Goal: Task Accomplishment & Management: Use online tool/utility

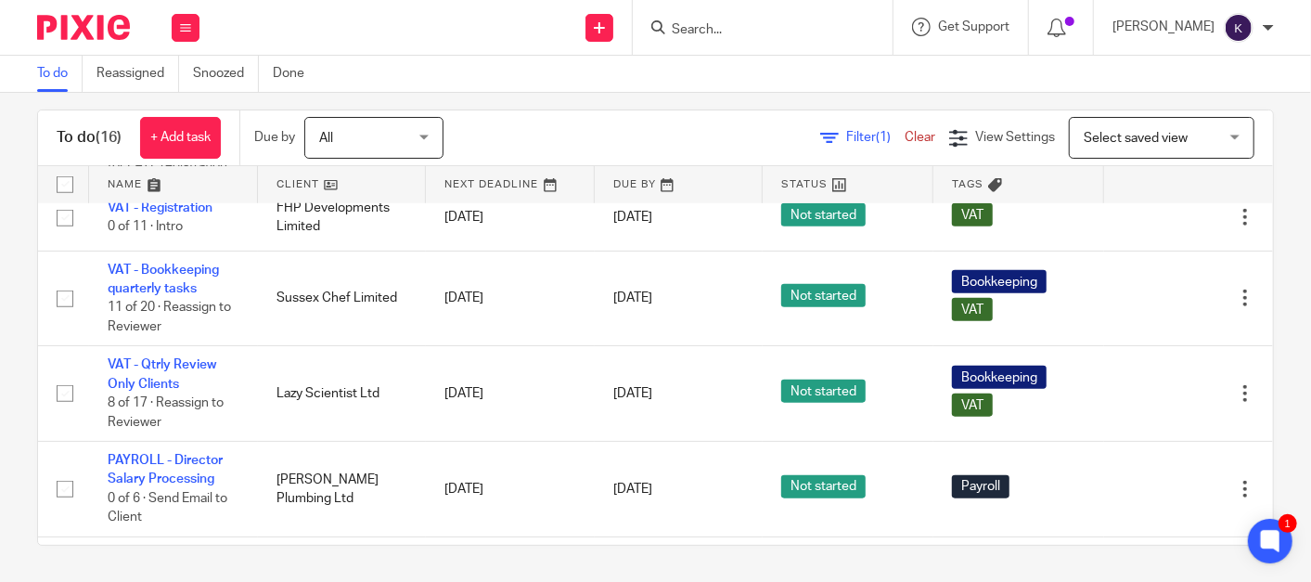
scroll to position [763, 0]
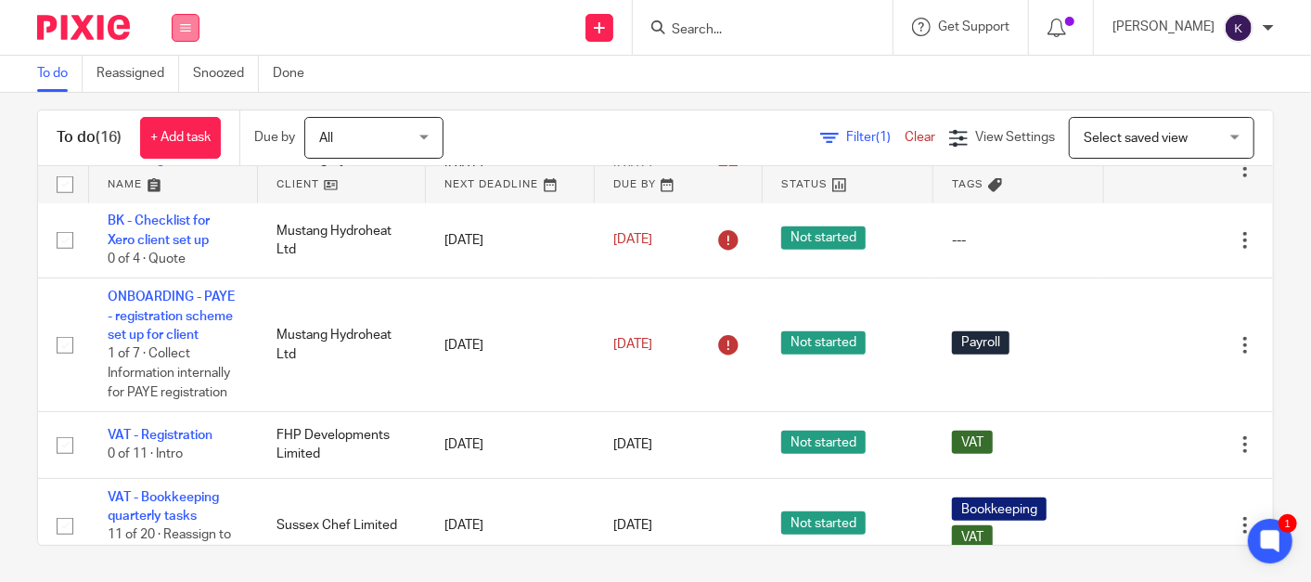
click at [198, 30] on button at bounding box center [186, 28] width 28 height 28
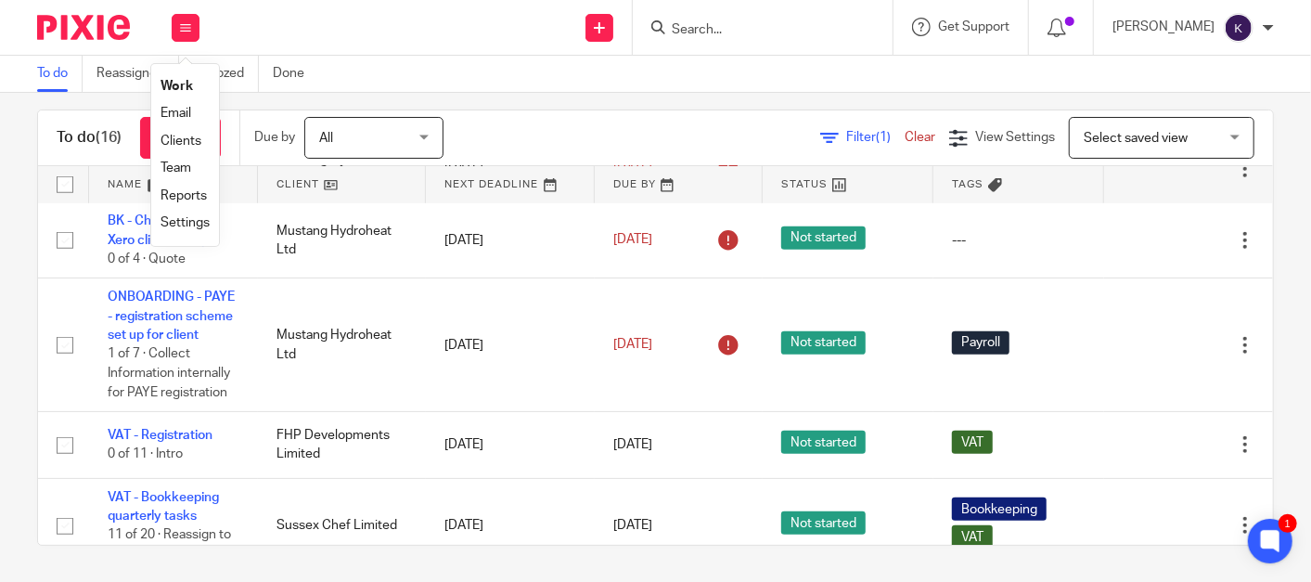
click at [183, 224] on link "Settings" at bounding box center [184, 222] width 49 height 13
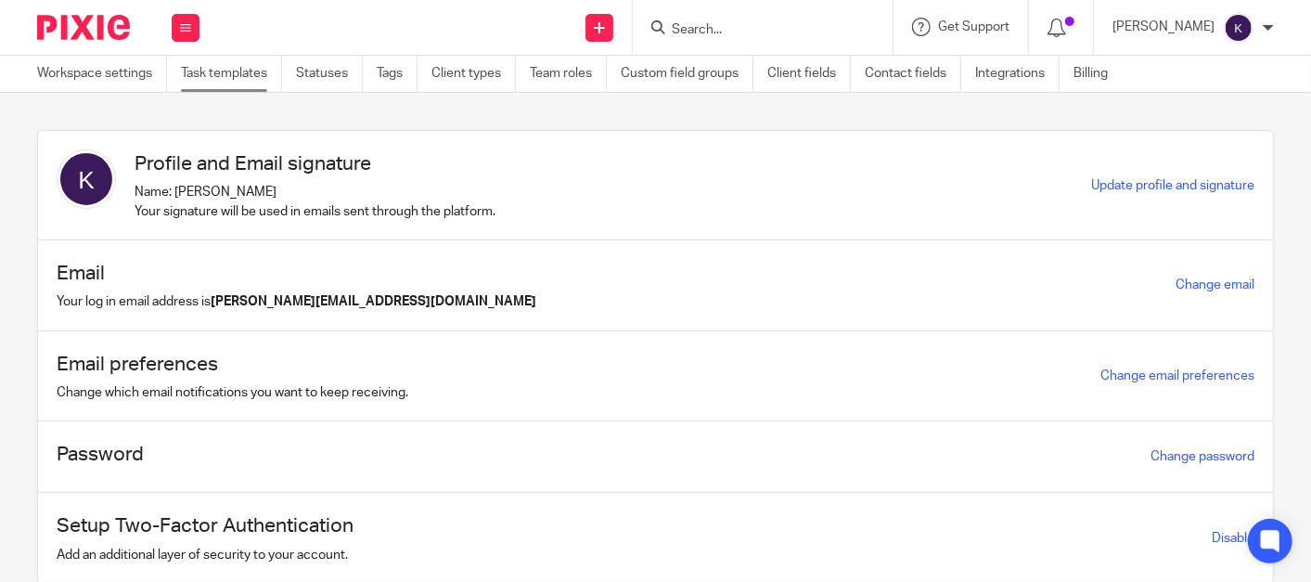
drag, startPoint x: 235, startPoint y: 77, endPoint x: 245, endPoint y: 82, distance: 11.2
click at [236, 76] on link "Task templates" at bounding box center [231, 74] width 101 height 36
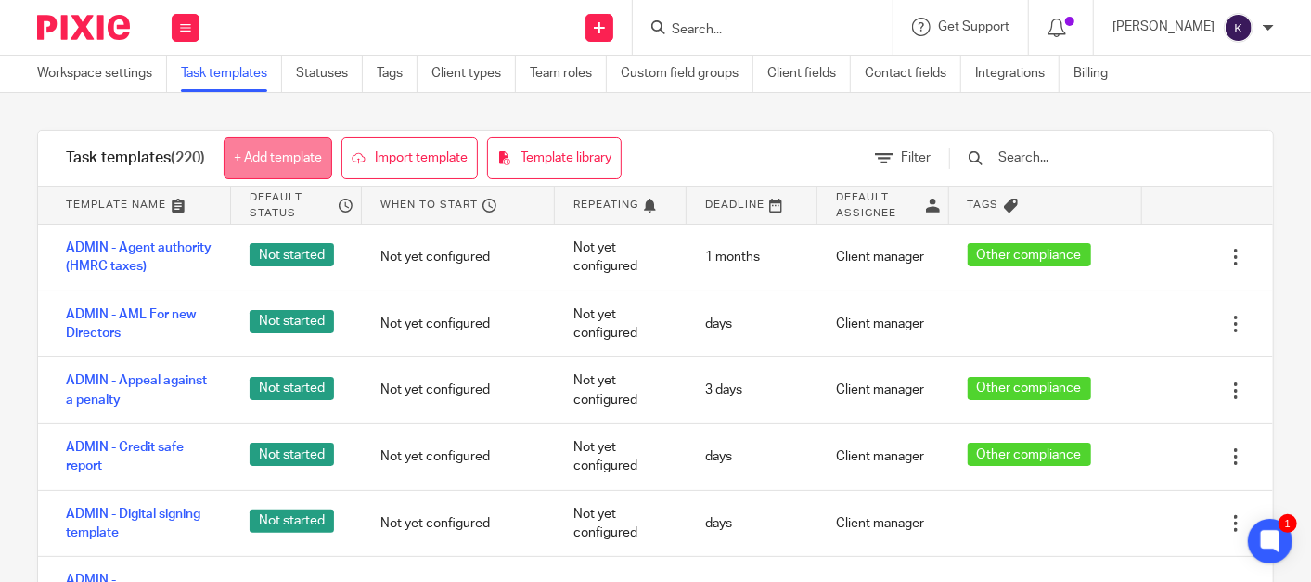
click at [297, 160] on link "+ Add template" at bounding box center [278, 158] width 109 height 42
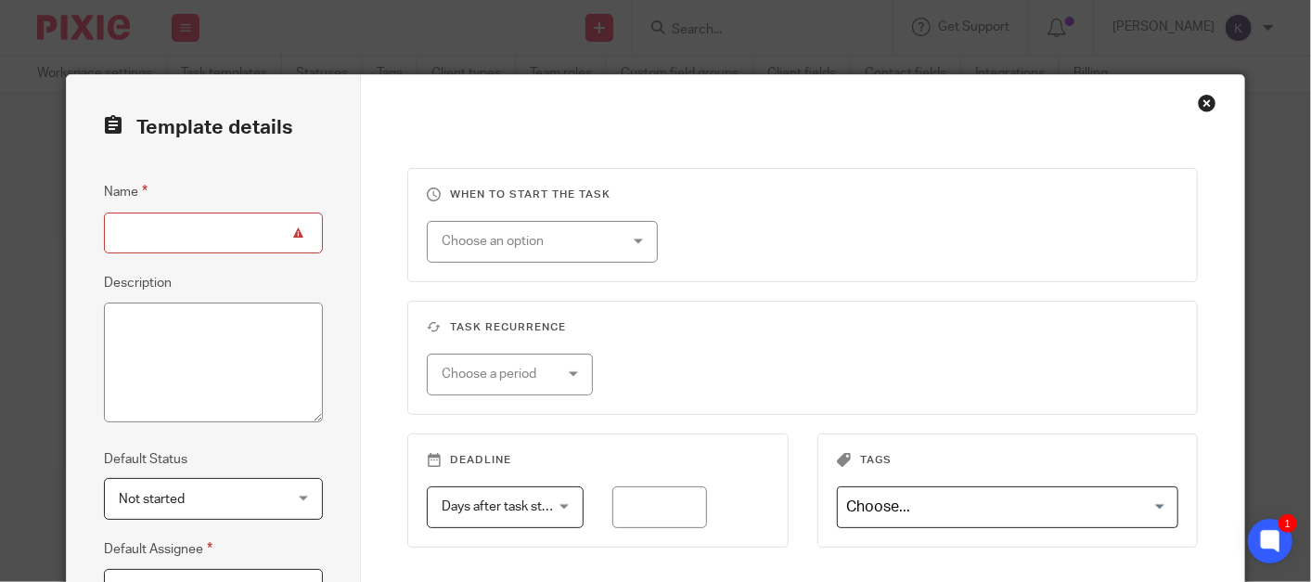
click at [141, 224] on input "Name" at bounding box center [213, 233] width 219 height 42
type input "T"
type input "Sole Trader to Limited Company"
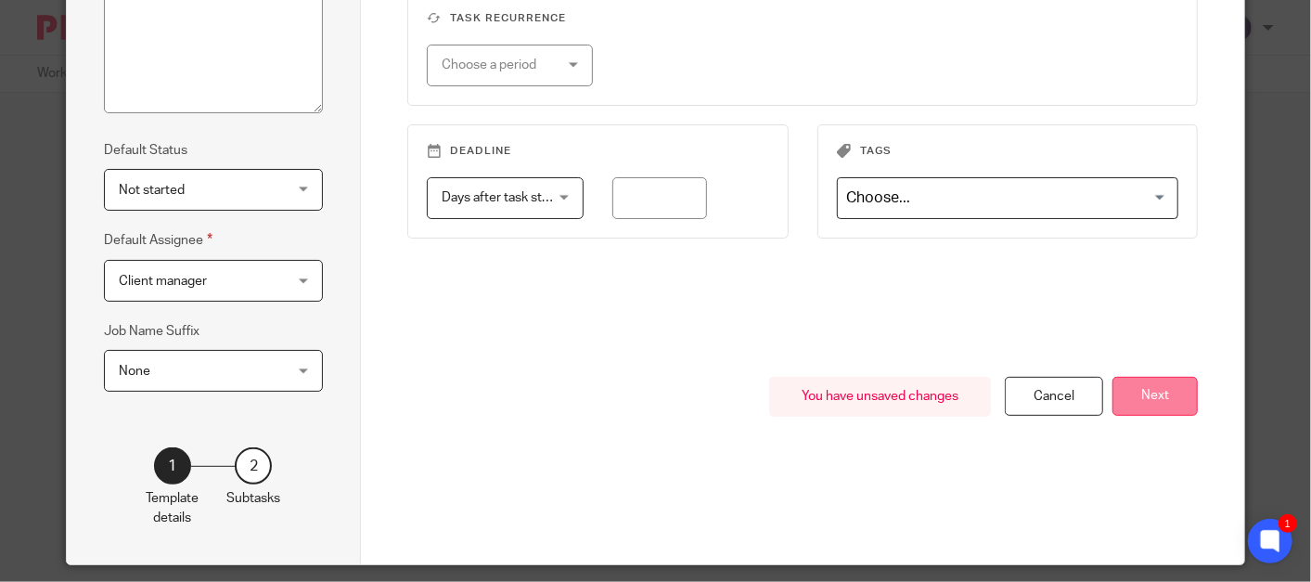
click at [1146, 394] on button "Next" at bounding box center [1154, 397] width 85 height 40
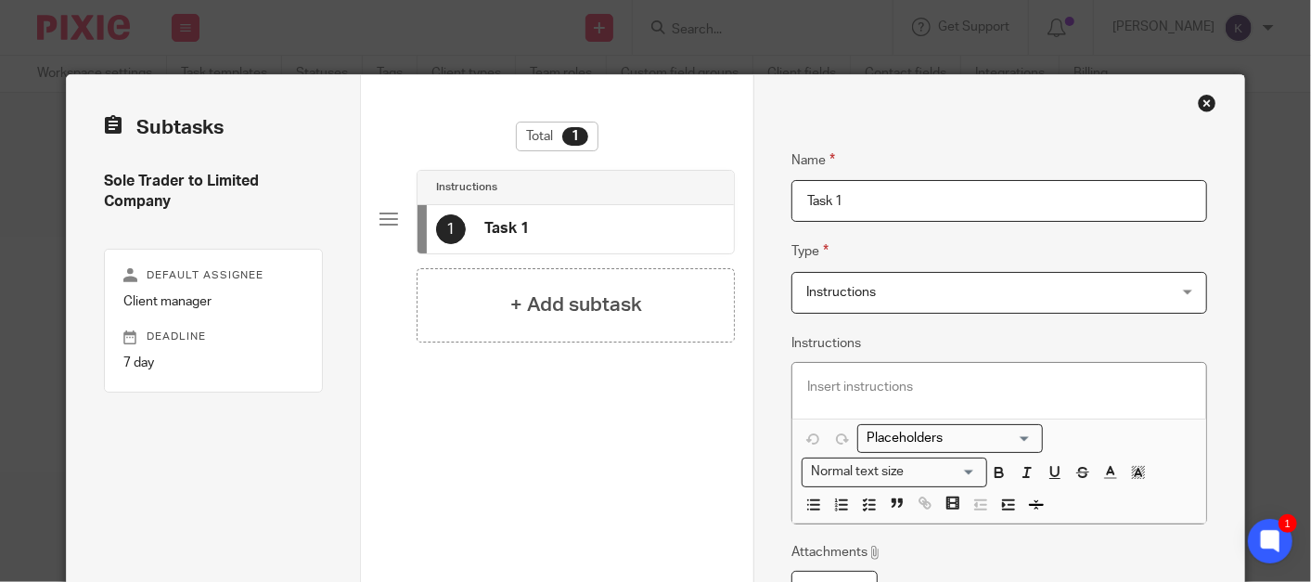
drag, startPoint x: 878, startPoint y: 205, endPoint x: 665, endPoint y: 194, distance: 212.7
click at [665, 194] on div "Subtasks Sole Trader to Limited Company Default assignee Client manager Deadlin…" at bounding box center [656, 405] width 1178 height 660
paste input "🔎 Key Information to Gather"
type input "🔎 Key Information to Gather"
click at [925, 302] on span "Instructions" at bounding box center [966, 292] width 320 height 39
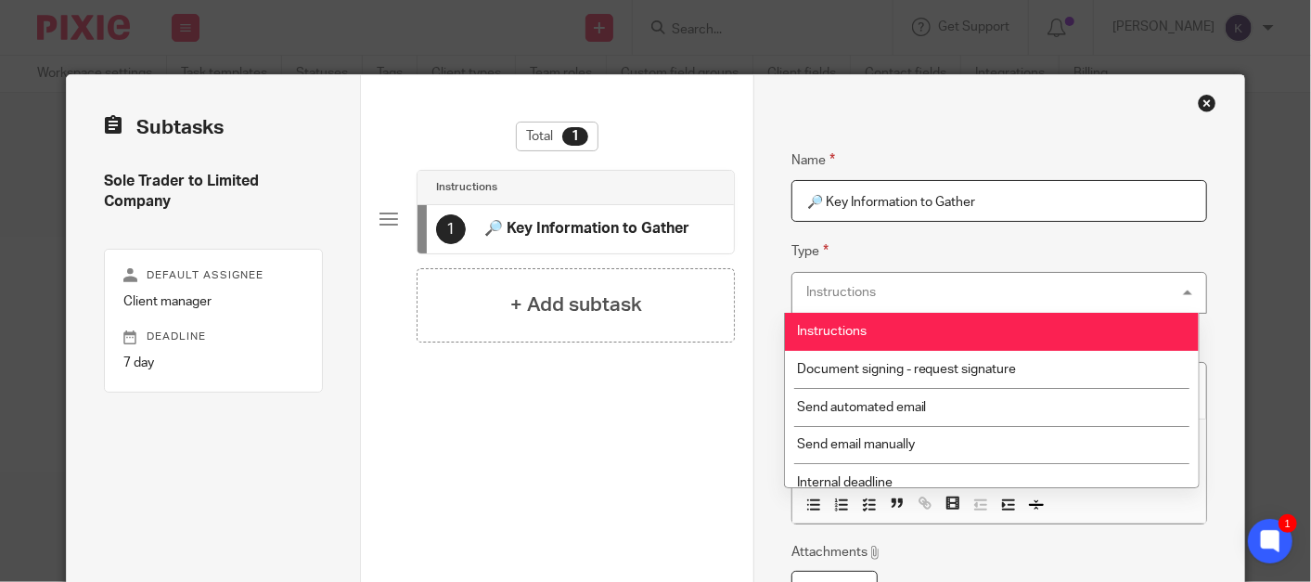
click at [922, 294] on div "Instructions Instructions" at bounding box center [999, 293] width 416 height 42
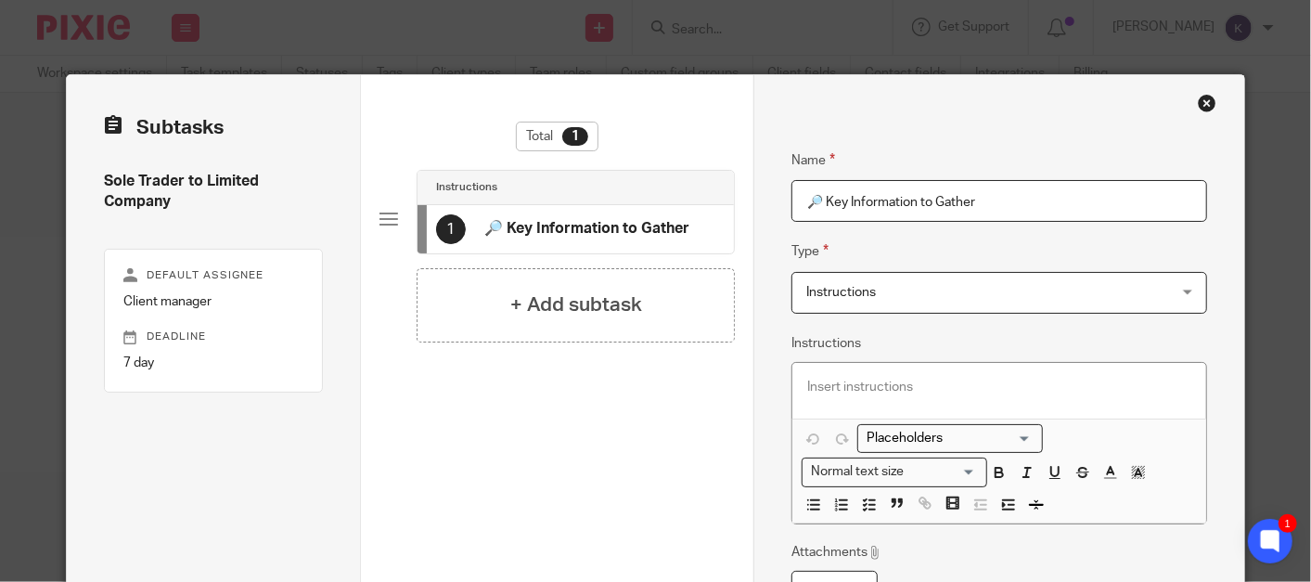
click at [965, 391] on p at bounding box center [999, 387] width 384 height 19
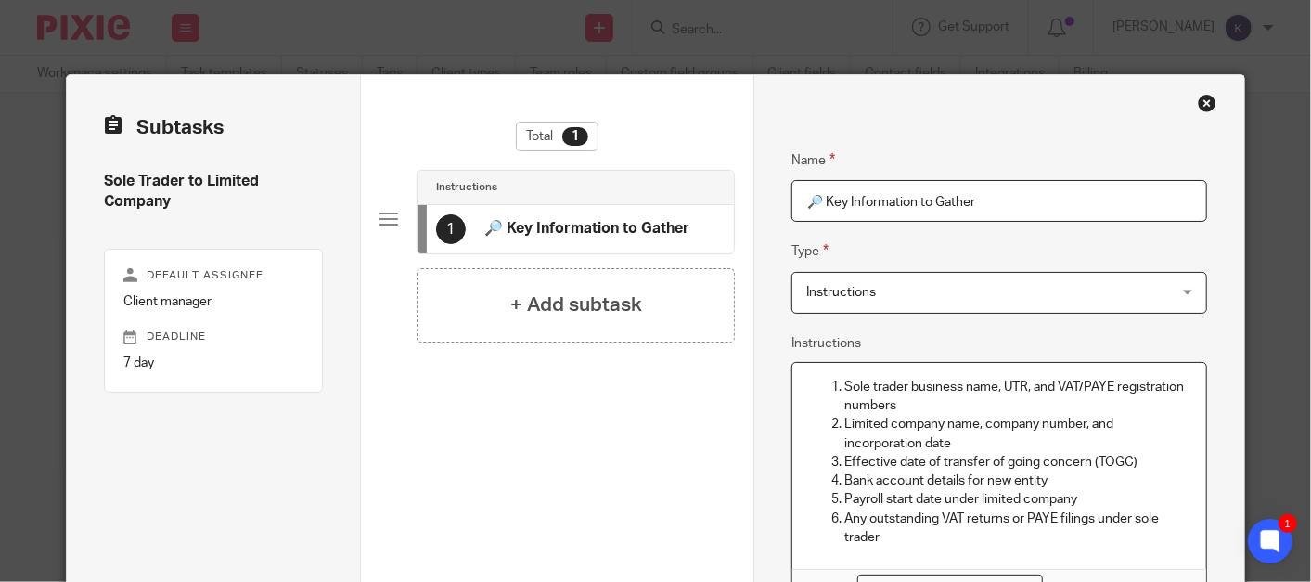
click at [585, 423] on div "Total 1 Instructions 1 🔎 Key Information to Gather + Add subtask" at bounding box center [556, 358] width 355 height 473
click at [575, 304] on h4 "+ Add subtask" at bounding box center [576, 304] width 132 height 29
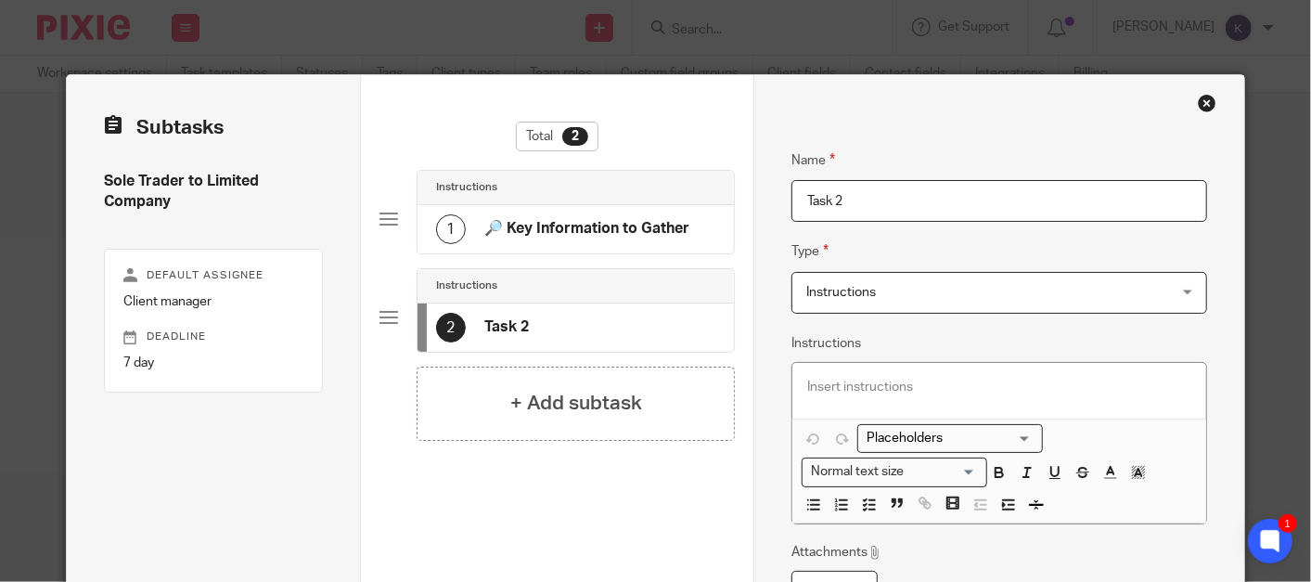
drag, startPoint x: 973, startPoint y: 194, endPoint x: 379, endPoint y: 111, distance: 599.4
click at [379, 111] on div "Subtasks Sole Trader to Limited Company Default assignee Client manager Deadlin…" at bounding box center [656, 405] width 1178 height 660
paste input "✅ Pre-Transfer"
type input "✅ Pre-Transfer"
click at [845, 381] on p at bounding box center [999, 387] width 384 height 19
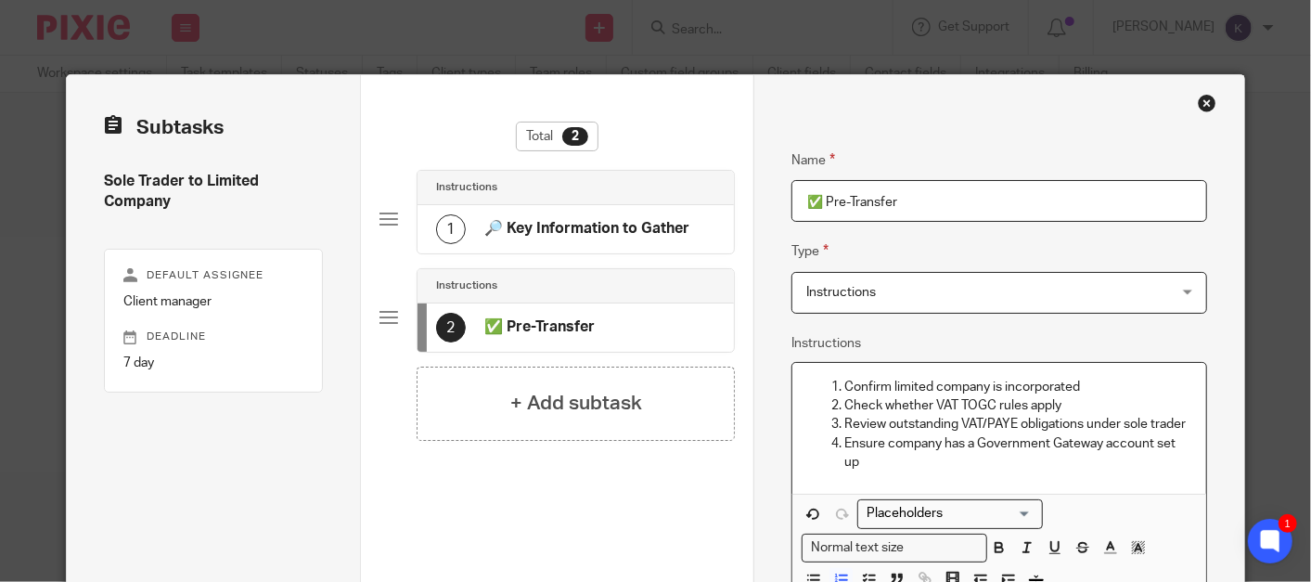
scroll to position [103, 0]
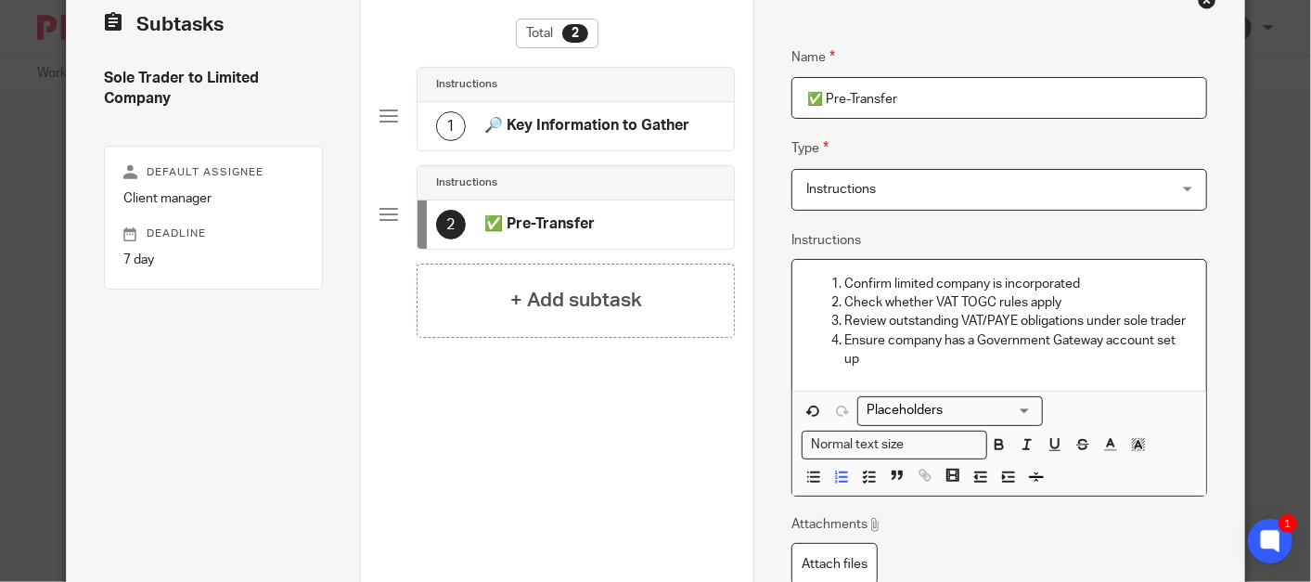
click at [844, 336] on li "Ensure company has a Government Gateway account set up" at bounding box center [1017, 350] width 347 height 38
click at [844, 275] on li "Confirm limited company is incorporated" at bounding box center [1017, 284] width 347 height 19
click at [1028, 476] on icon "button" at bounding box center [1036, 476] width 17 height 17
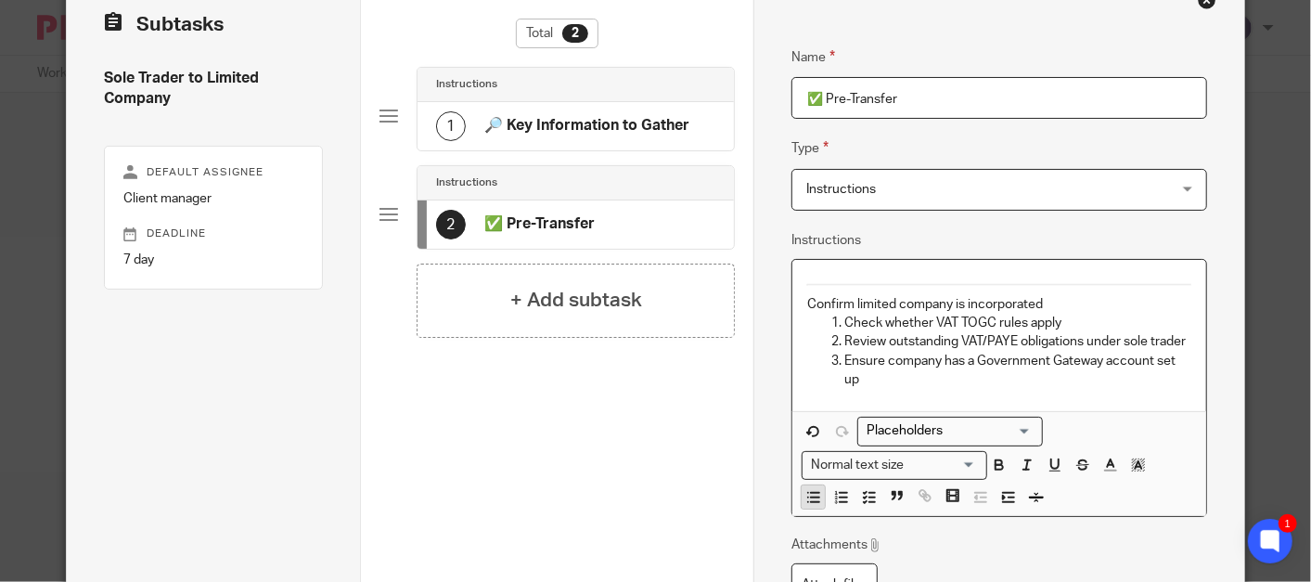
click at [808, 495] on icon "button" at bounding box center [813, 497] width 17 height 17
click at [861, 497] on icon "button" at bounding box center [869, 497] width 17 height 17
click at [861, 495] on icon "button" at bounding box center [869, 497] width 17 height 17
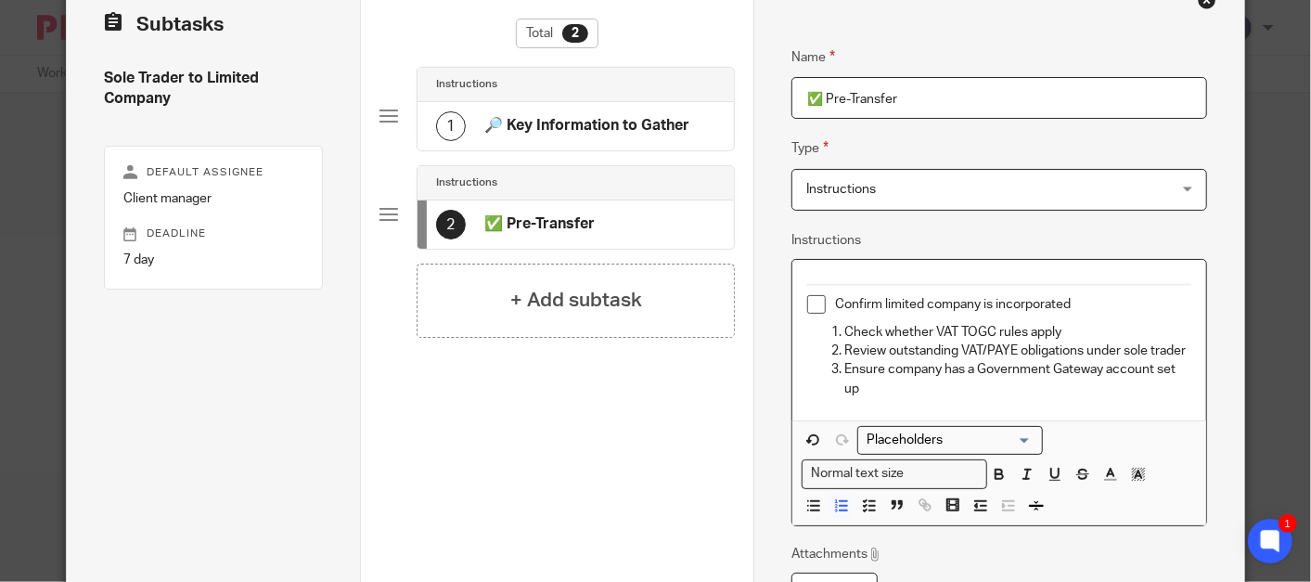
click at [844, 328] on p "Check whether VAT TOGC rules apply" at bounding box center [1017, 332] width 347 height 19
click at [868, 503] on icon "button" at bounding box center [869, 505] width 17 height 17
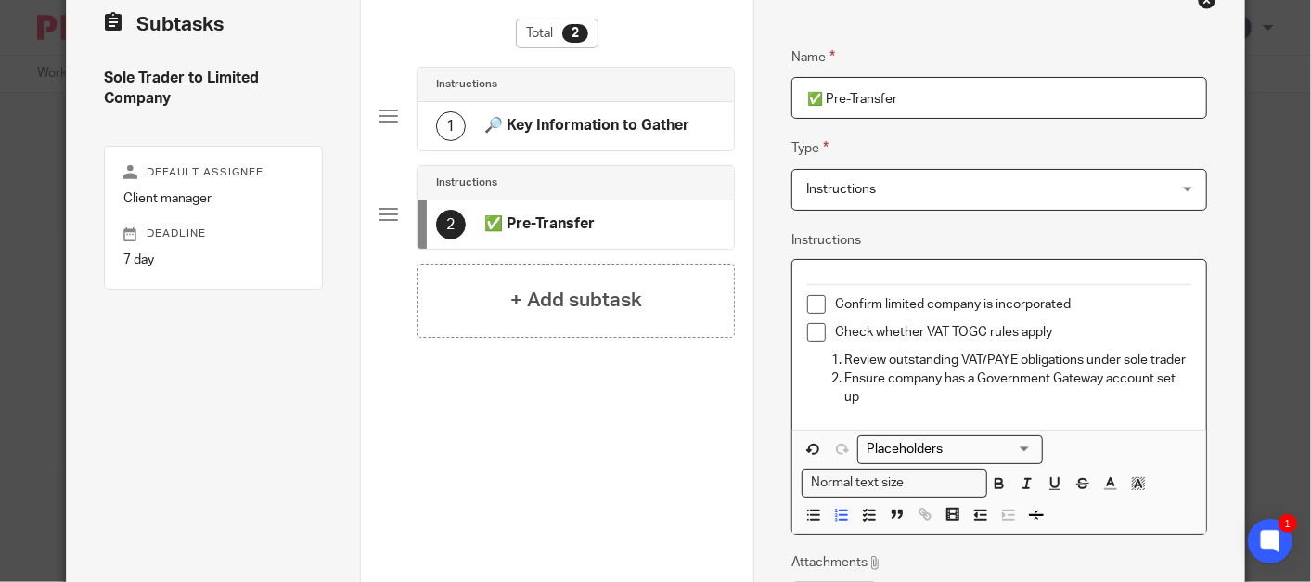
click at [844, 353] on p "Review outstanding VAT/PAYE obligations under sole trader" at bounding box center [1017, 360] width 347 height 19
click at [869, 511] on button "button" at bounding box center [868, 515] width 23 height 23
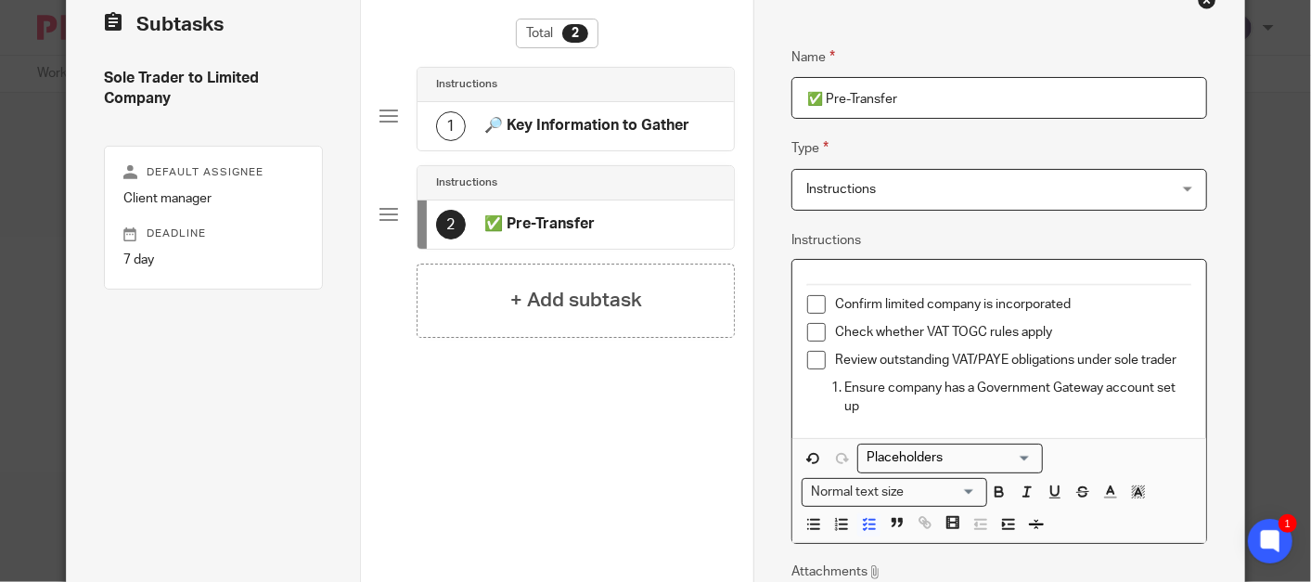
click at [844, 387] on p "Ensure company has a Government Gateway account set up" at bounding box center [1017, 397] width 347 height 38
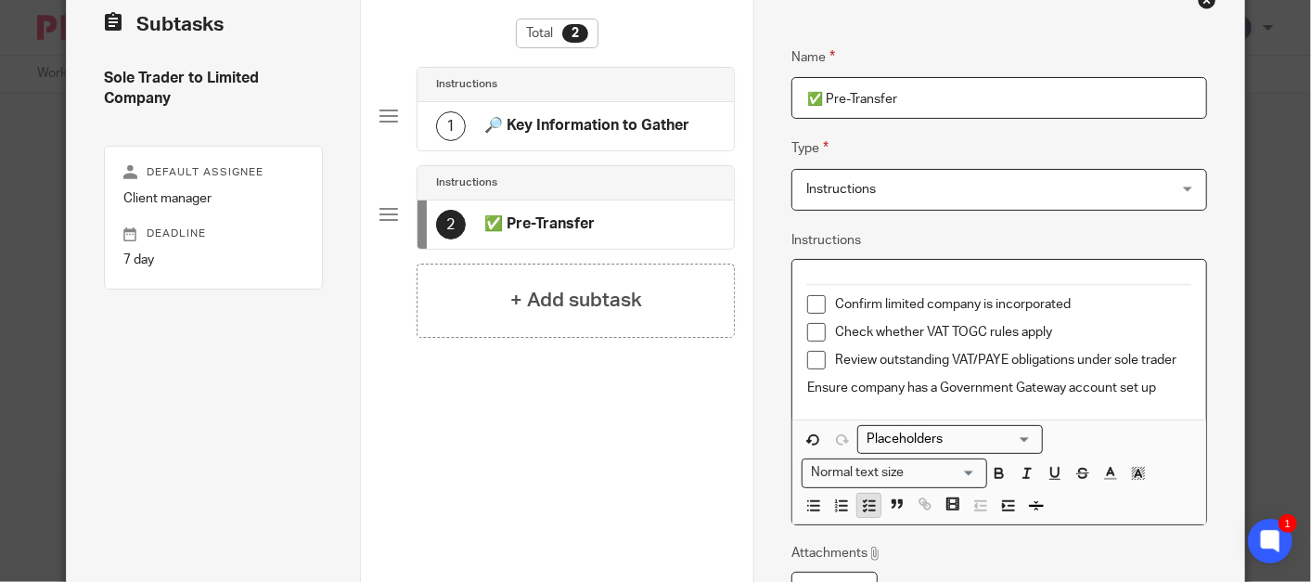
click at [866, 500] on icon "button" at bounding box center [869, 505] width 17 height 17
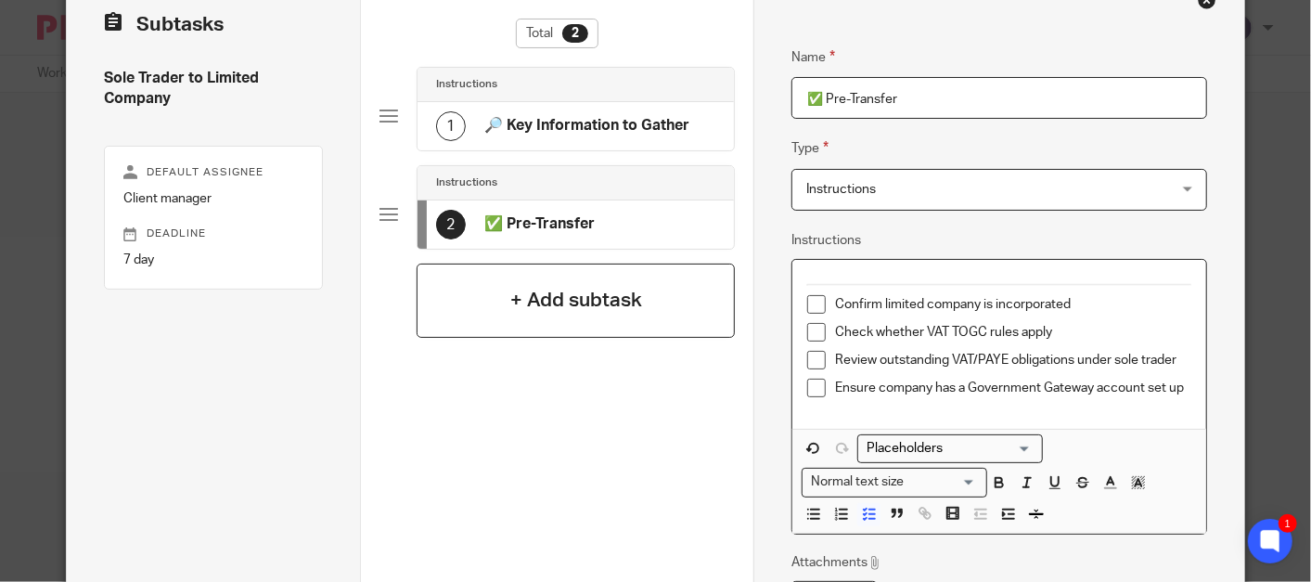
click at [609, 296] on h4 "+ Add subtask" at bounding box center [576, 300] width 132 height 29
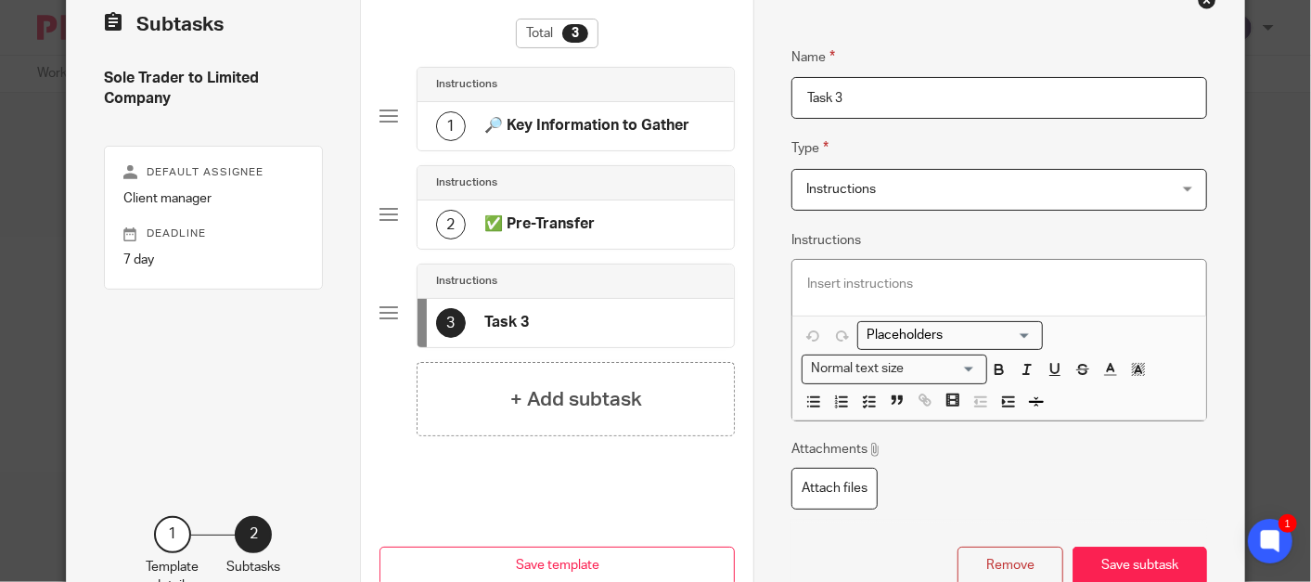
click at [943, 286] on p at bounding box center [999, 284] width 384 height 19
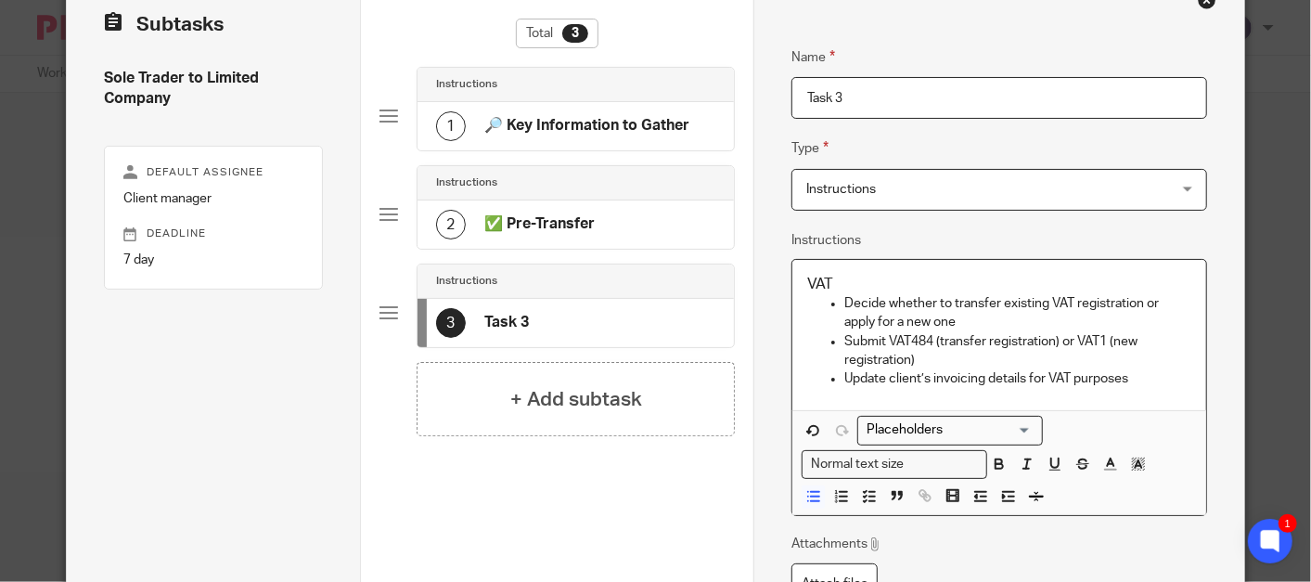
click at [835, 378] on ul "Decide whether to transfer existing VAT registration or apply for a new one Sub…" at bounding box center [999, 341] width 384 height 94
click at [864, 495] on polyline "button" at bounding box center [865, 496] width 3 height 2
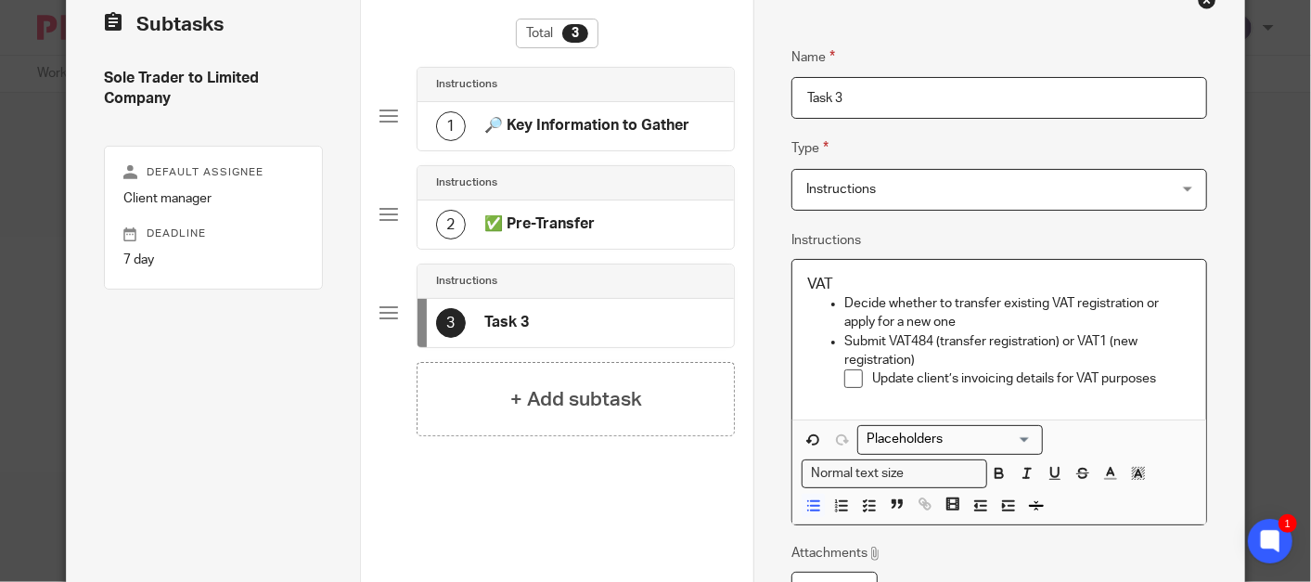
click at [834, 340] on ul "Decide whether to transfer existing VAT registration or apply for a new one Sub…" at bounding box center [999, 345] width 384 height 103
click at [861, 501] on icon "button" at bounding box center [869, 505] width 17 height 17
click at [832, 299] on ul "Decide whether to transfer existing VAT registration or apply for a new one Sub…" at bounding box center [999, 345] width 384 height 103
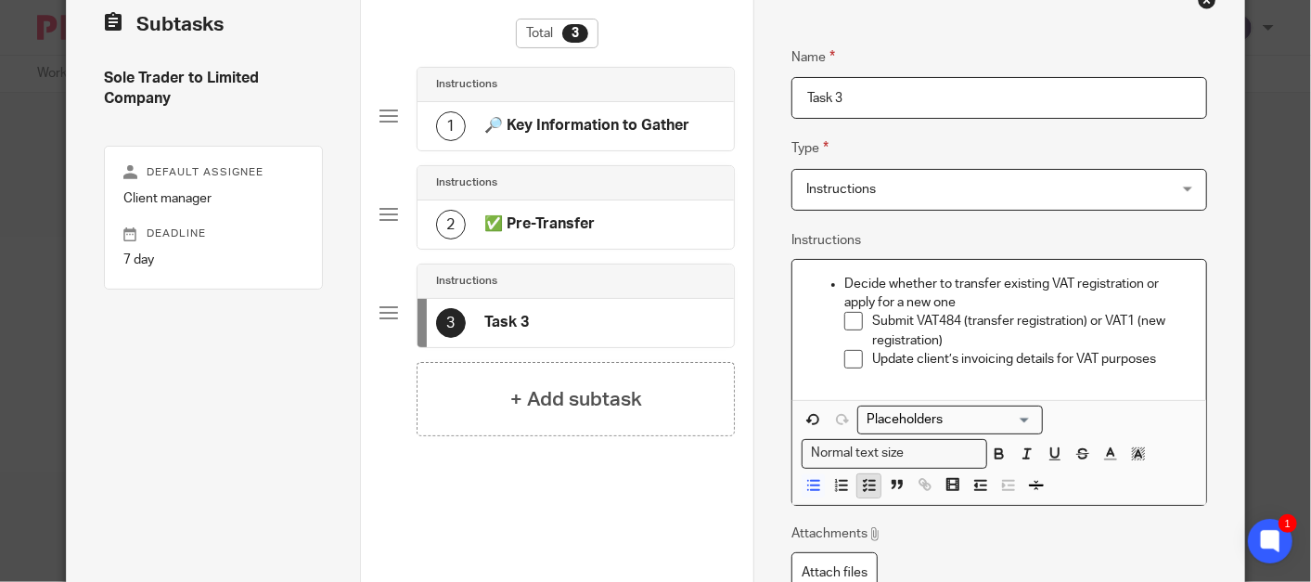
click at [869, 481] on line "button" at bounding box center [872, 481] width 6 height 0
click at [869, 491] on line "button" at bounding box center [872, 491] width 6 height 0
click at [844, 281] on li "Decide whether to transfer existing VAT registration or apply for a new one Sub…" at bounding box center [1017, 326] width 347 height 103
click at [844, 286] on p "Decide whether to transfer existing VAT registration or apply for a new one" at bounding box center [1017, 294] width 347 height 38
click at [832, 280] on ul "Decide whether to transfer existing VAT registration or apply for a new one Sub…" at bounding box center [999, 326] width 384 height 103
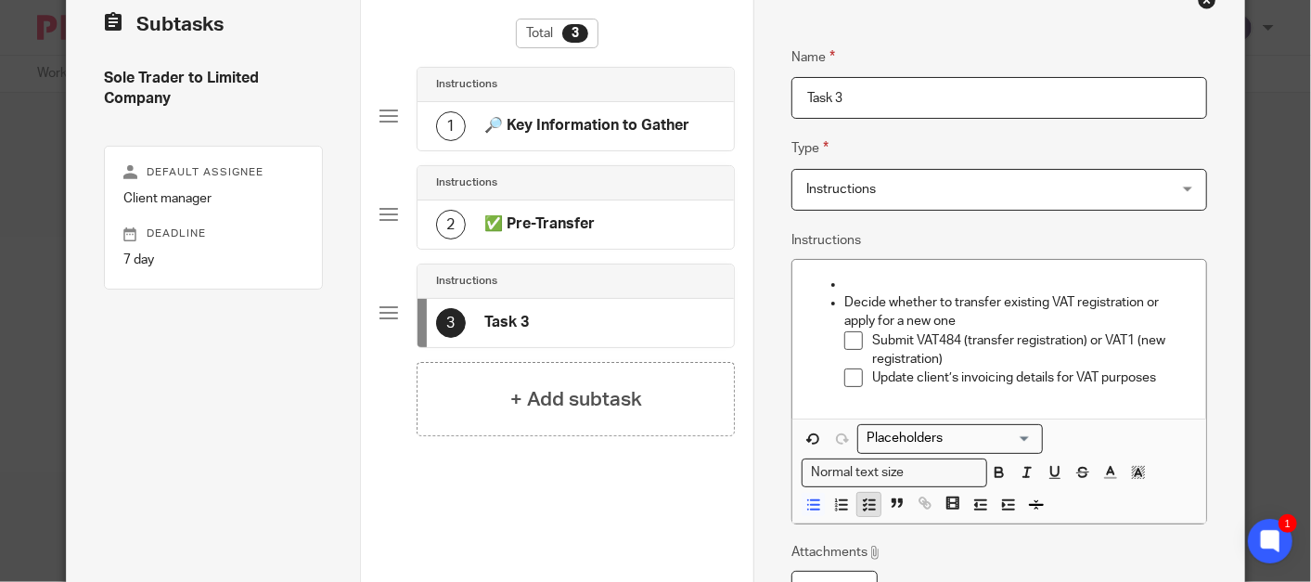
click at [864, 507] on icon "button" at bounding box center [869, 504] width 17 height 17
click at [863, 504] on icon "button" at bounding box center [869, 504] width 17 height 17
click at [844, 286] on p at bounding box center [1017, 284] width 347 height 19
drag, startPoint x: 832, startPoint y: 281, endPoint x: 724, endPoint y: 271, distance: 109.0
click at [724, 271] on div "Subtasks Sole Trader to Limited Company Default assignee Client manager Deadlin…" at bounding box center [656, 353] width 1178 height 763
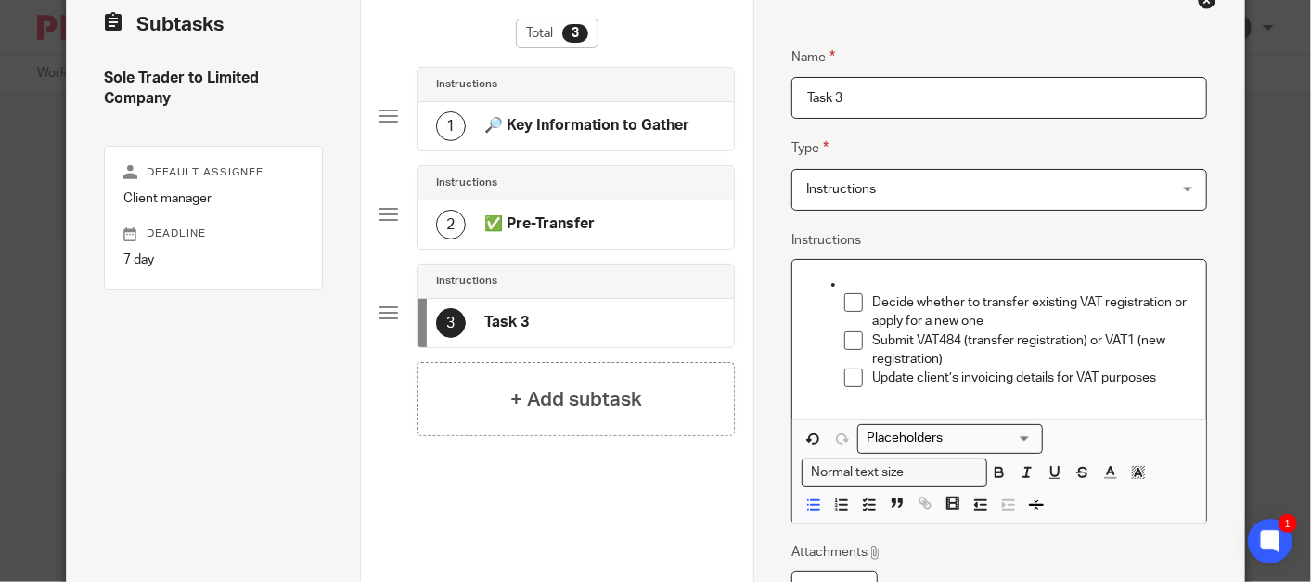
click at [838, 272] on div "Decide whether to transfer existing VAT registration or apply for a new one Sub…" at bounding box center [999, 339] width 414 height 159
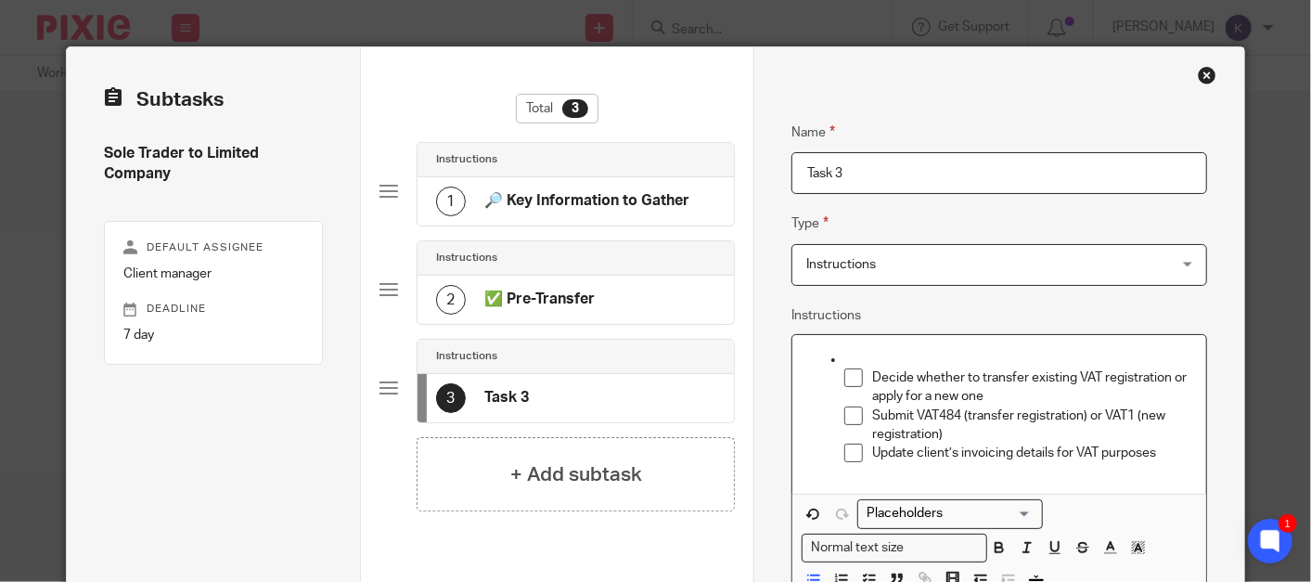
scroll to position [0, 0]
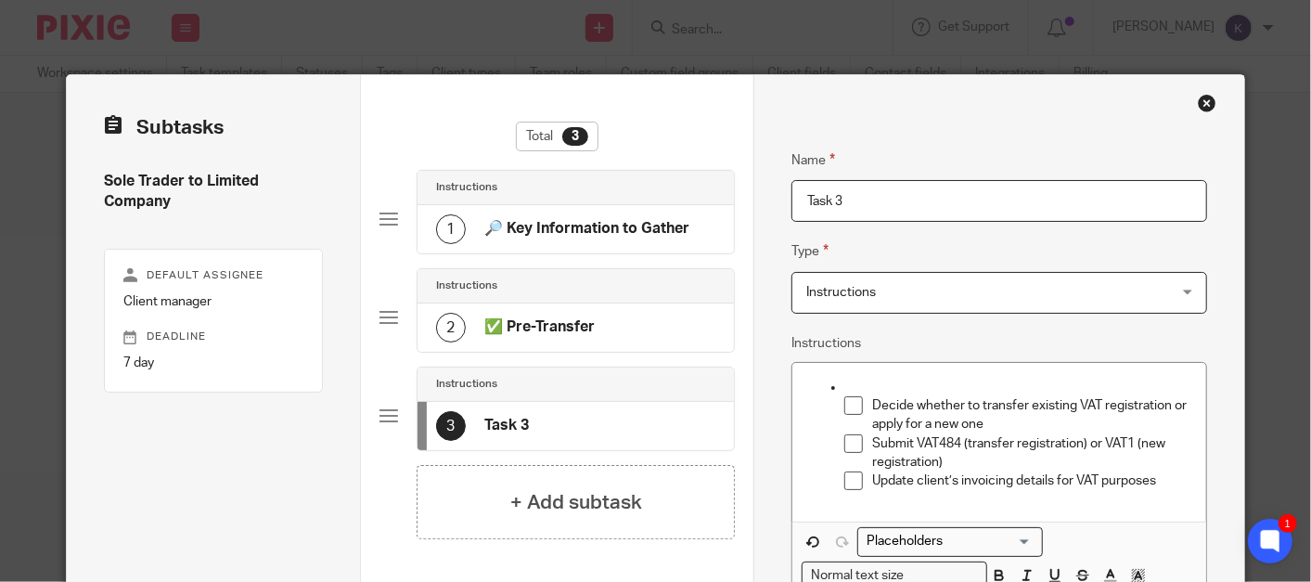
drag, startPoint x: 895, startPoint y: 209, endPoint x: 584, endPoint y: 162, distance: 314.2
click at [594, 162] on div "Subtasks Sole Trader to Limited Company Default assignee Client manager Deadlin…" at bounding box center [656, 456] width 1178 height 763
paste input "VAT"
type input "VAT"
click at [753, 353] on div "Name 🔎 Key Information to Gather Type Instructions Instructions Instructions Do…" at bounding box center [998, 456] width 491 height 763
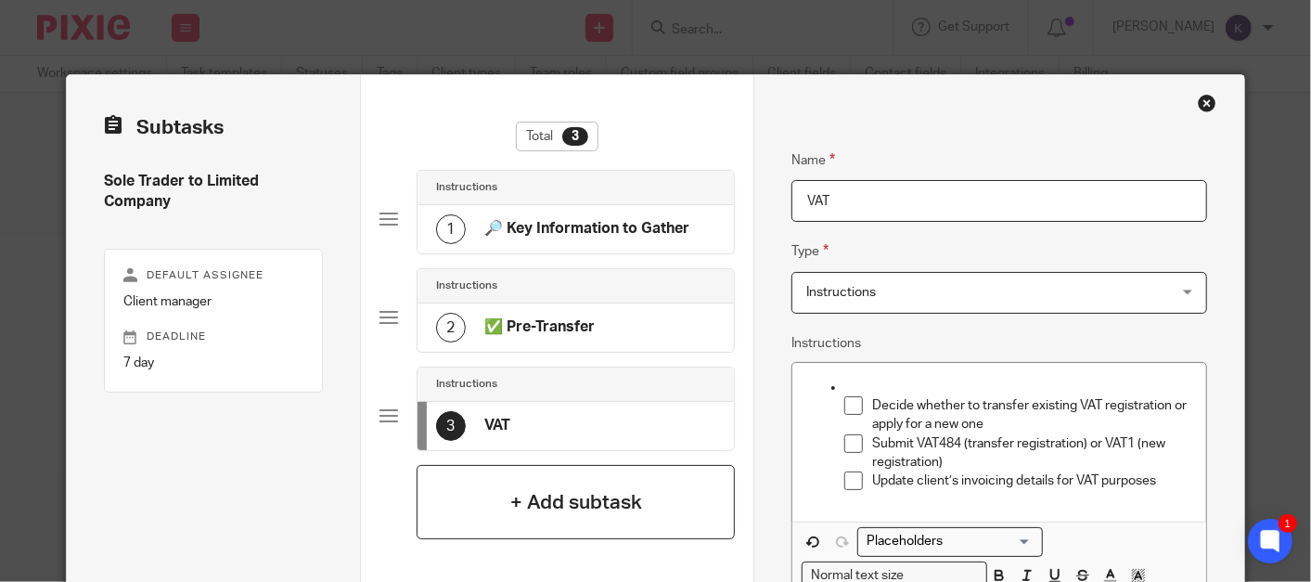
click at [554, 519] on div "+ Add subtask" at bounding box center [576, 502] width 318 height 74
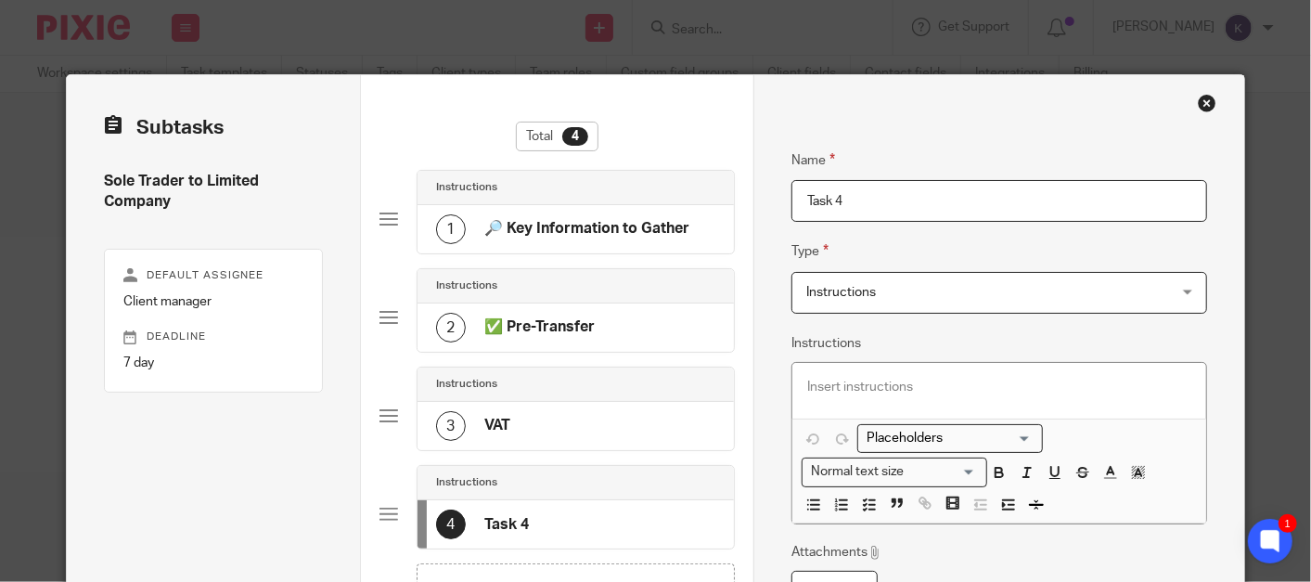
drag, startPoint x: 517, startPoint y: 519, endPoint x: 531, endPoint y: 421, distance: 99.3
click at [531, 421] on div "Instructions 1 🔎 Key Information to Gather Instructions 2 ✅ Pre-Transfer Instru…" at bounding box center [556, 366] width 355 height 393
drag, startPoint x: 531, startPoint y: 421, endPoint x: 530, endPoint y: 520, distance: 99.3
click at [530, 520] on div "4 Task 4" at bounding box center [575, 524] width 316 height 48
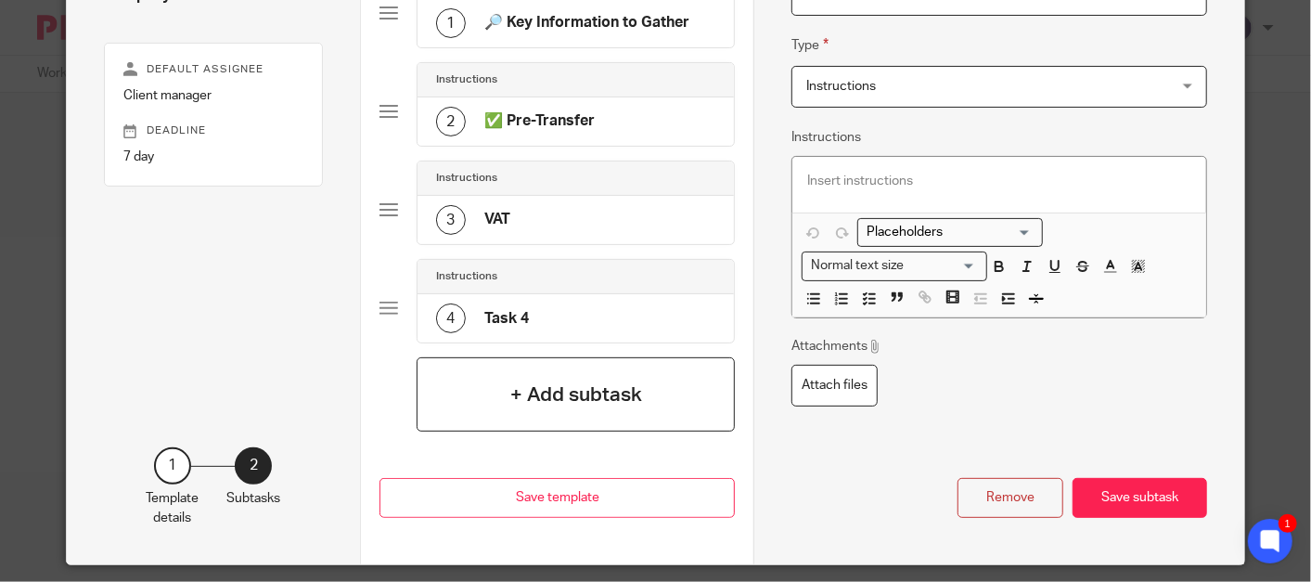
scroll to position [103, 0]
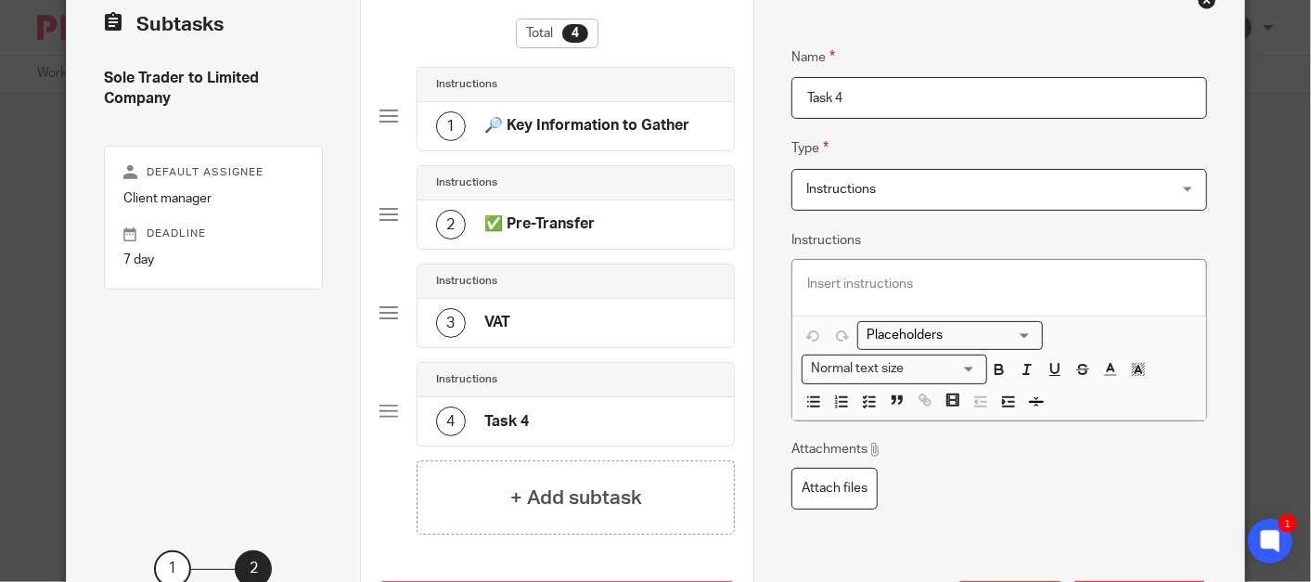
click at [517, 418] on h4 "Task 4" at bounding box center [506, 421] width 45 height 19
click at [518, 373] on div "Instructions" at bounding box center [575, 379] width 279 height 15
click at [379, 408] on div at bounding box center [388, 411] width 19 height 19
click at [960, 194] on span "Instructions" at bounding box center [966, 189] width 320 height 39
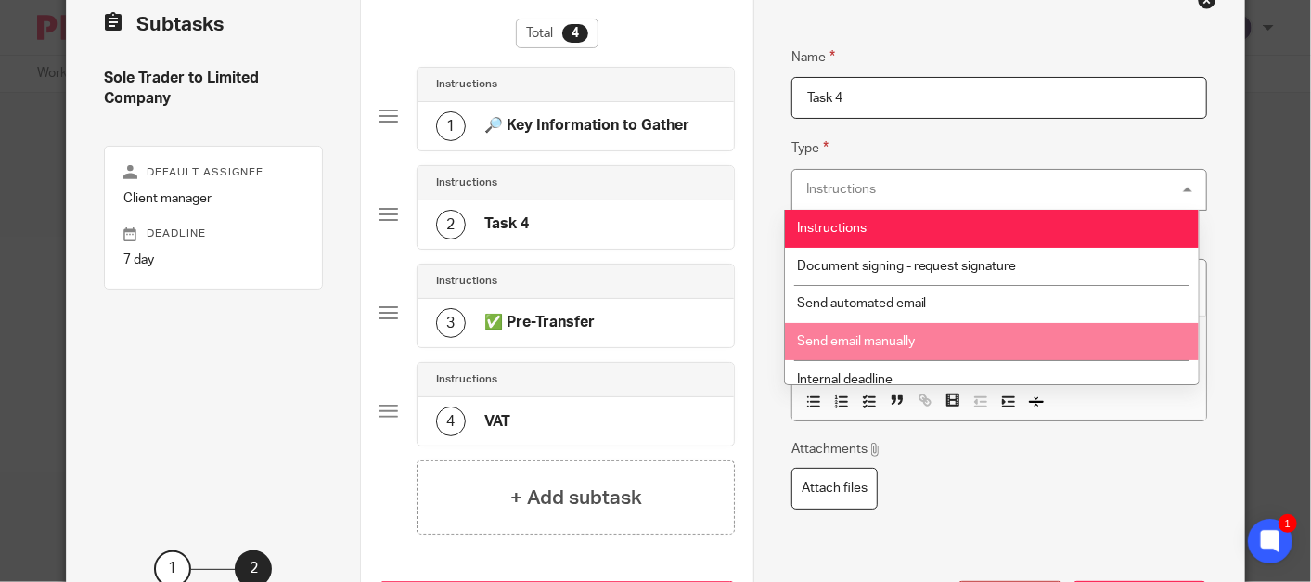
click at [921, 341] on li "Send email manually" at bounding box center [992, 342] width 415 height 38
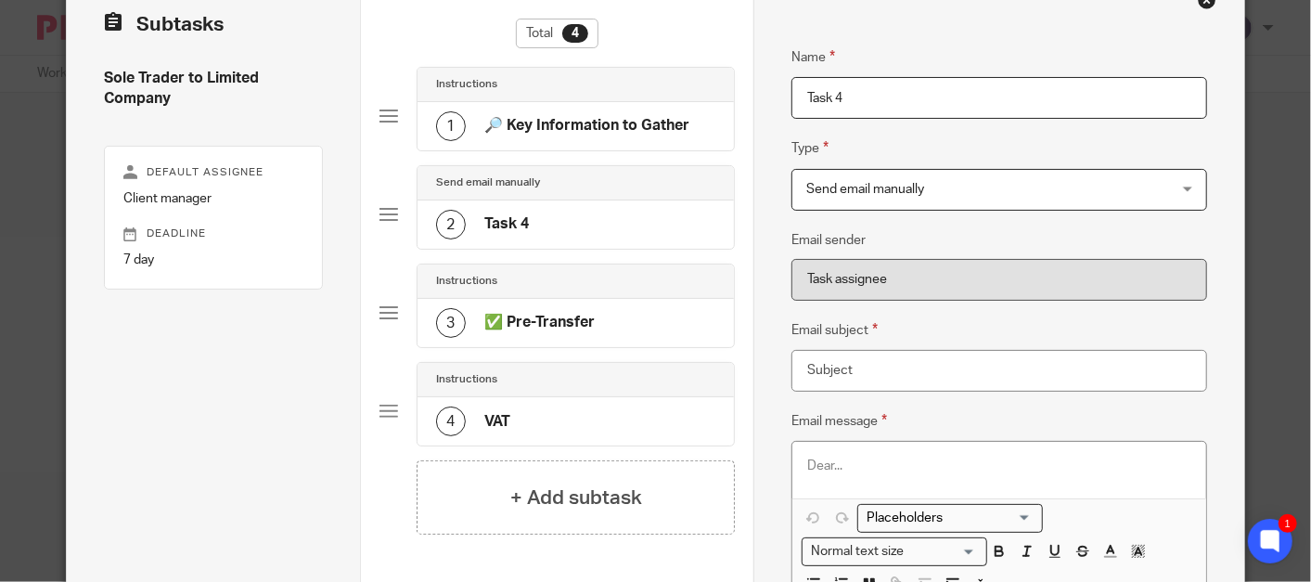
click at [861, 462] on p at bounding box center [999, 465] width 384 height 19
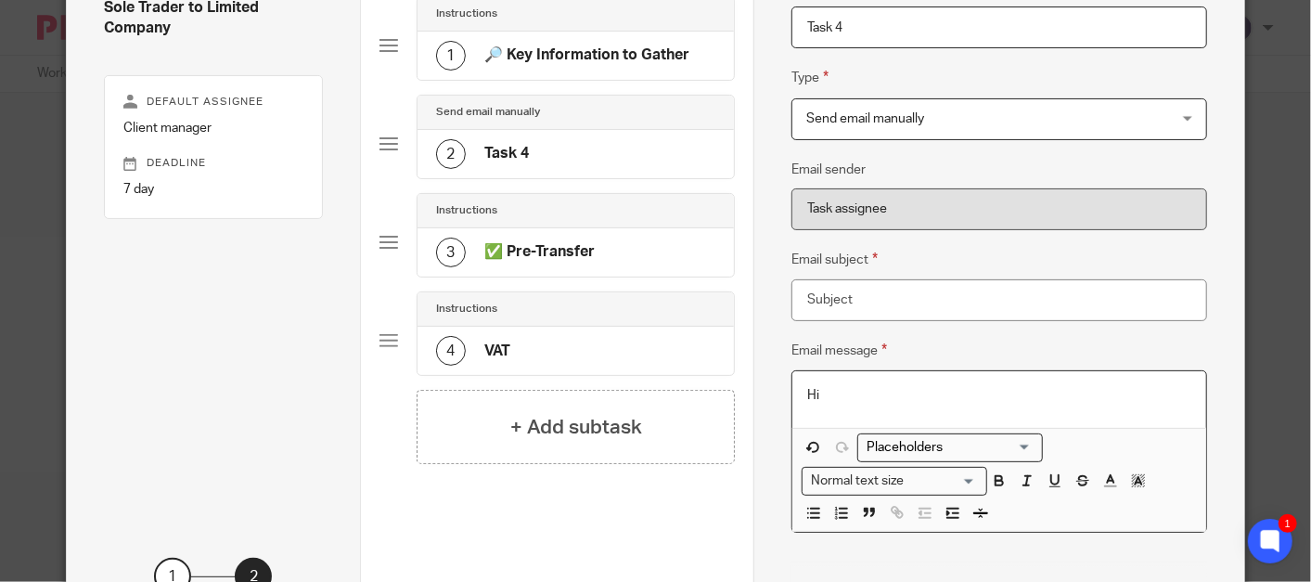
scroll to position [206, 0]
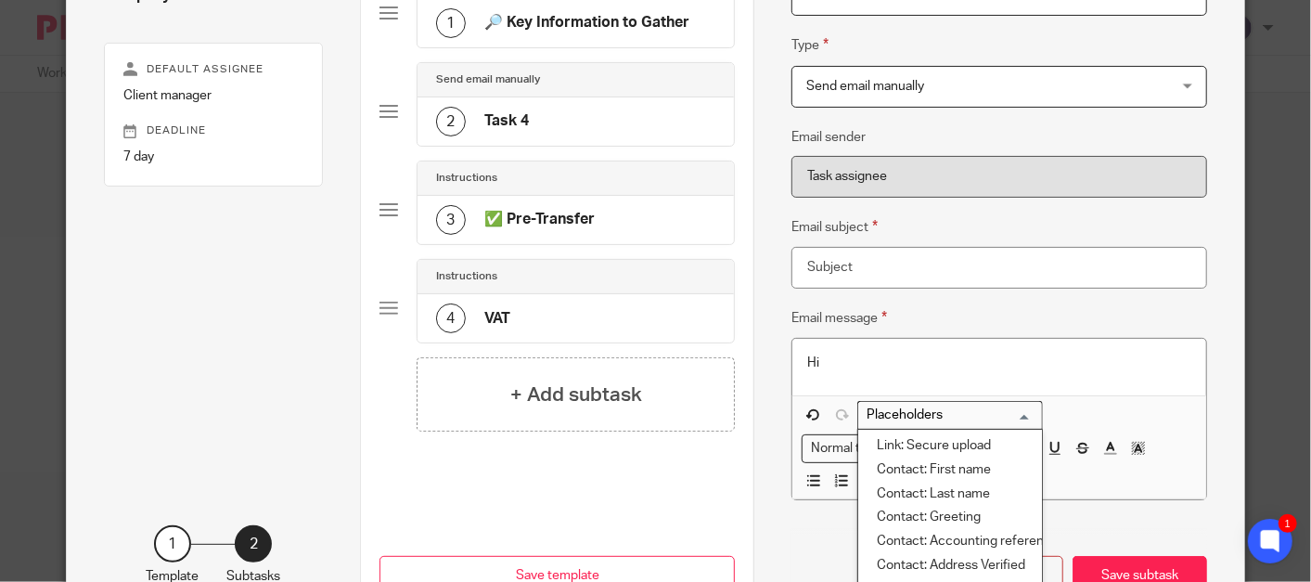
click at [949, 416] on input "Search for option" at bounding box center [946, 414] width 172 height 19
click at [952, 469] on li "Contact: First name" at bounding box center [950, 470] width 184 height 24
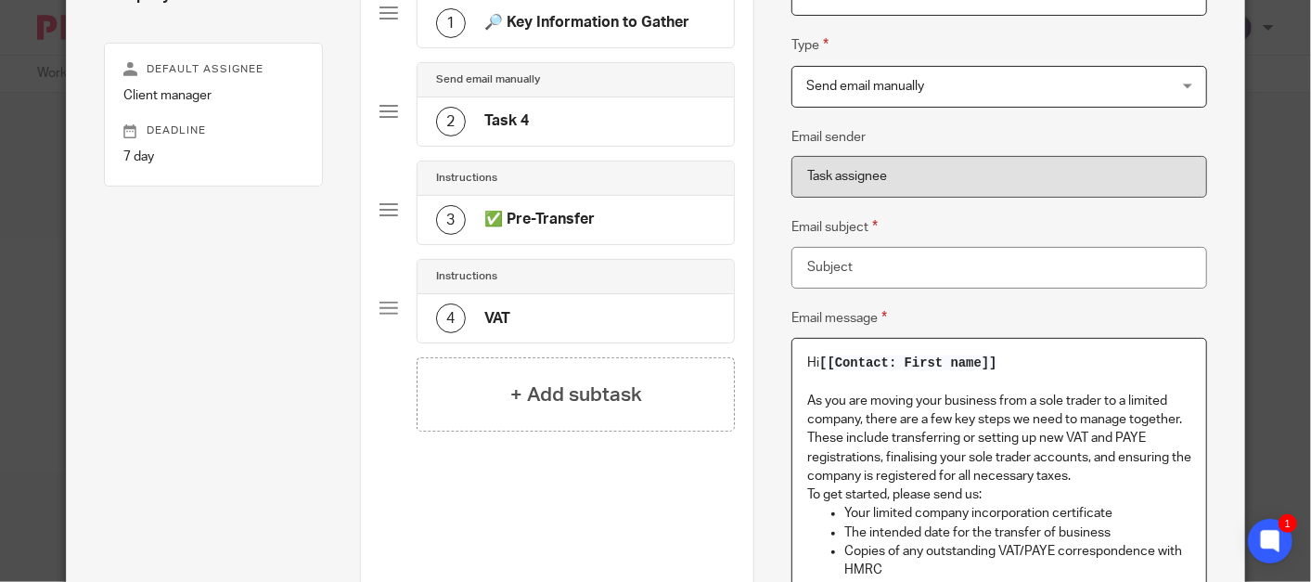
scroll to position [243, 0]
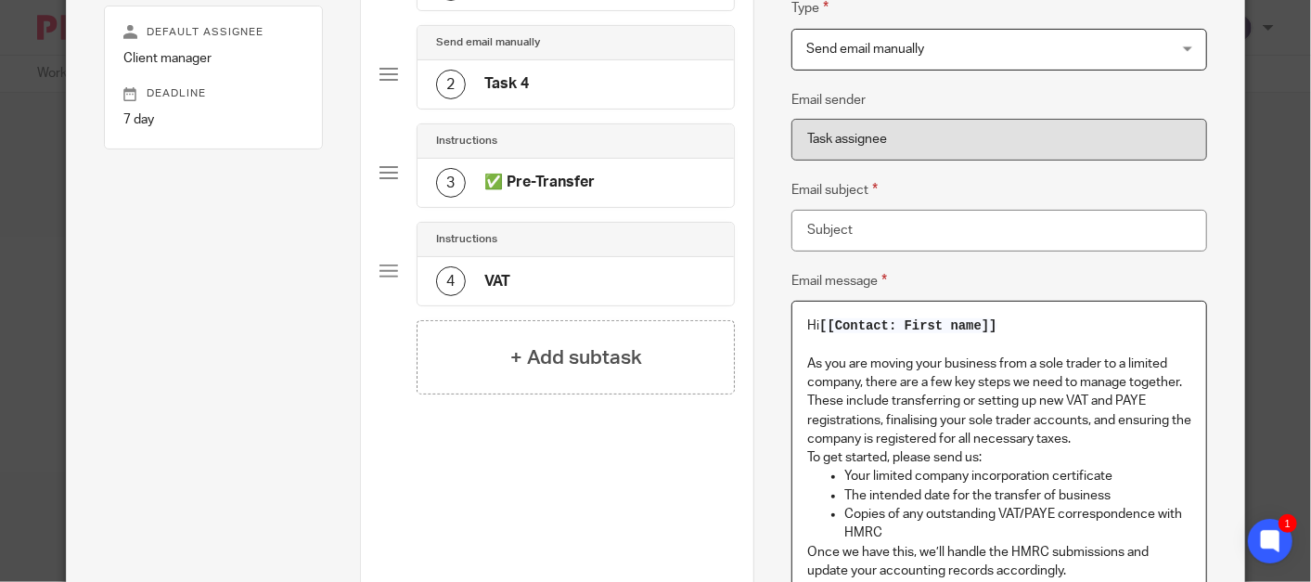
click at [1103, 443] on p "As you are moving your business from a sole trader to a limited company, there …" at bounding box center [999, 401] width 384 height 94
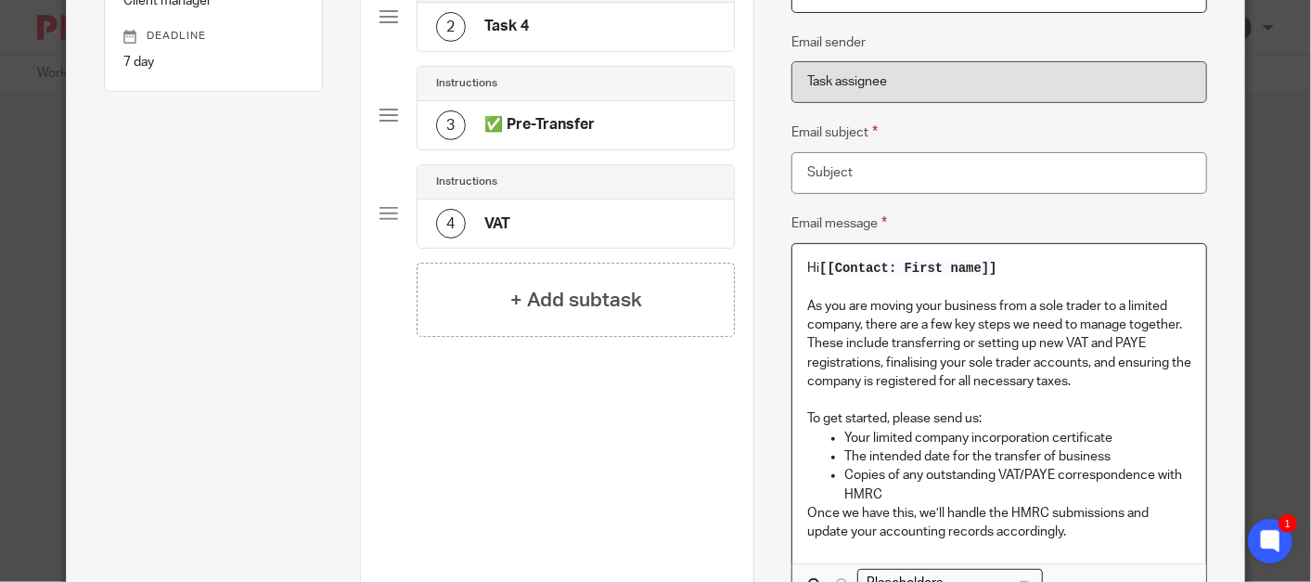
scroll to position [346, 0]
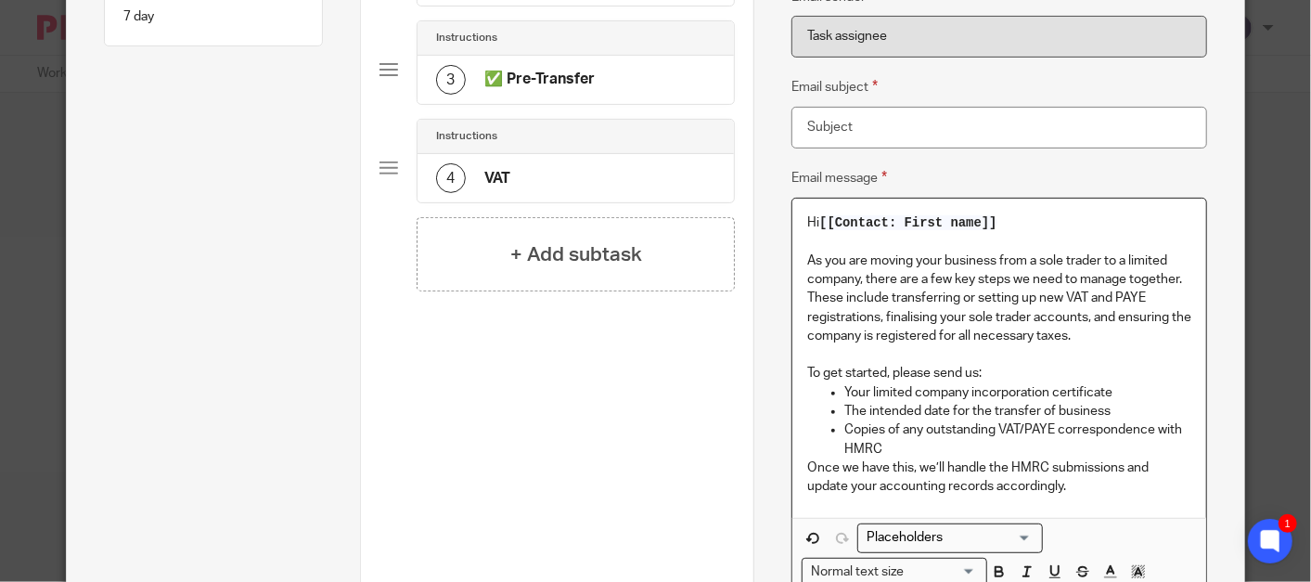
click at [947, 447] on p "Copies of any outstanding VAT/PAYE correspondence with HMRC" at bounding box center [1017, 439] width 347 height 38
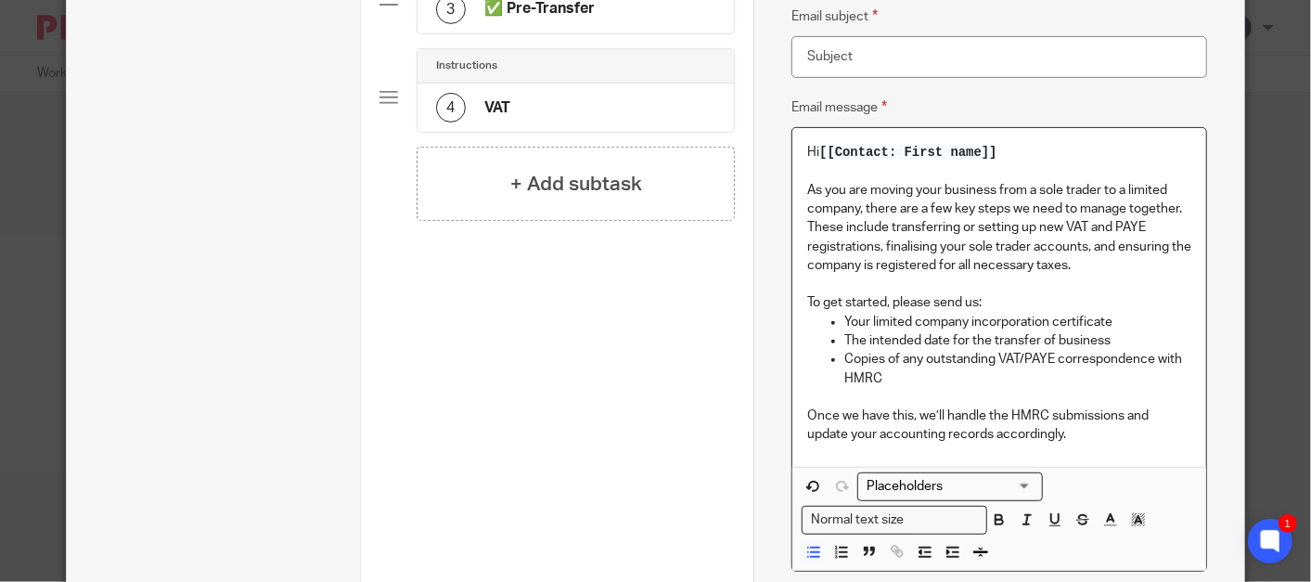
scroll to position [449, 0]
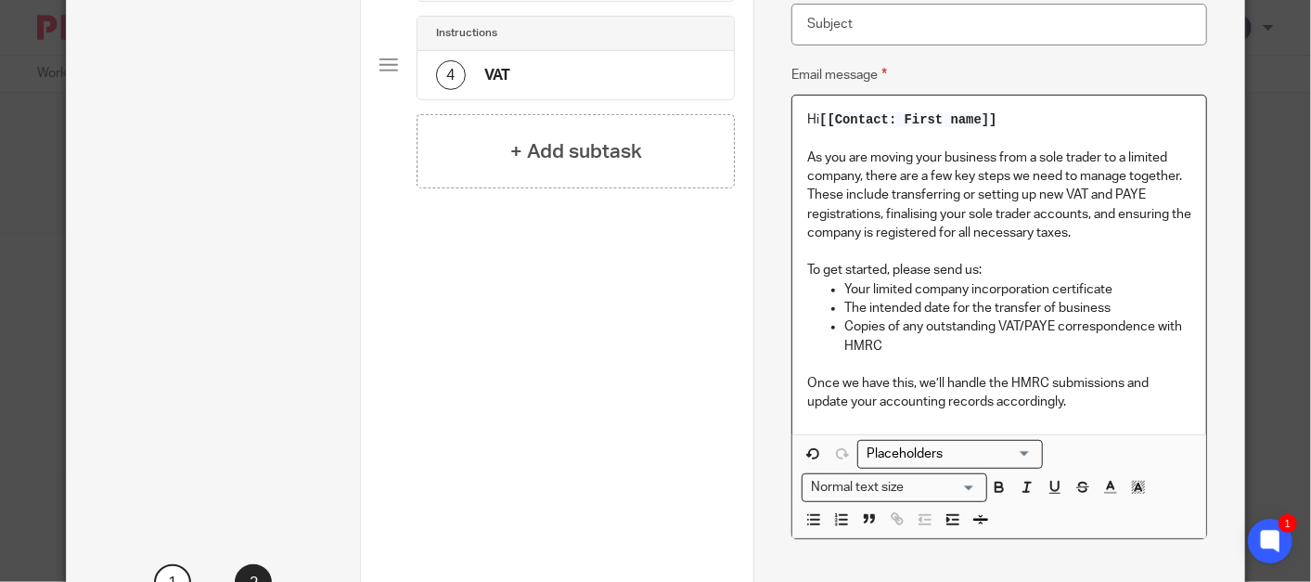
click at [1099, 405] on p "Once we have this, we’ll handle the HMRC submissions and update your accounting…" at bounding box center [999, 393] width 384 height 38
click at [990, 270] on p "To get started, please send us:" at bounding box center [999, 270] width 384 height 19
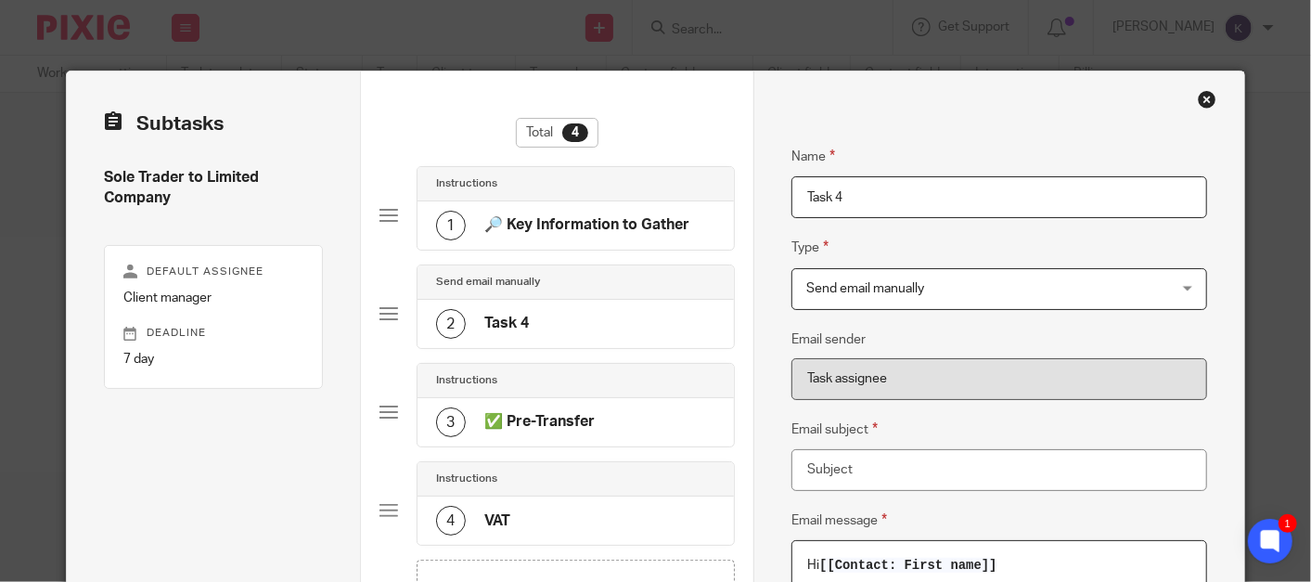
scroll to position [0, 0]
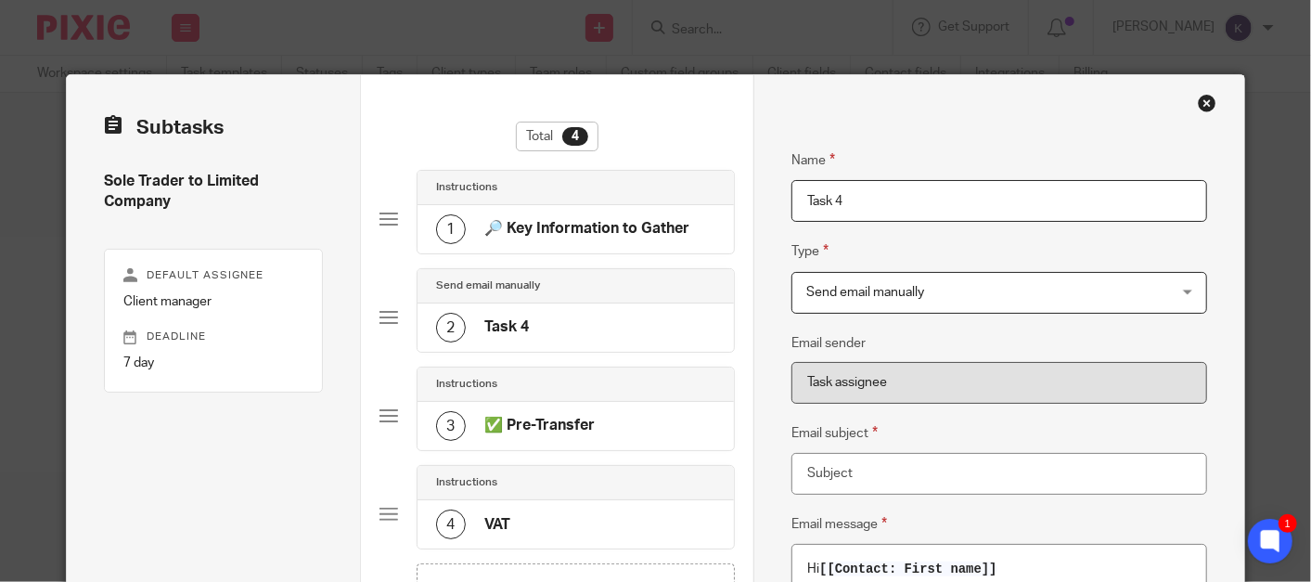
drag, startPoint x: 879, startPoint y: 199, endPoint x: 634, endPoint y: 172, distance: 247.3
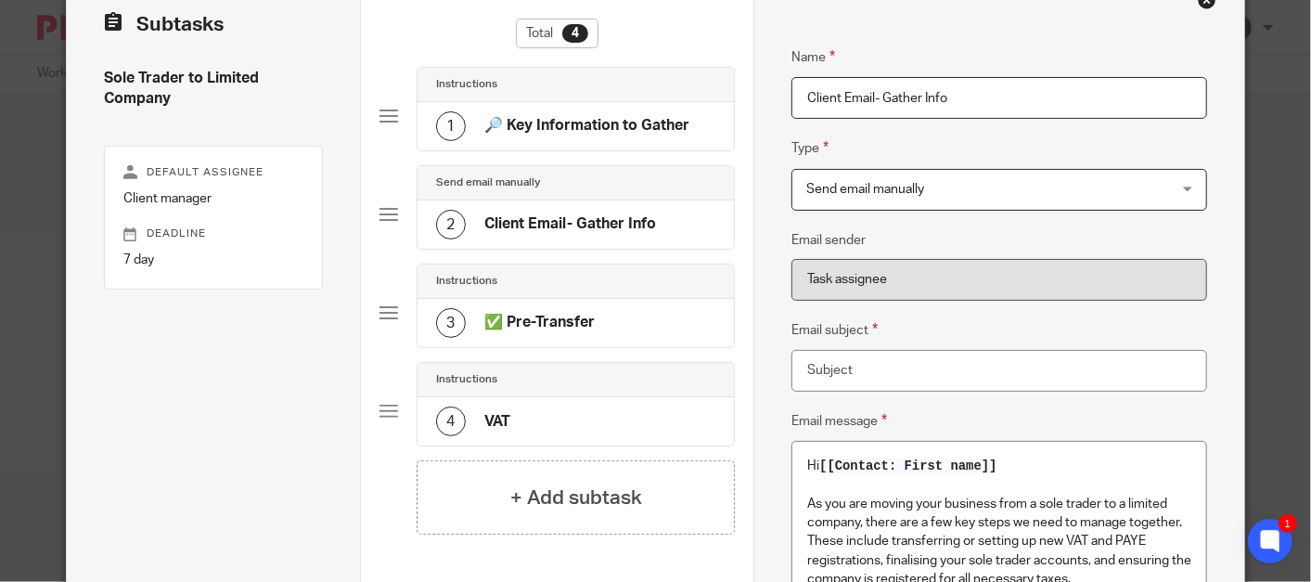
type input "Client Email- Gather Info"
click at [580, 332] on div "3 ✅ Pre-Transfer" at bounding box center [515, 323] width 159 height 30
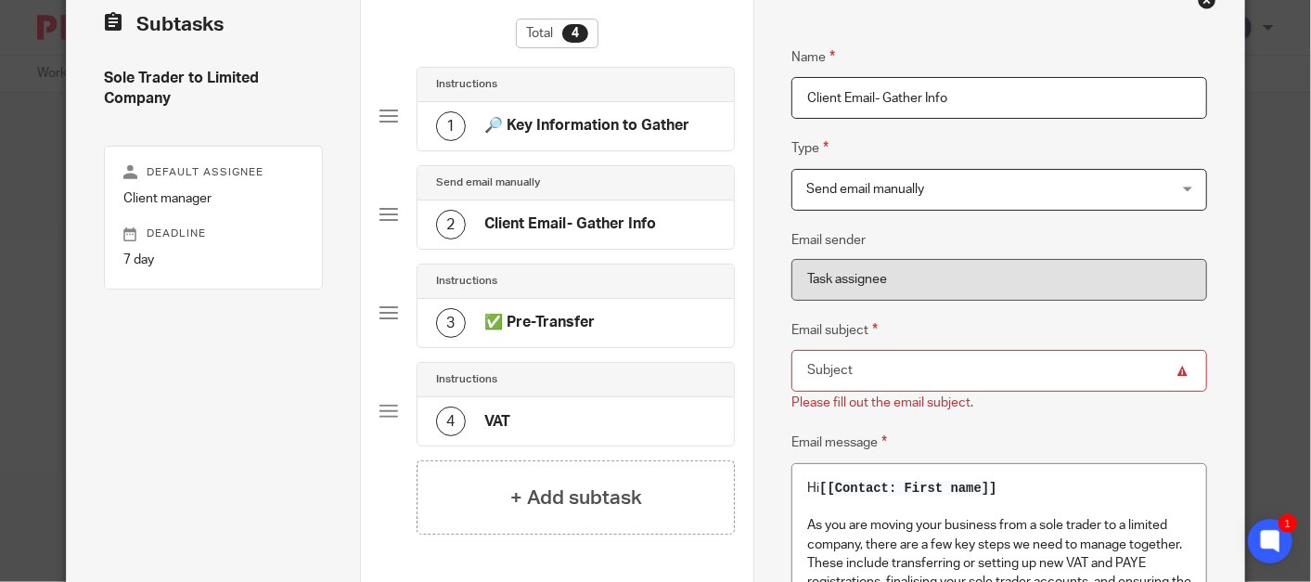
drag, startPoint x: 837, startPoint y: 368, endPoint x: 475, endPoint y: 296, distance: 369.0
click at [837, 369] on input "Email subject" at bounding box center [999, 371] width 416 height 42
drag, startPoint x: 948, startPoint y: 389, endPoint x: 946, endPoint y: 376, distance: 13.1
click at [948, 389] on input "Email subject" at bounding box center [999, 371] width 416 height 42
paste input "Transfer of Business from Sole Trader to Limited Company"
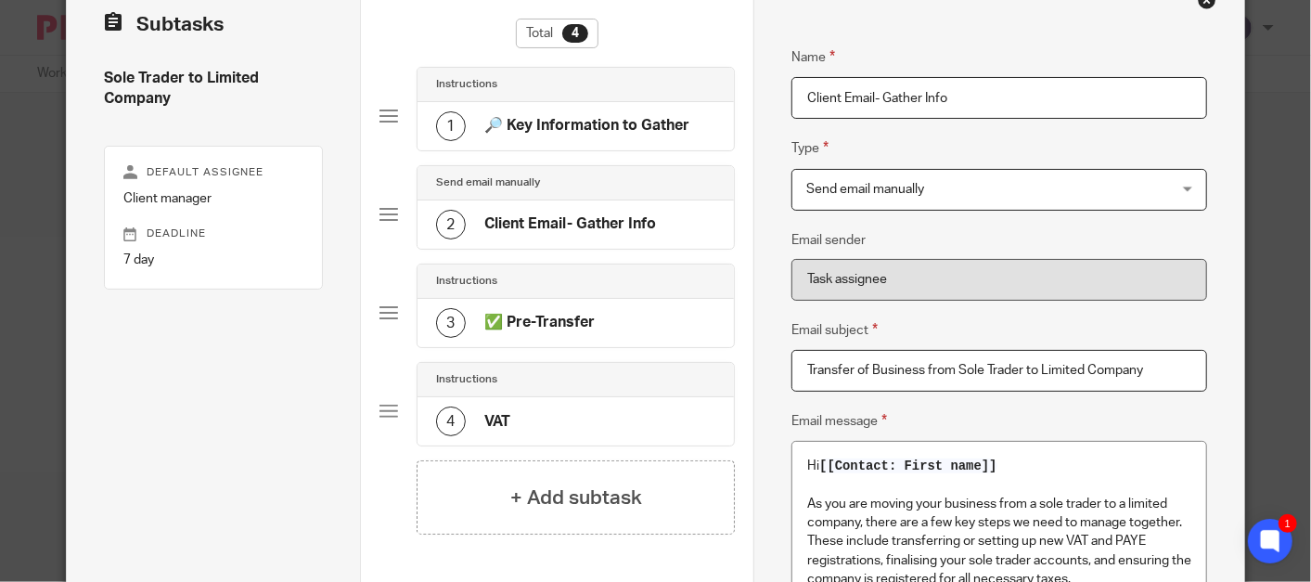
type input "Transfer of Business from Sole Trader to Limited Company"
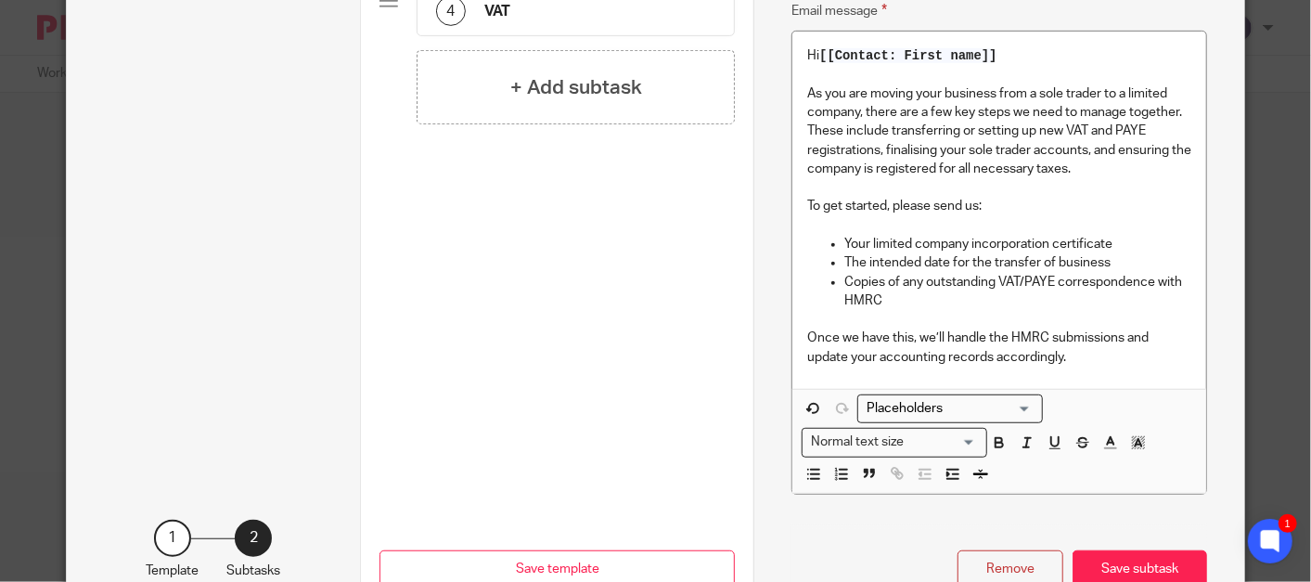
scroll to position [515, 0]
click at [1188, 558] on button "Save subtask" at bounding box center [1139, 568] width 135 height 40
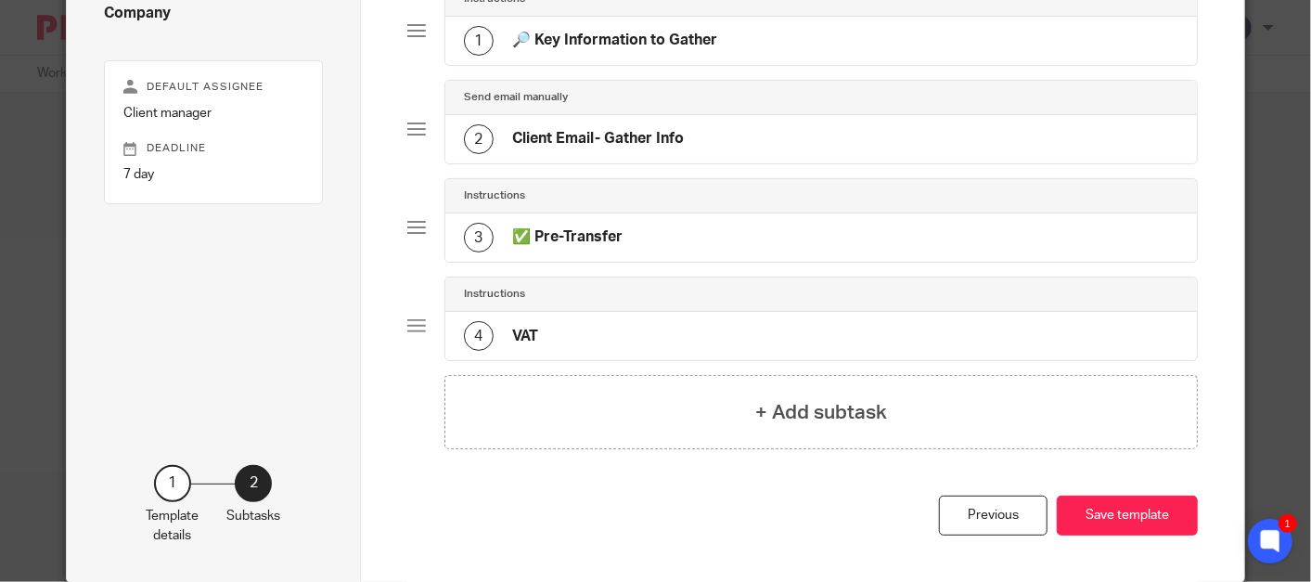
scroll to position [156, 0]
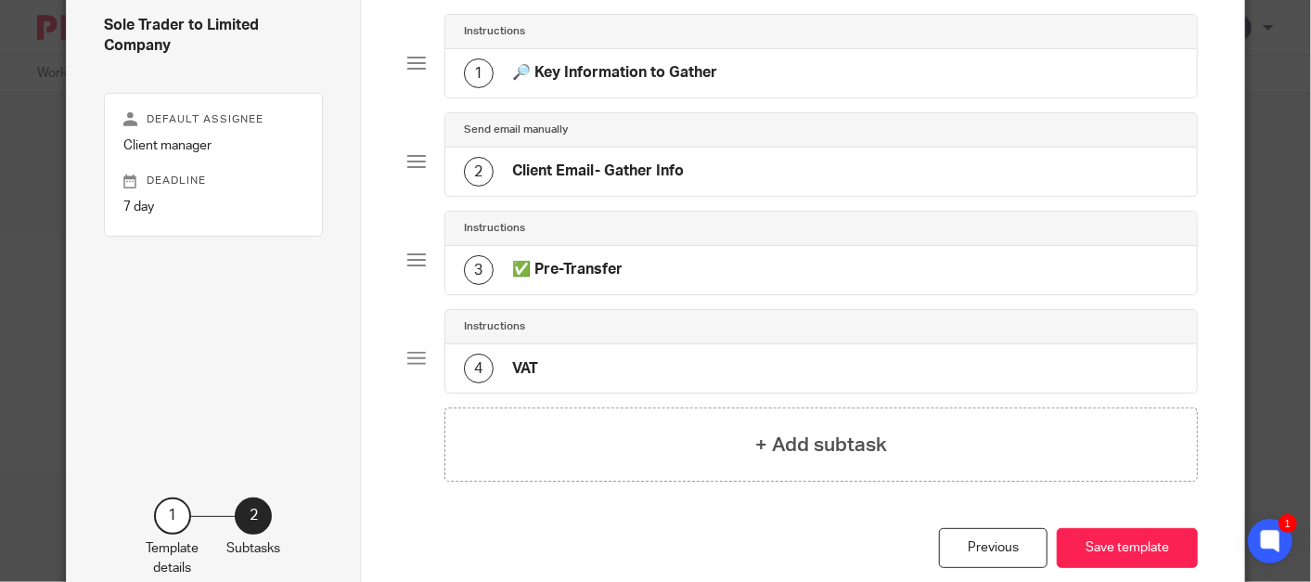
click at [588, 359] on div "4 VAT" at bounding box center [820, 368] width 751 height 48
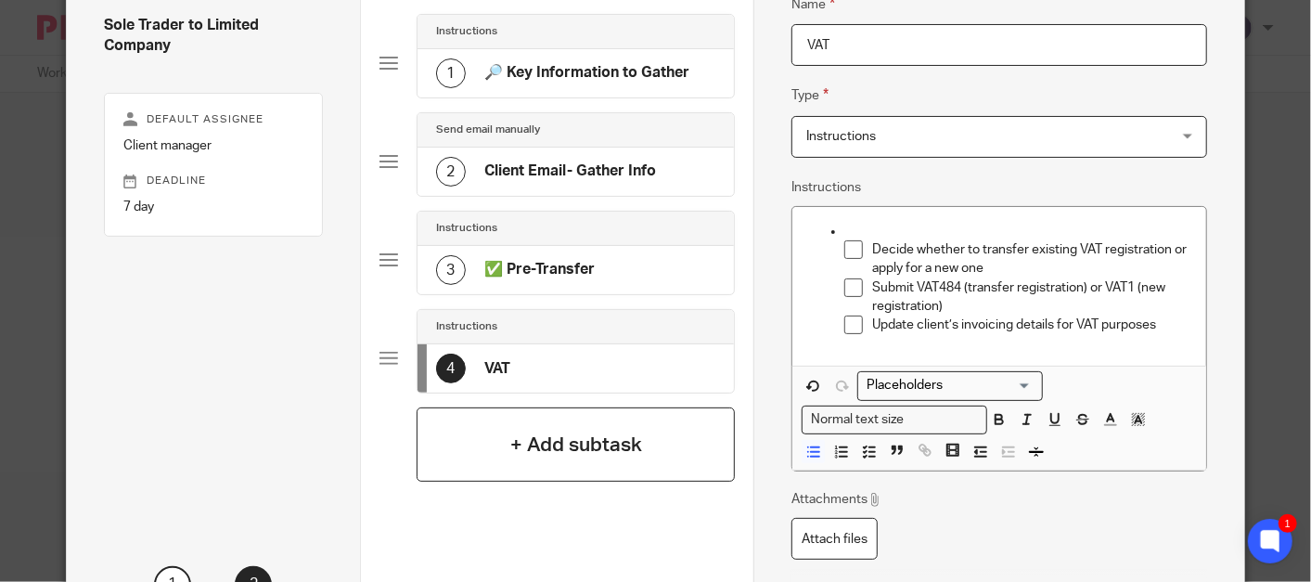
click at [561, 430] on h4 "+ Add subtask" at bounding box center [576, 444] width 132 height 29
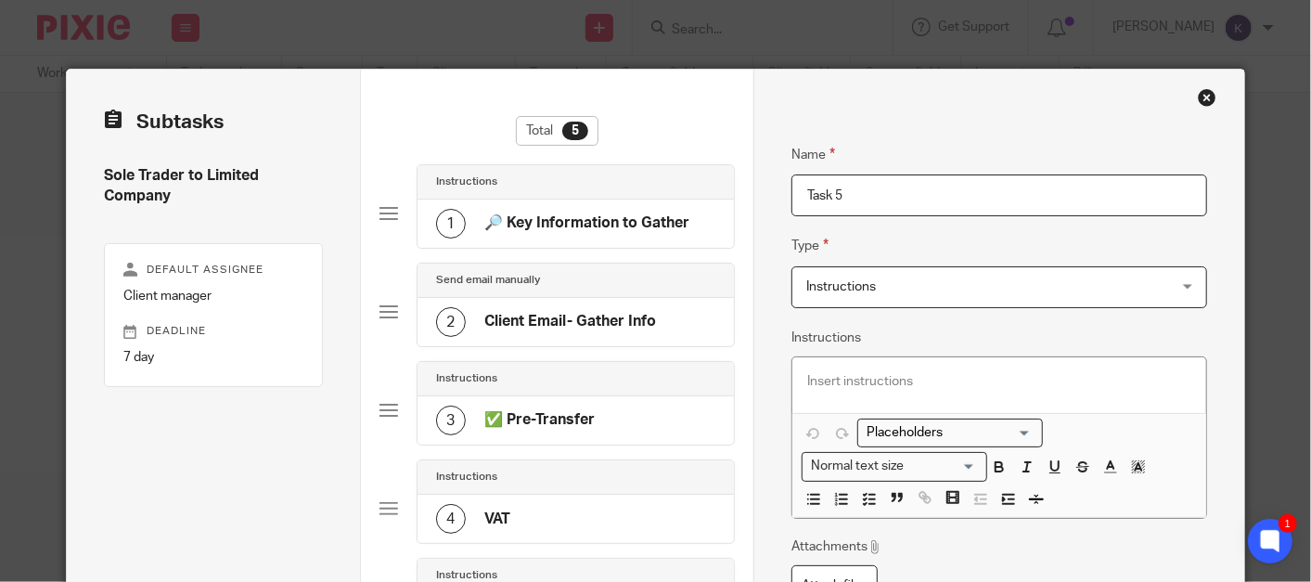
scroll to position [0, 0]
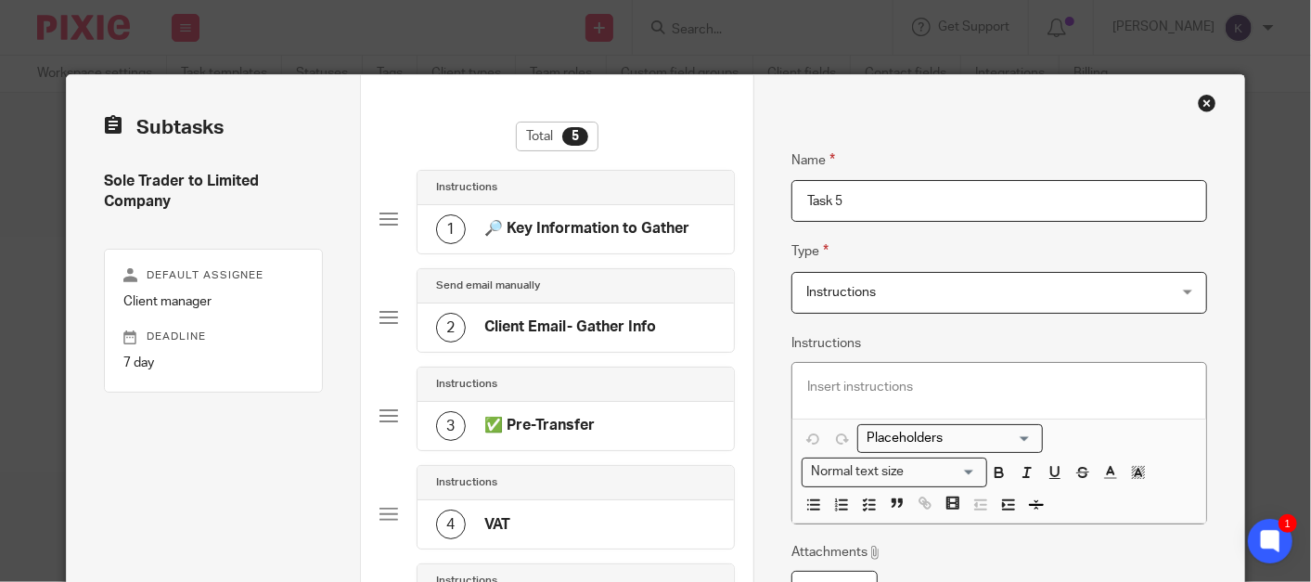
drag, startPoint x: 883, startPoint y: 223, endPoint x: 747, endPoint y: 201, distance: 138.0
click at [753, 201] on div "Name 🔎 Key Information to Gather Type Instructions Instructions Instructions Do…" at bounding box center [998, 471] width 491 height 793
drag, startPoint x: 747, startPoint y: 201, endPoint x: 876, endPoint y: 201, distance: 128.9
click at [876, 201] on input "Task 5" at bounding box center [999, 201] width 416 height 42
click at [911, 200] on input "Task 5" at bounding box center [999, 201] width 416 height 42
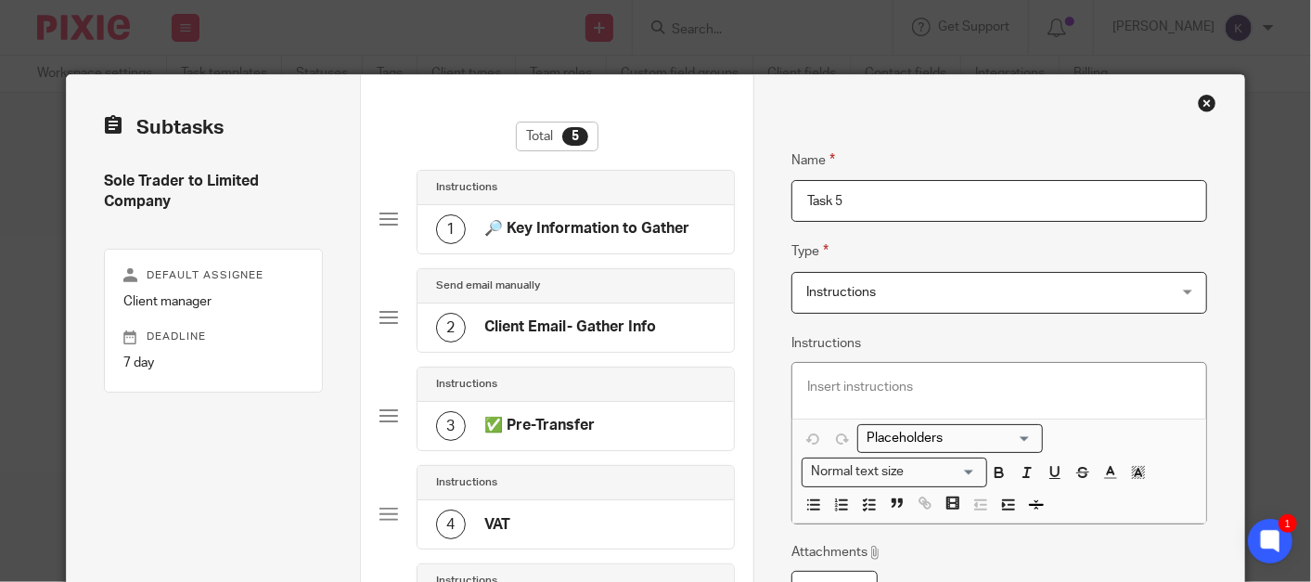
click at [935, 207] on input "Task 5" at bounding box center [999, 201] width 416 height 42
drag, startPoint x: 618, startPoint y: 184, endPoint x: 514, endPoint y: 181, distance: 103.9
click at [507, 181] on div "Subtasks Sole Trader to Limited Company Default assignee Client manager Deadlin…" at bounding box center [656, 471] width 1178 height 793
paste input "VAT Transfer / Registration Email"
type input "VAT Transfer / Registration Email"
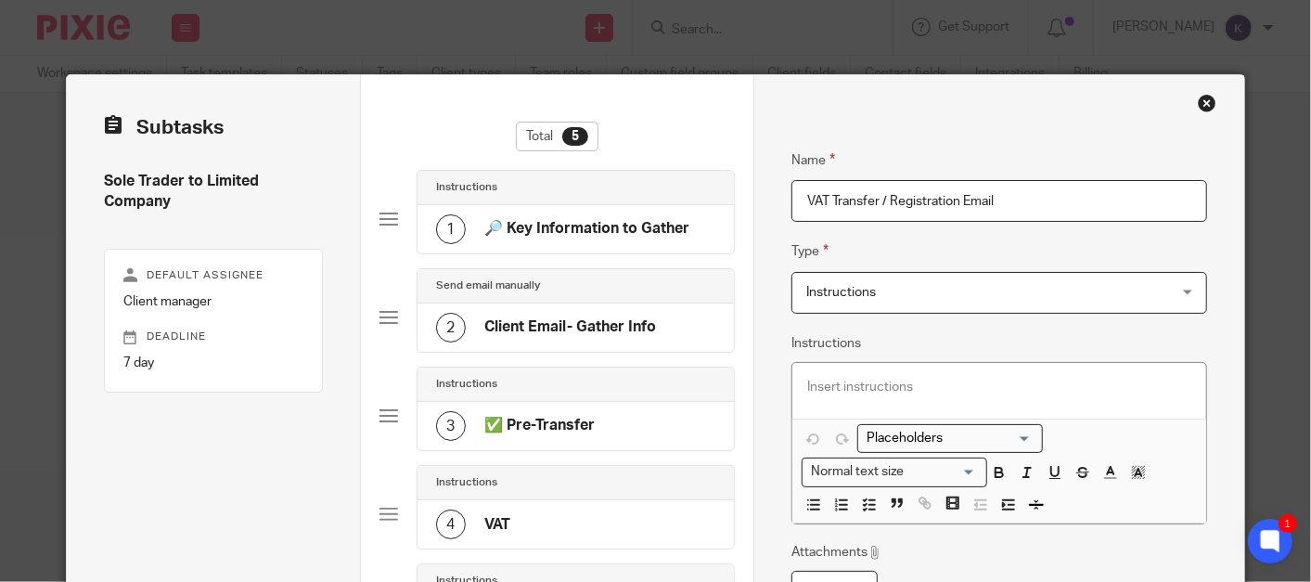
click at [890, 304] on span "Instructions" at bounding box center [966, 292] width 320 height 39
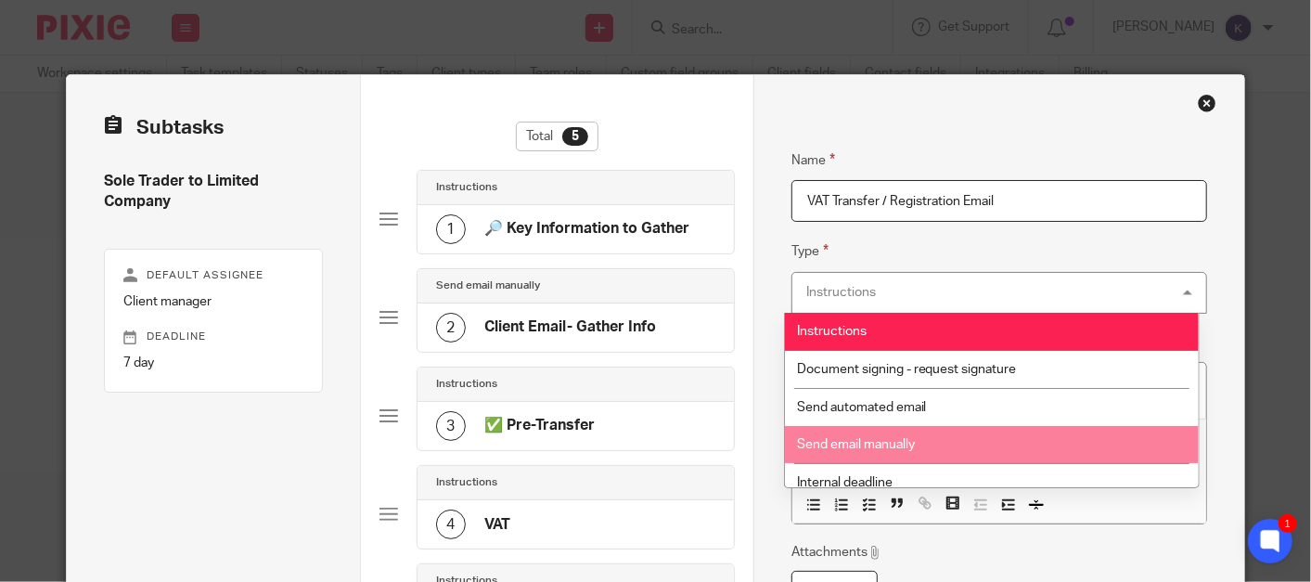
click at [883, 437] on li "Send email manually" at bounding box center [992, 445] width 415 height 38
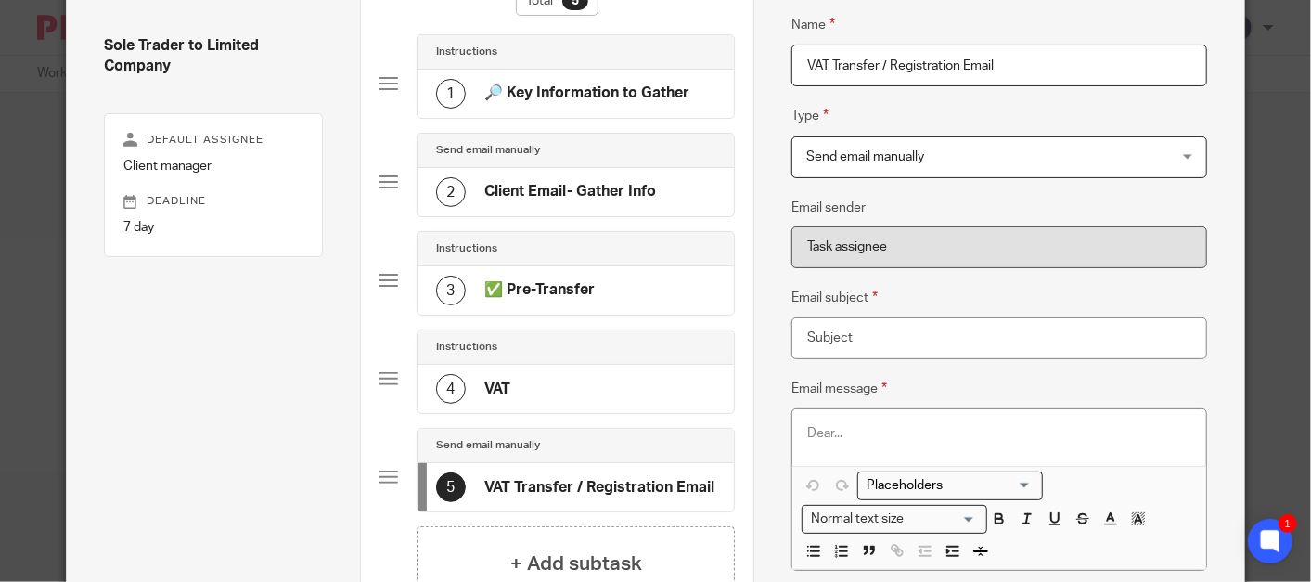
scroll to position [206, 0]
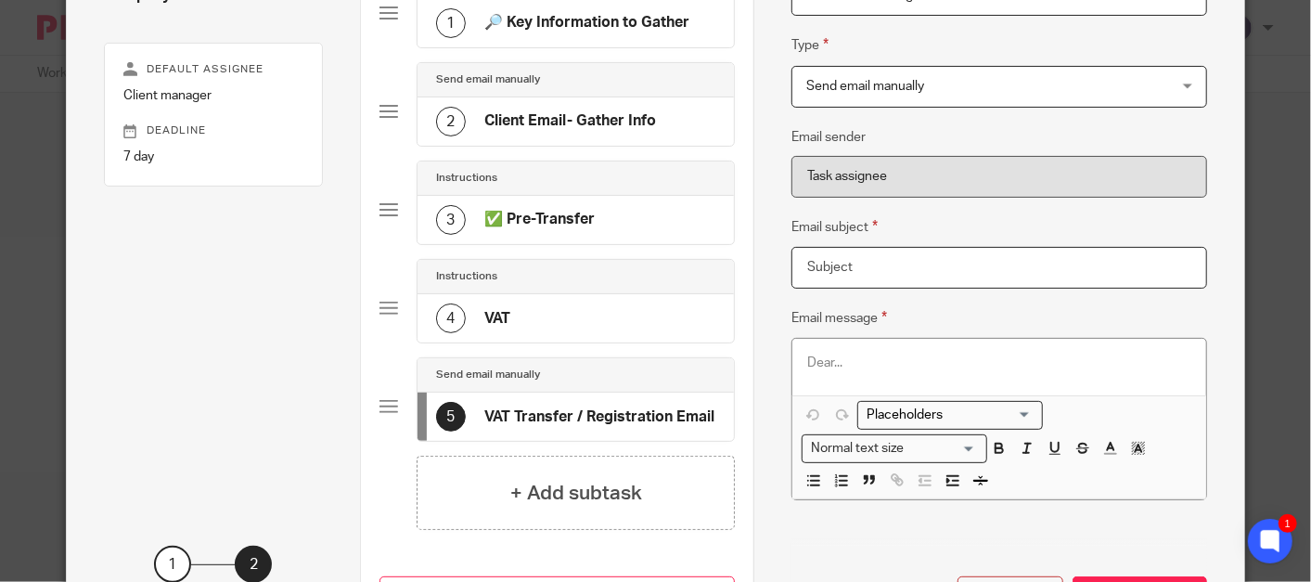
drag, startPoint x: 870, startPoint y: 254, endPoint x: 850, endPoint y: 257, distance: 20.6
click at [870, 254] on input "Email subject" at bounding box center [999, 268] width 416 height 42
click at [915, 283] on input "Email subject" at bounding box center [999, 268] width 416 height 42
paste input "VAT Registration – Transfer to Limited Company"
type input "VAT Registration – Transfer to Limited Company"
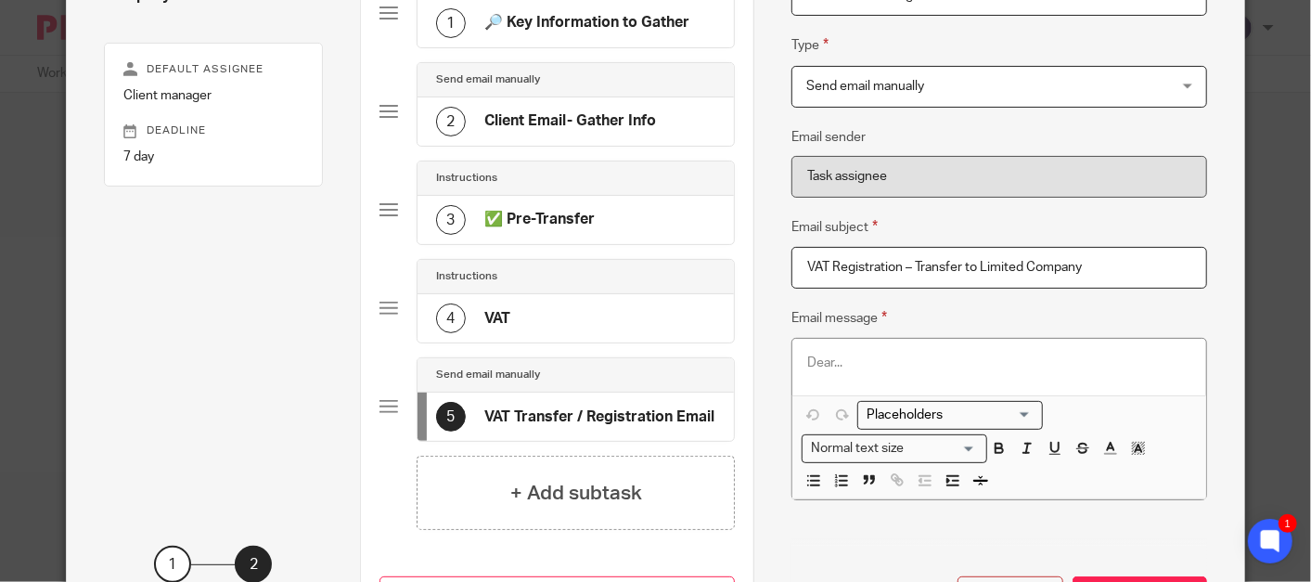
click at [831, 356] on p at bounding box center [999, 362] width 384 height 19
click at [956, 360] on p at bounding box center [999, 362] width 384 height 19
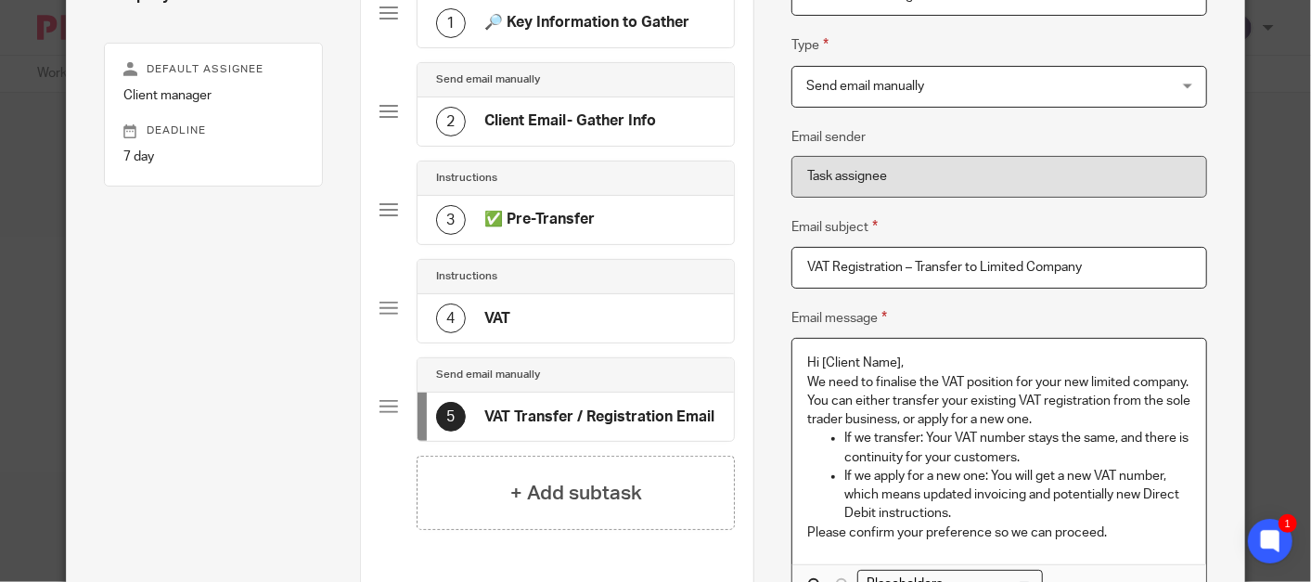
click at [909, 357] on p "Hi [Client Name]," at bounding box center [999, 362] width 384 height 19
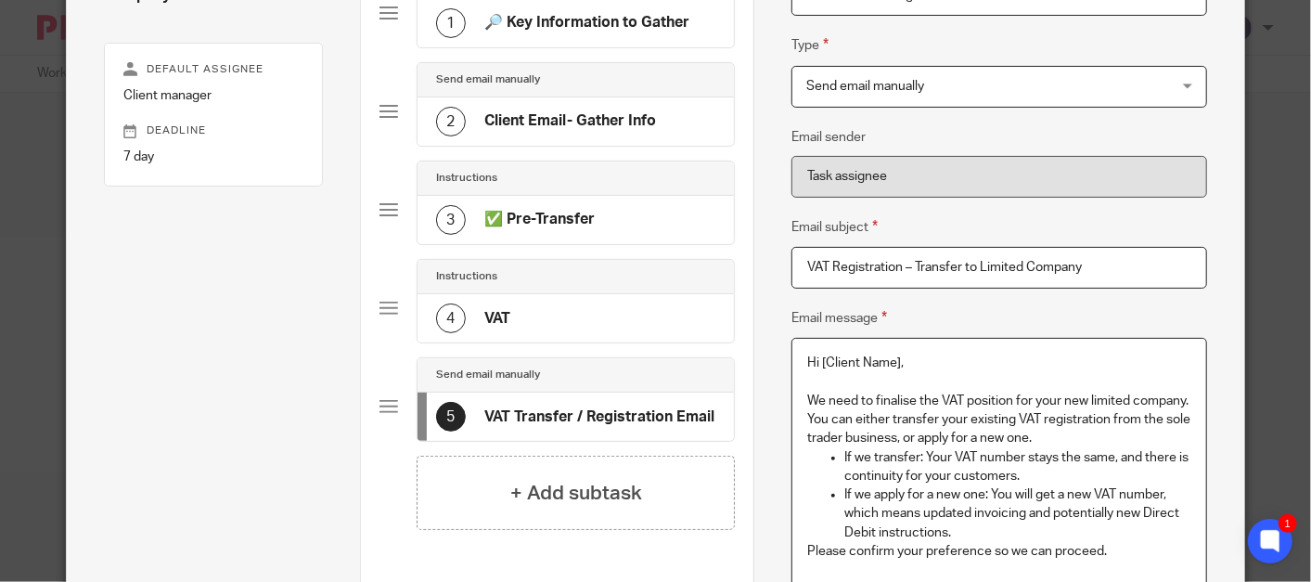
click at [1033, 432] on p "We need to finalise the VAT position for your new limited company. You can eith…" at bounding box center [999, 419] width 384 height 57
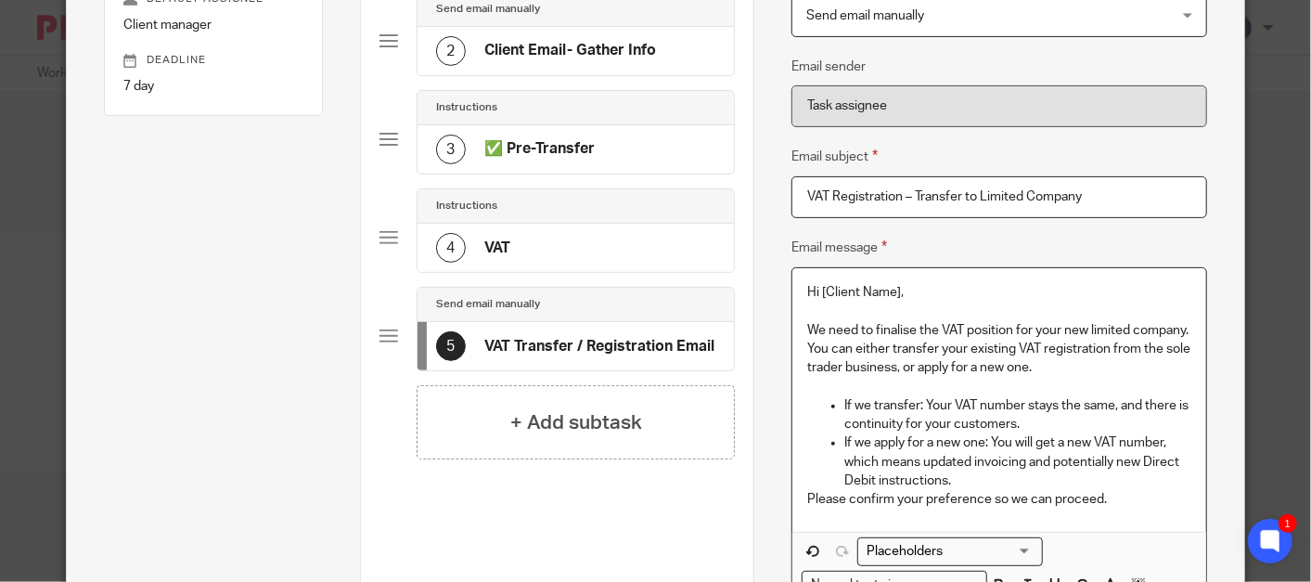
scroll to position [309, 0]
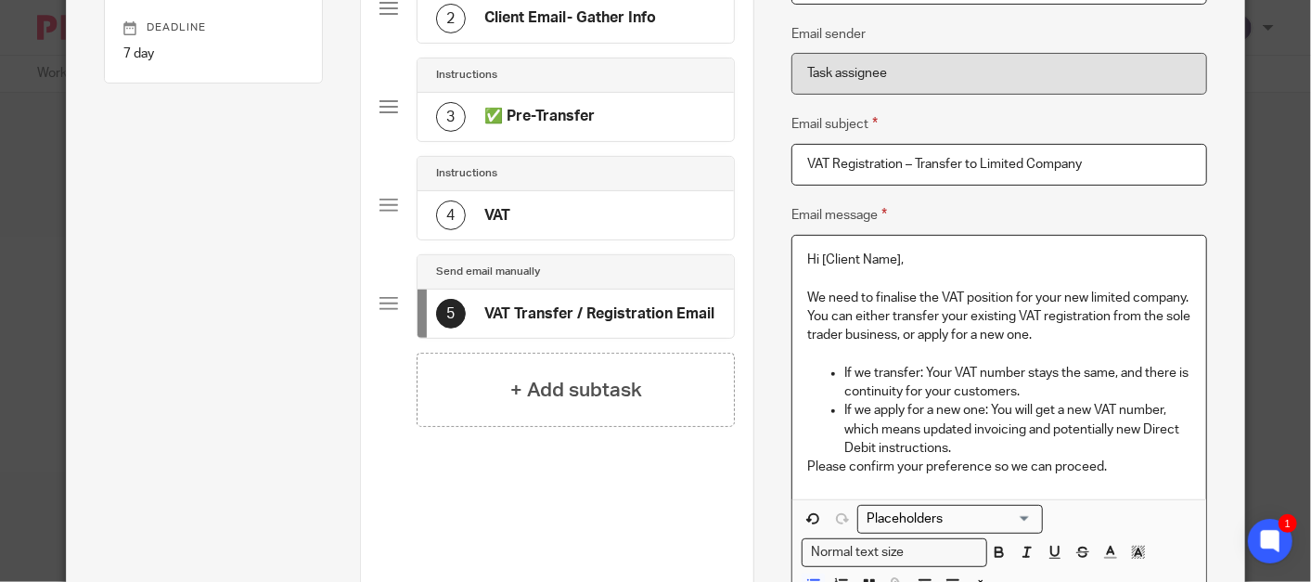
click at [989, 442] on p "If we apply for a new one: You will get a new VAT number, which means updated i…" at bounding box center [1017, 429] width 347 height 57
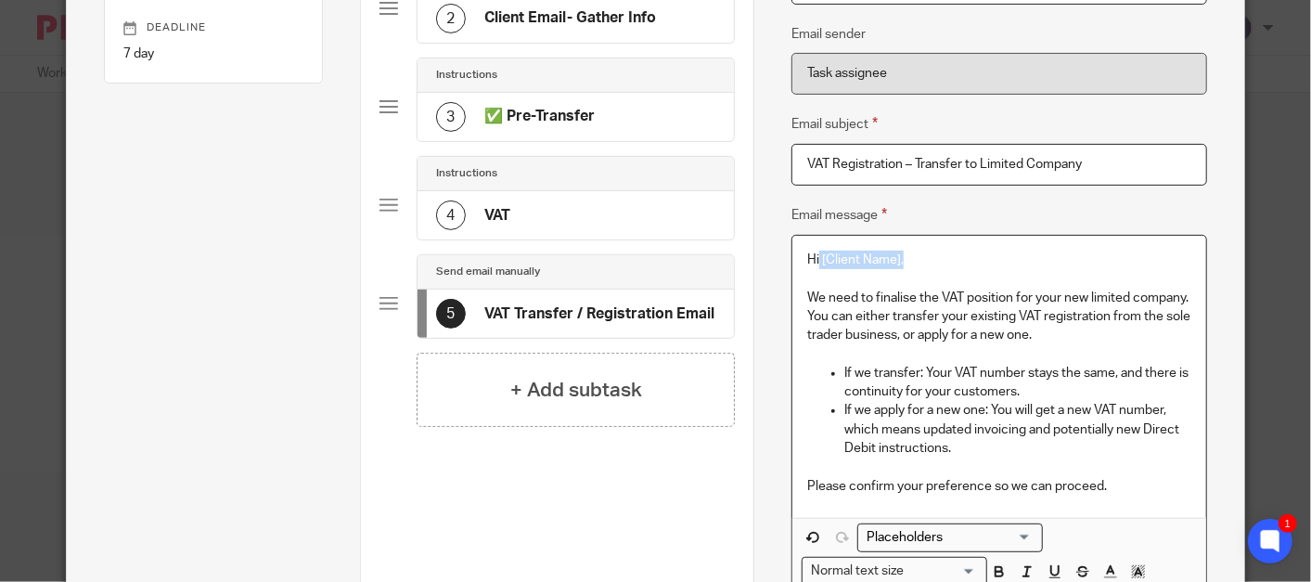
drag, startPoint x: 904, startPoint y: 260, endPoint x: 811, endPoint y: 259, distance: 92.8
click at [811, 259] on p "Hi [Client Name]," at bounding box center [999, 259] width 384 height 19
click at [917, 534] on input "Search for option" at bounding box center [946, 537] width 172 height 19
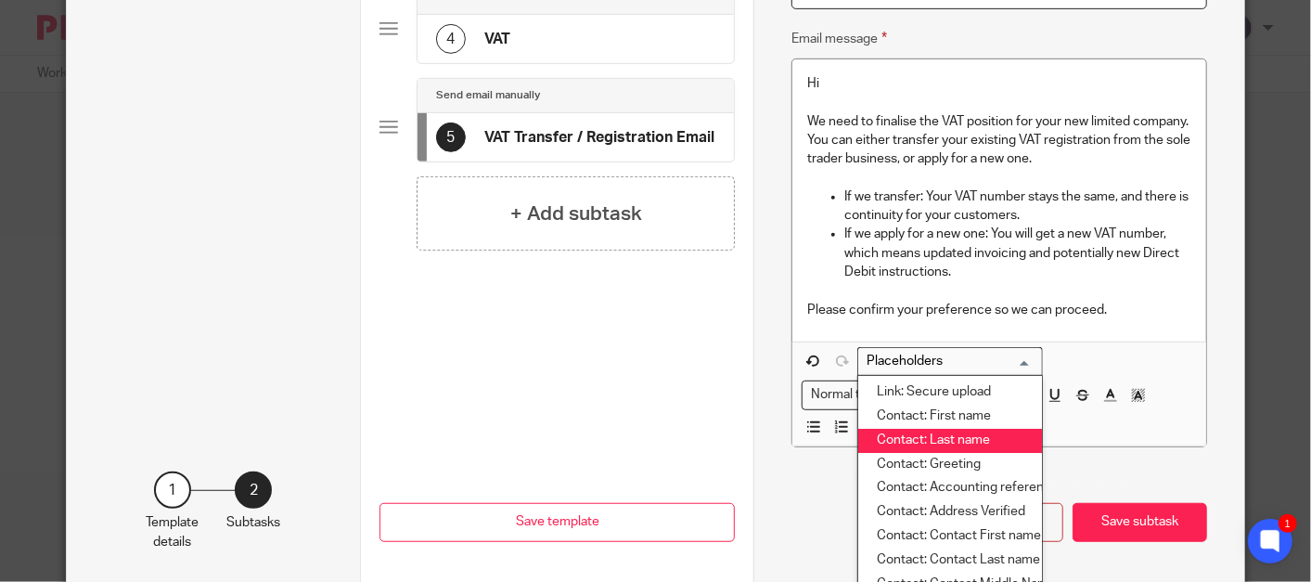
scroll to position [515, 0]
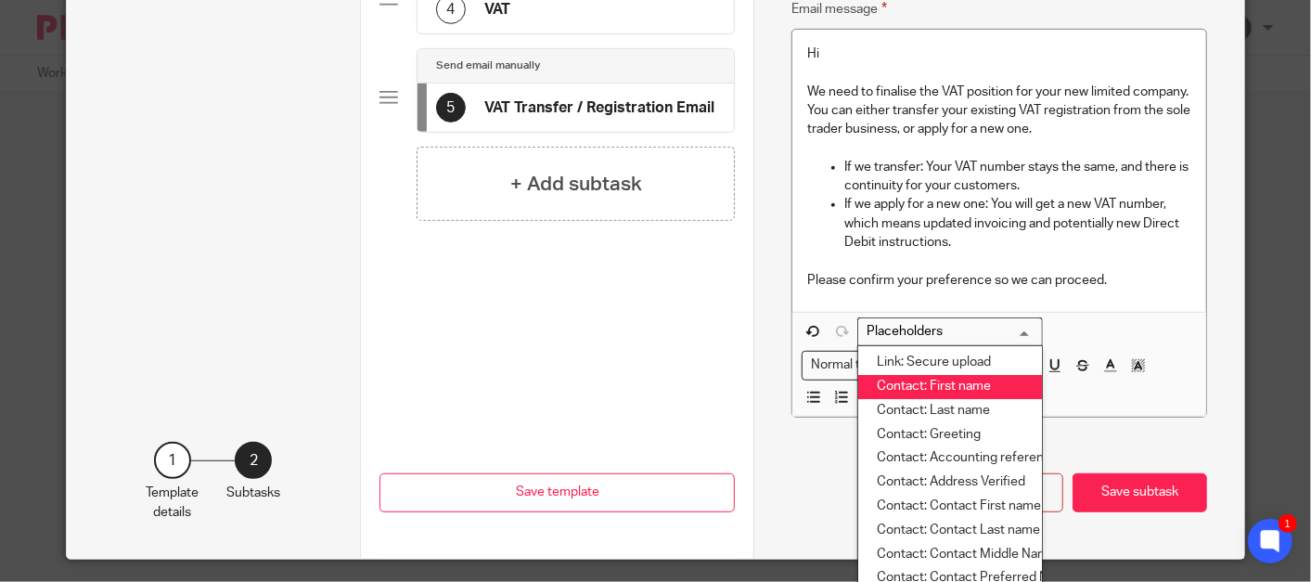
click at [944, 390] on li "Contact: First name" at bounding box center [950, 387] width 184 height 24
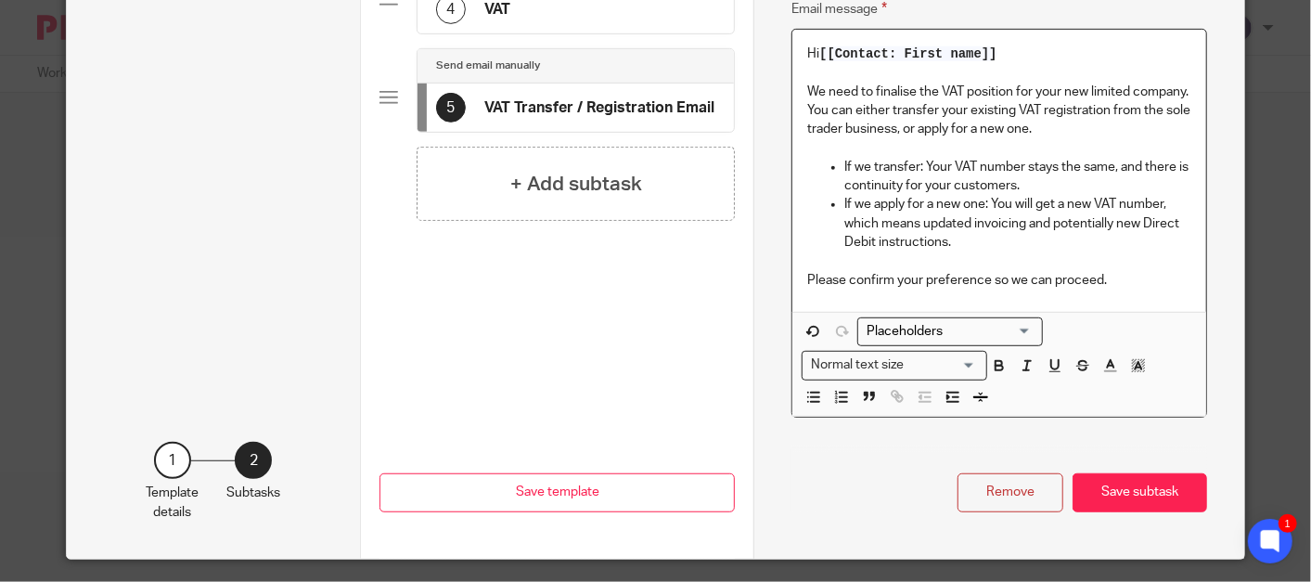
click at [1124, 279] on p "Please confirm your preference so we can proceed." at bounding box center [999, 280] width 384 height 19
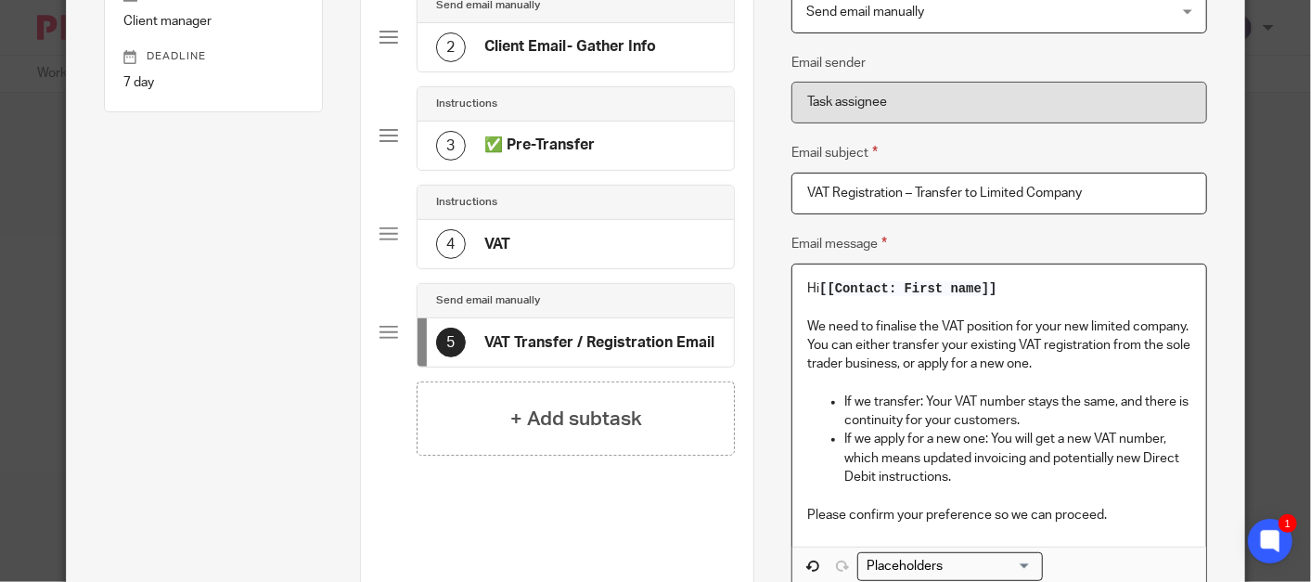
scroll to position [412, 0]
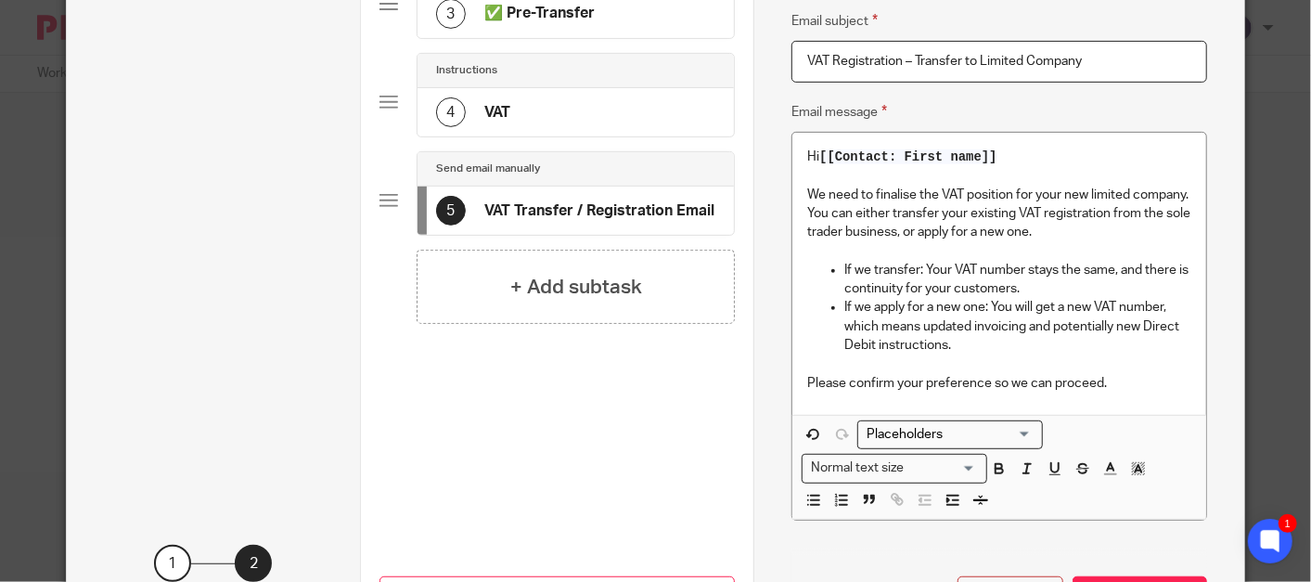
click at [617, 281] on h4 "+ Add subtask" at bounding box center [576, 287] width 132 height 29
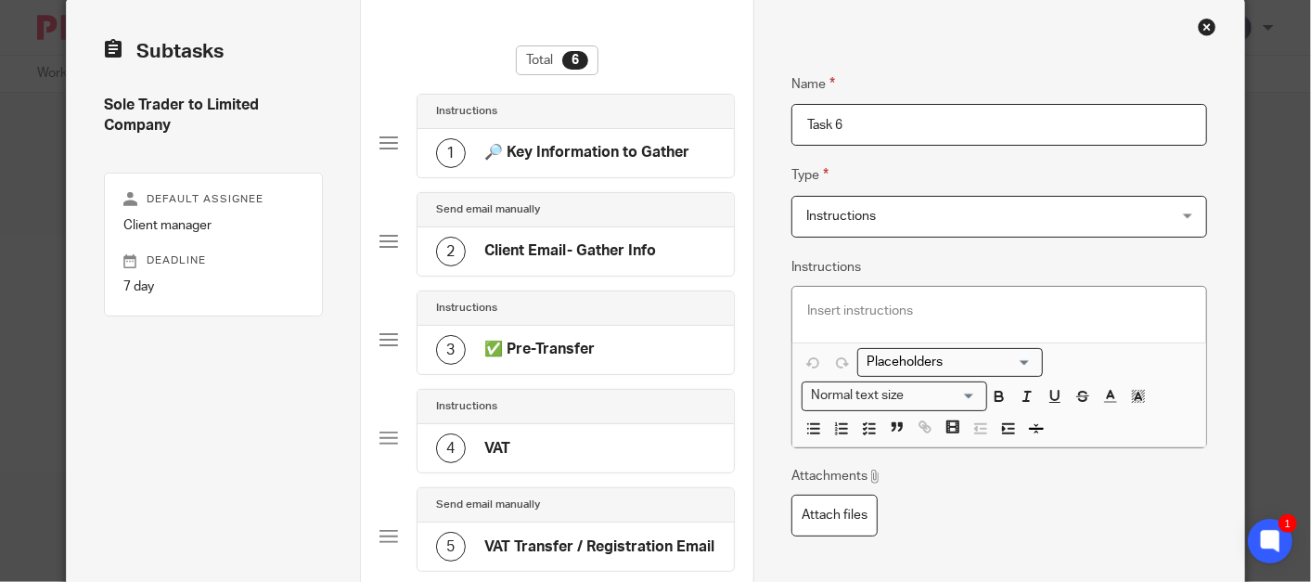
scroll to position [103, 0]
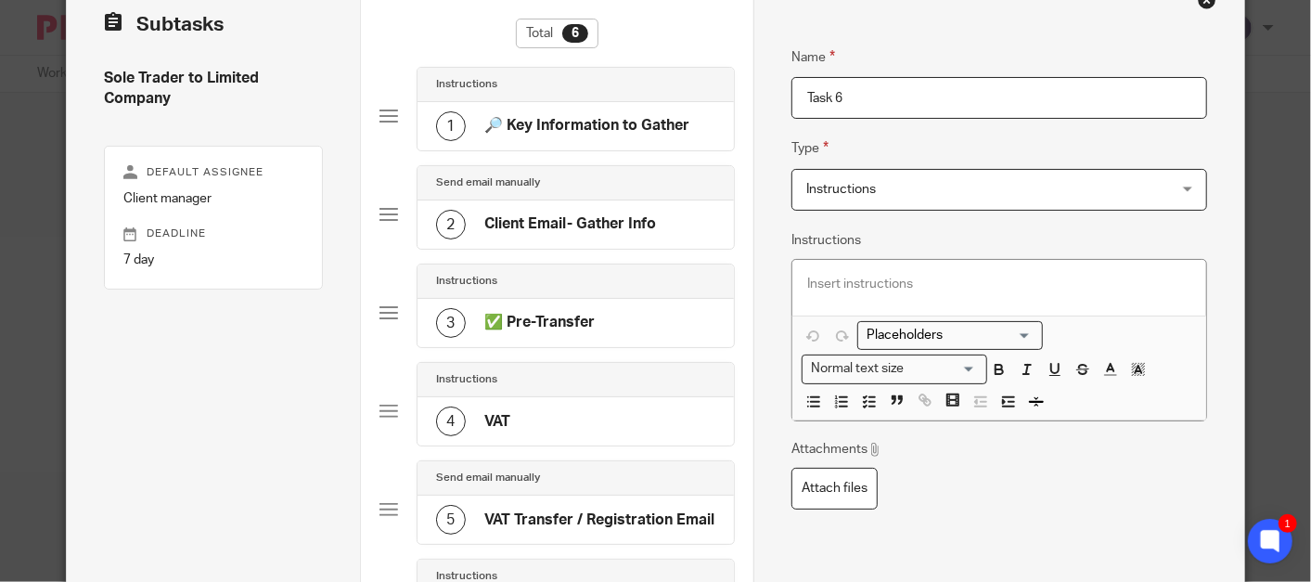
drag, startPoint x: 883, startPoint y: 96, endPoint x: 697, endPoint y: 79, distance: 187.3
click at [705, 79] on div "Subtasks Sole Trader to Limited Company Default assignee Client manager Deadlin…" at bounding box center [656, 417] width 1178 height 891
paste input "PAYE"
type input "PAYE"
click at [867, 287] on p at bounding box center [999, 284] width 384 height 19
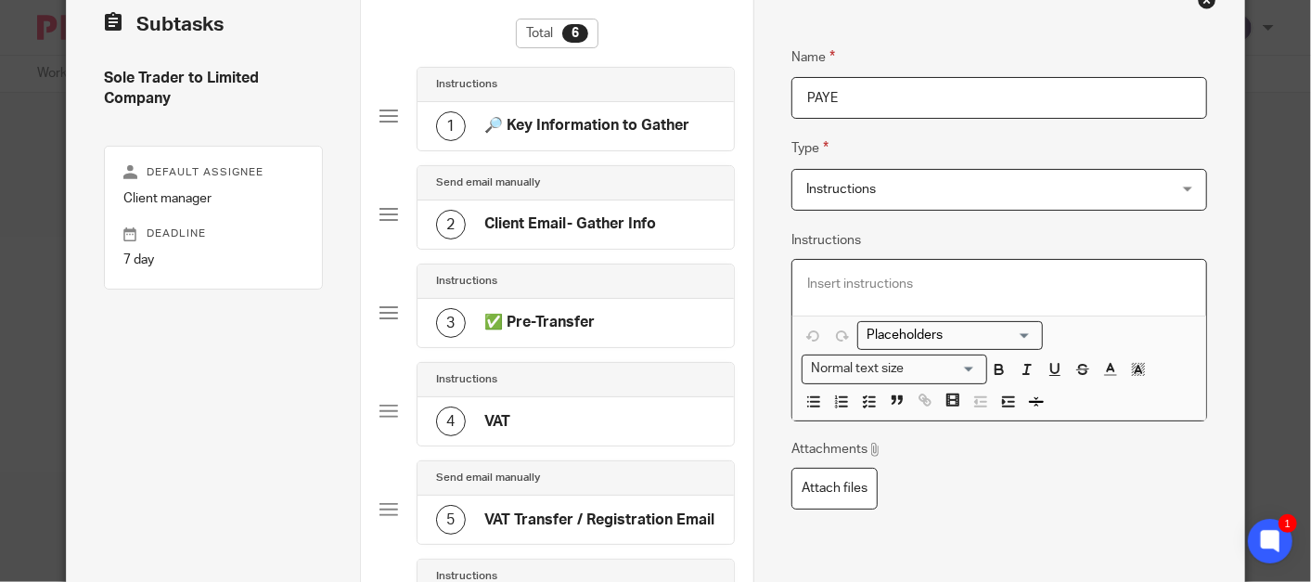
click at [939, 294] on div at bounding box center [999, 288] width 414 height 56
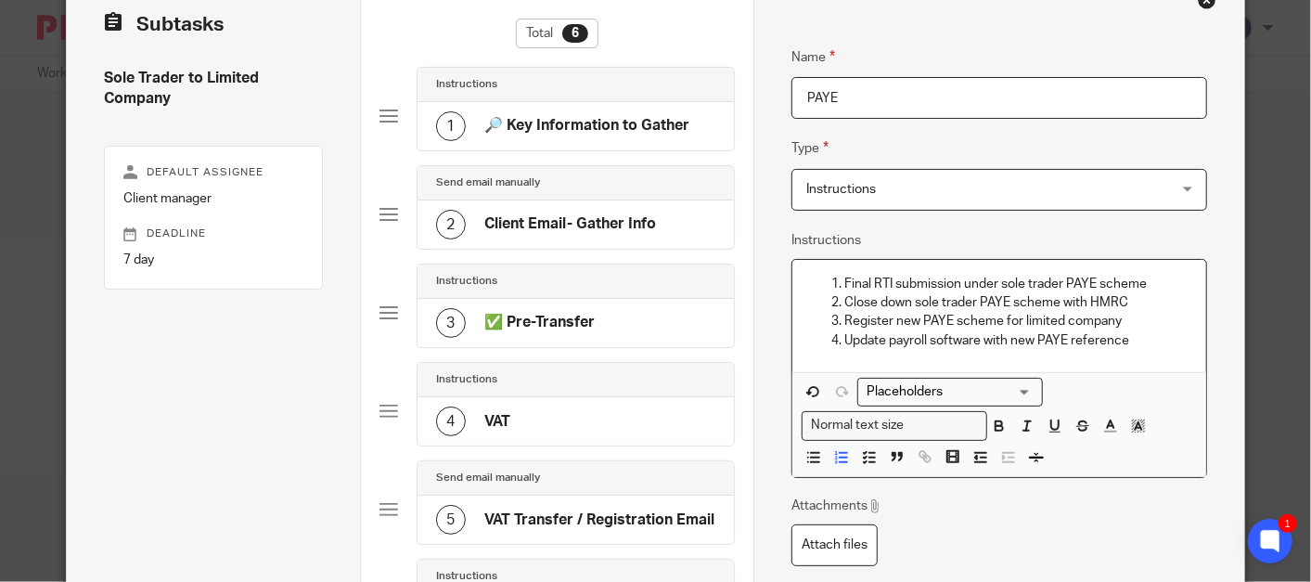
click at [844, 276] on li "Final RTI submission under sole trader PAYE scheme" at bounding box center [1017, 284] width 347 height 19
click at [844, 283] on li "Final RTI submission under sole trader PAYE scheme" at bounding box center [1017, 284] width 347 height 19
click at [864, 453] on icon "button" at bounding box center [869, 457] width 17 height 17
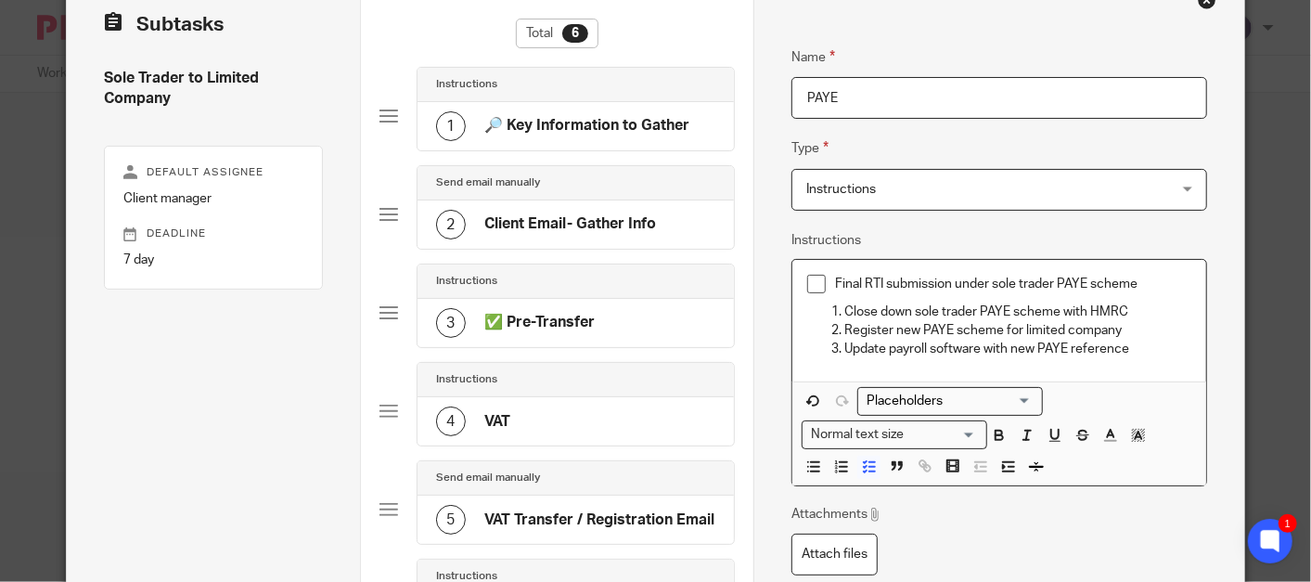
click at [844, 308] on p "Close down sole trader PAYE scheme with HMRC" at bounding box center [1017, 311] width 347 height 19
click at [867, 464] on icon "button" at bounding box center [869, 466] width 17 height 17
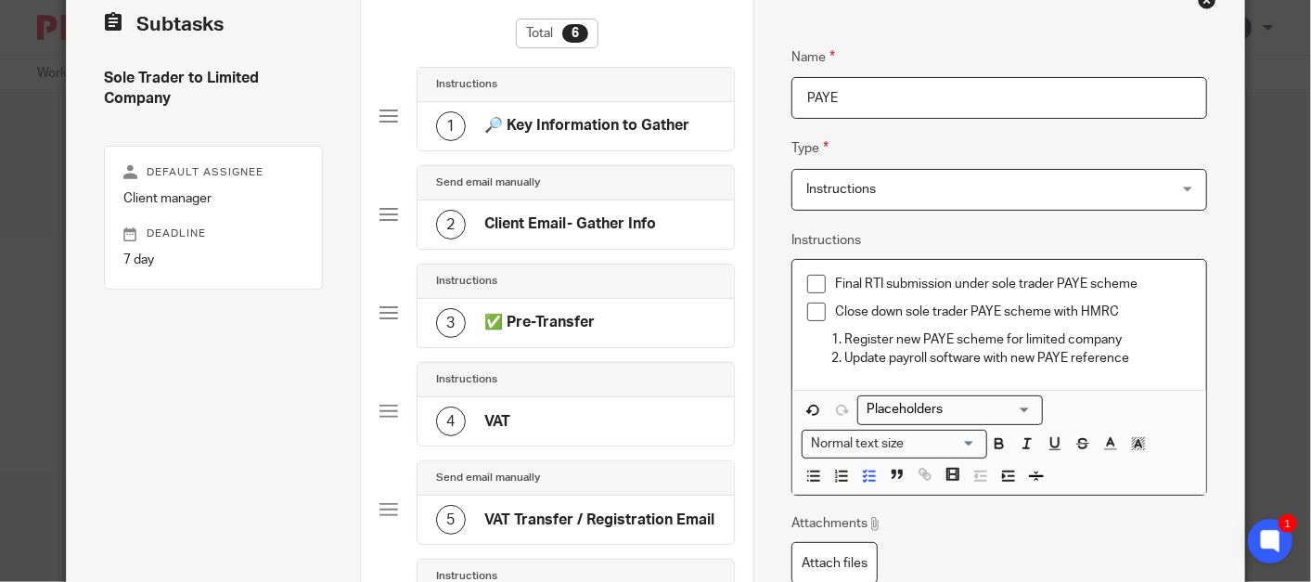
click at [844, 334] on p "Register new PAYE scheme for limited company" at bounding box center [1017, 339] width 347 height 19
click at [866, 469] on icon "button" at bounding box center [869, 476] width 17 height 17
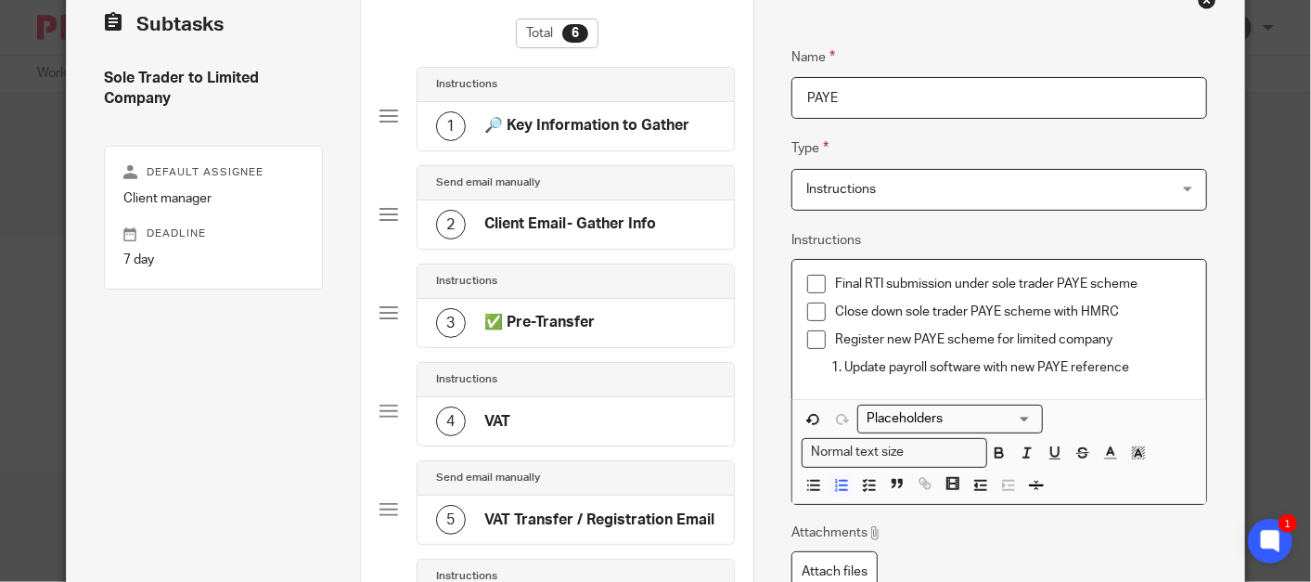
click at [844, 363] on p "Update payroll software with new PAYE reference" at bounding box center [1017, 367] width 347 height 19
click at [866, 482] on icon "button" at bounding box center [869, 485] width 17 height 17
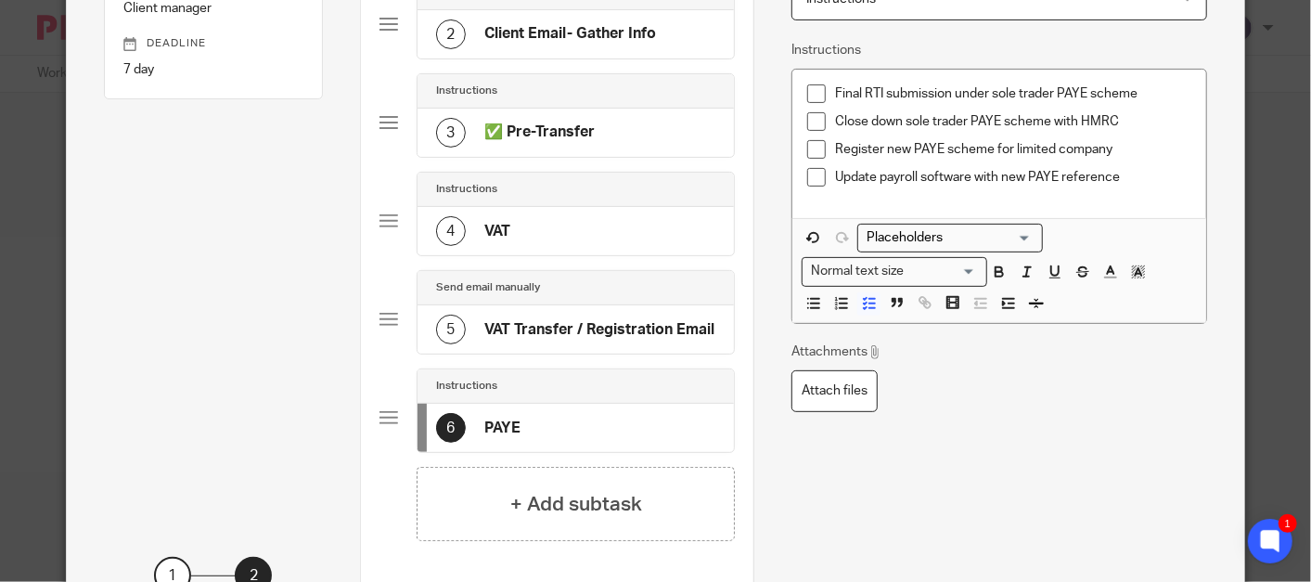
scroll to position [309, 0]
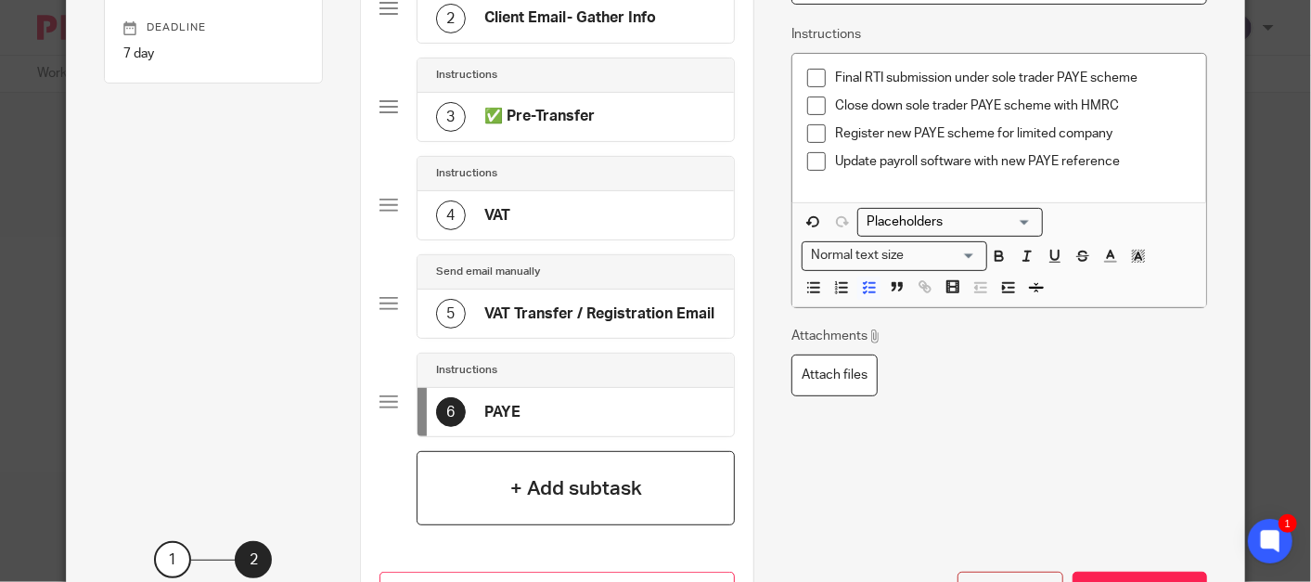
click at [596, 478] on h4 "+ Add subtask" at bounding box center [576, 488] width 132 height 29
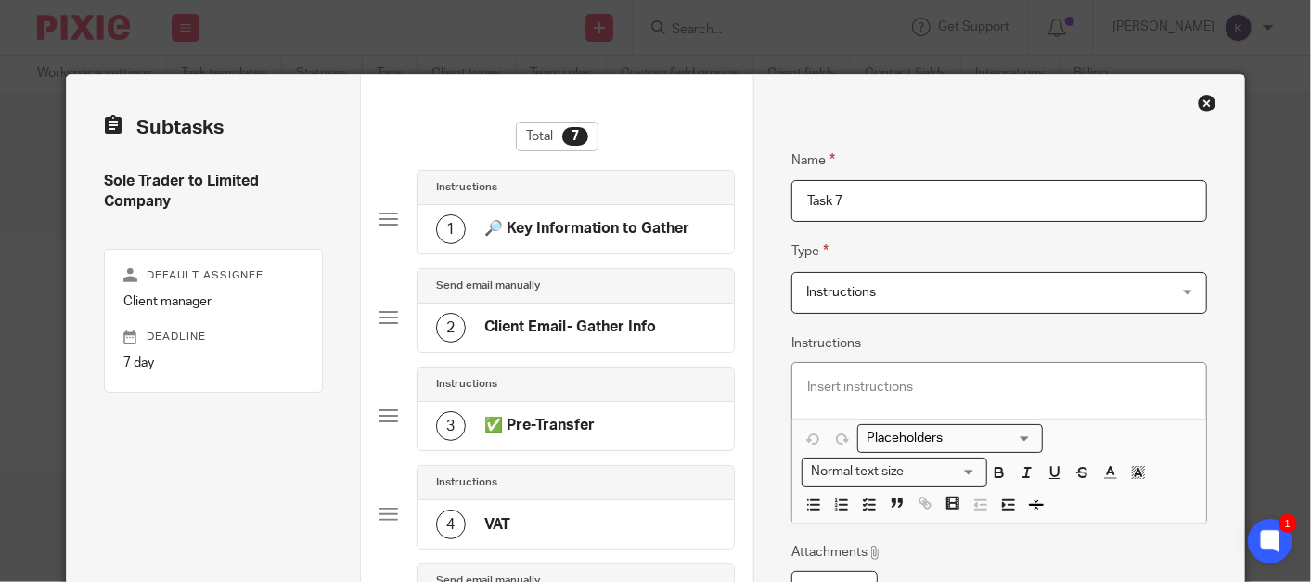
drag, startPoint x: 852, startPoint y: 177, endPoint x: 723, endPoint y: 161, distance: 129.9
click at [723, 161] on div "Subtasks Sole Trader to Limited Company Default assignee Client manager Deadlin…" at bounding box center [656, 570] width 1178 height 990
drag, startPoint x: 723, startPoint y: 161, endPoint x: 969, endPoint y: 208, distance: 251.1
click at [979, 220] on input "Task 7" at bounding box center [999, 201] width 416 height 42
drag, startPoint x: 911, startPoint y: 204, endPoint x: 646, endPoint y: 209, distance: 265.4
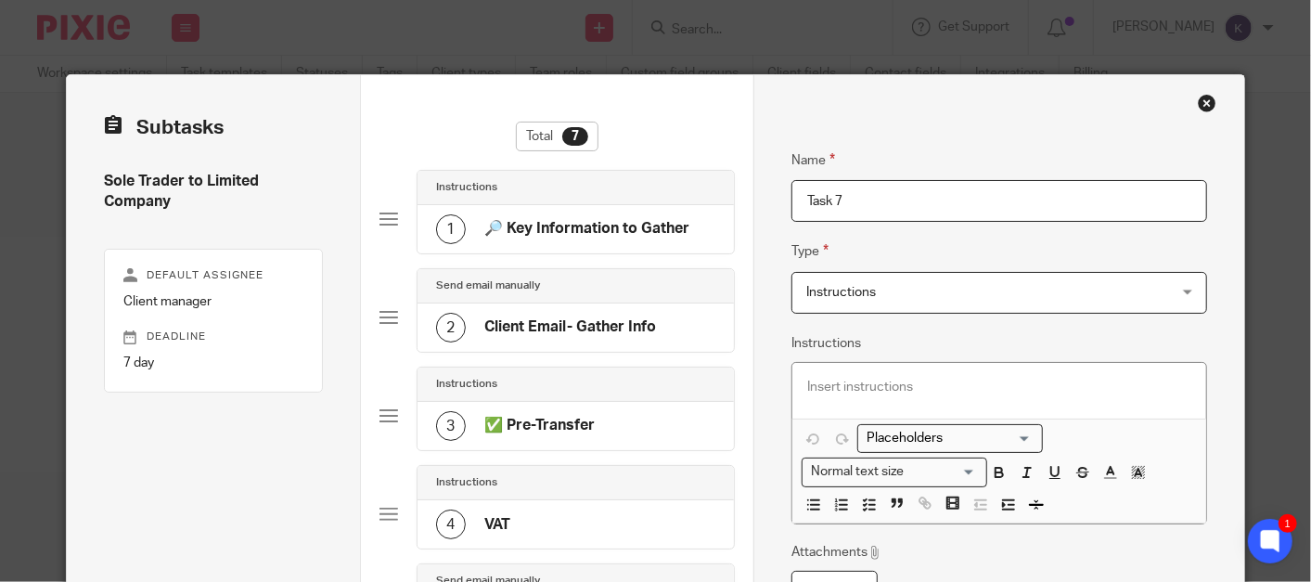
click at [650, 207] on div "Subtasks Sole Trader to Limited Company Default assignee Client manager Deadlin…" at bounding box center [656, 570] width 1178 height 990
type input "Client Guidance"
drag, startPoint x: 851, startPoint y: 391, endPoint x: 788, endPoint y: 379, distance: 64.1
click at [851, 387] on p at bounding box center [999, 387] width 384 height 19
click at [807, 378] on p at bounding box center [999, 387] width 384 height 19
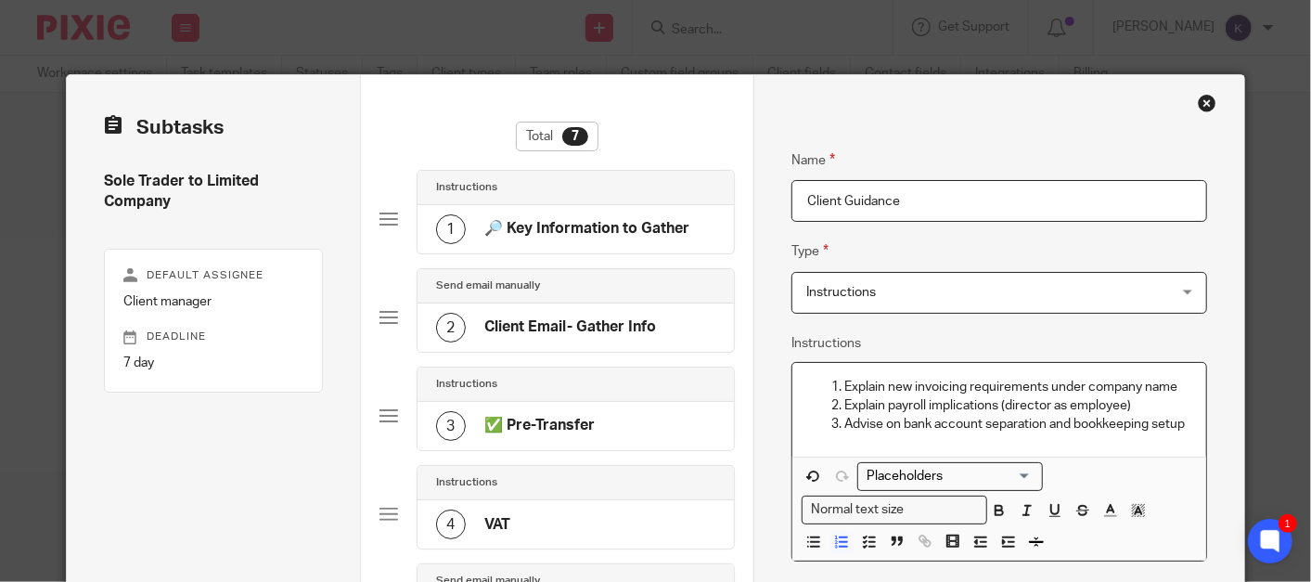
click at [844, 386] on p "Explain new invoicing requirements under company name" at bounding box center [1017, 387] width 347 height 19
drag, startPoint x: 864, startPoint y: 539, endPoint x: 862, endPoint y: 528, distance: 11.3
click at [869, 542] on line "button" at bounding box center [872, 542] width 6 height 0
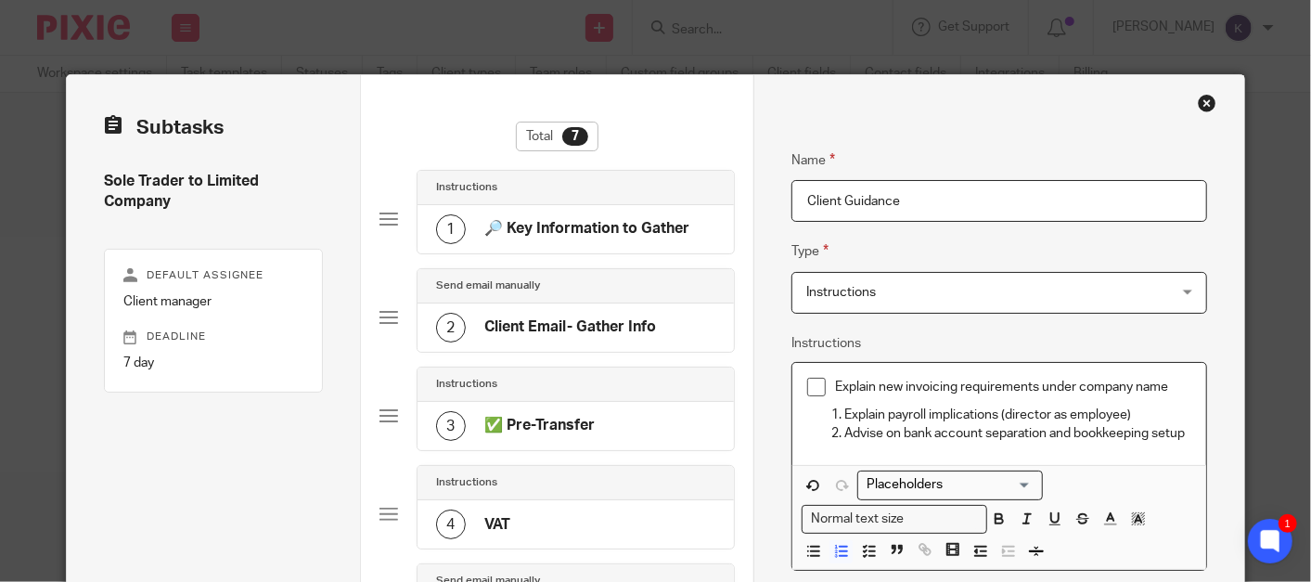
click at [844, 411] on p "Explain payroll implications (director as employee)" at bounding box center [1017, 414] width 347 height 19
click at [861, 551] on icon "button" at bounding box center [869, 551] width 17 height 17
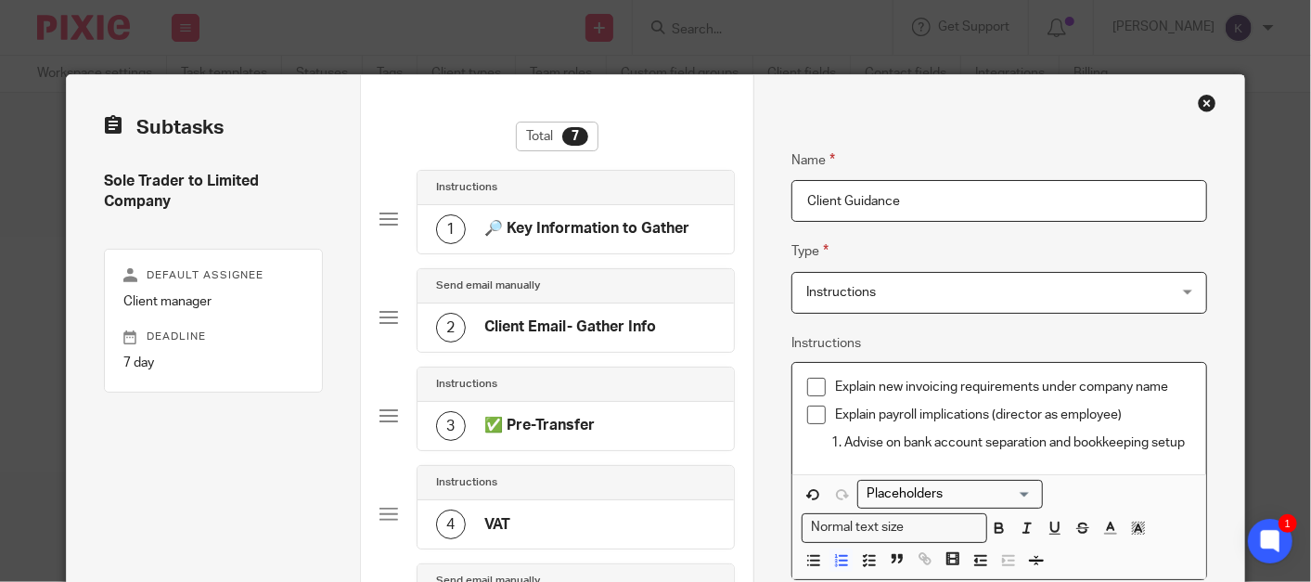
click at [844, 442] on p "Advise on bank account separation and bookkeeping setup" at bounding box center [1017, 442] width 347 height 19
click at [861, 557] on icon "button" at bounding box center [869, 560] width 17 height 17
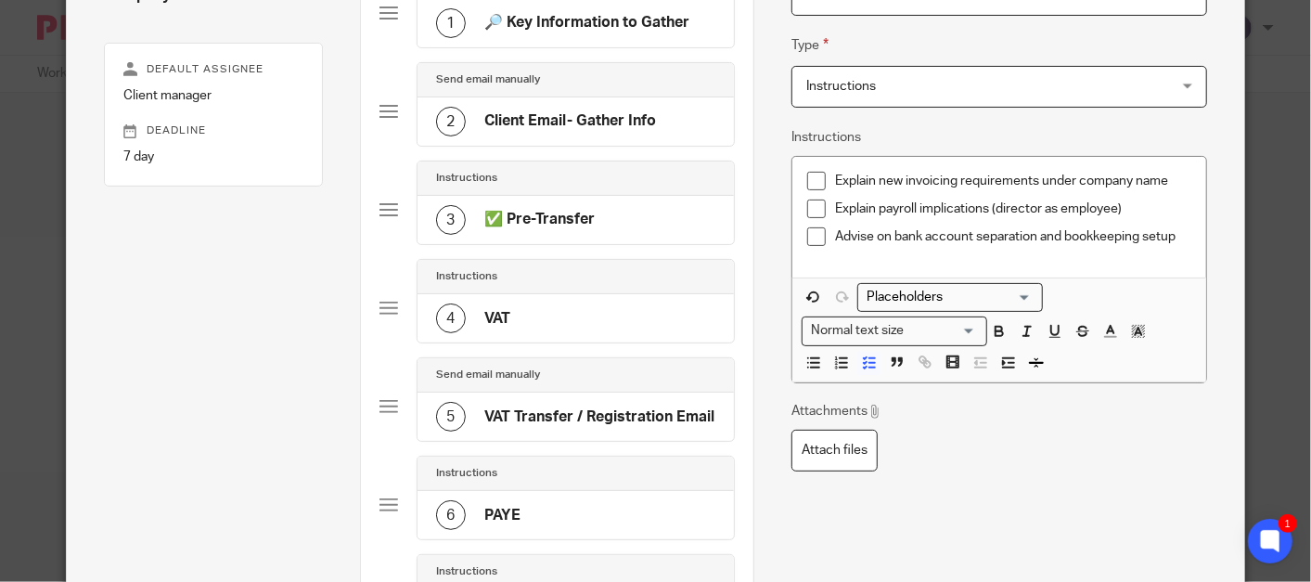
scroll to position [206, 0]
click at [1136, 257] on div "Explain new invoicing requirements under company name Explain payroll implicati…" at bounding box center [999, 217] width 414 height 121
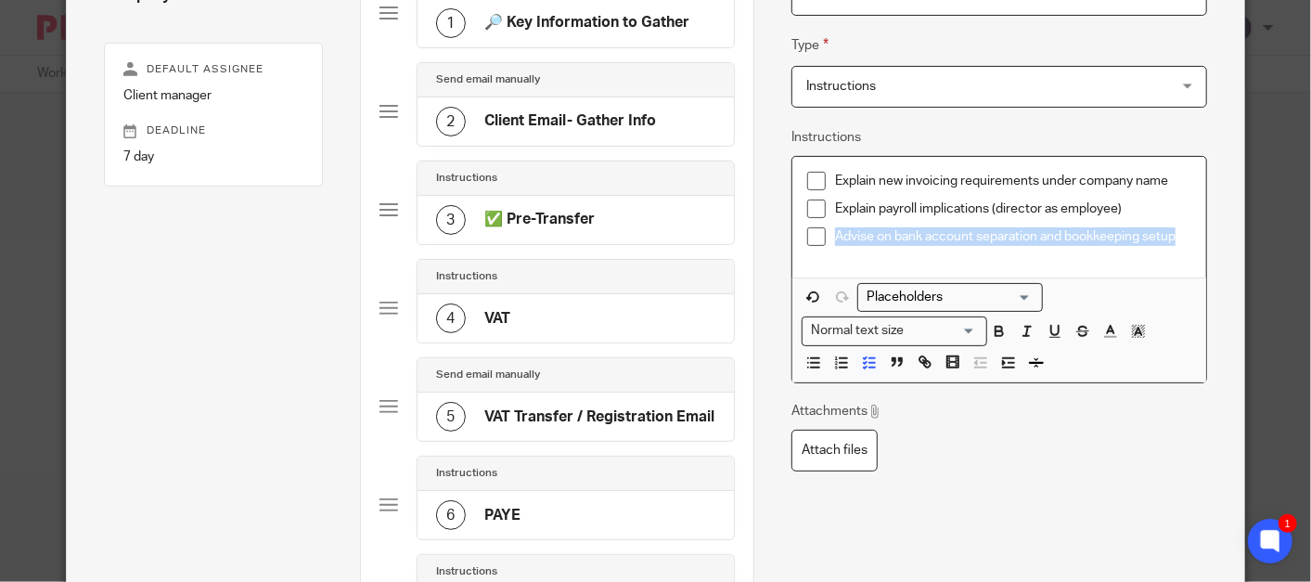
click at [1155, 232] on p "Advise on bank account separation and bookkeeping setup" at bounding box center [1013, 236] width 356 height 19
click at [1192, 243] on div "Explain new invoicing requirements under company name Explain payroll implicati…" at bounding box center [999, 217] width 414 height 121
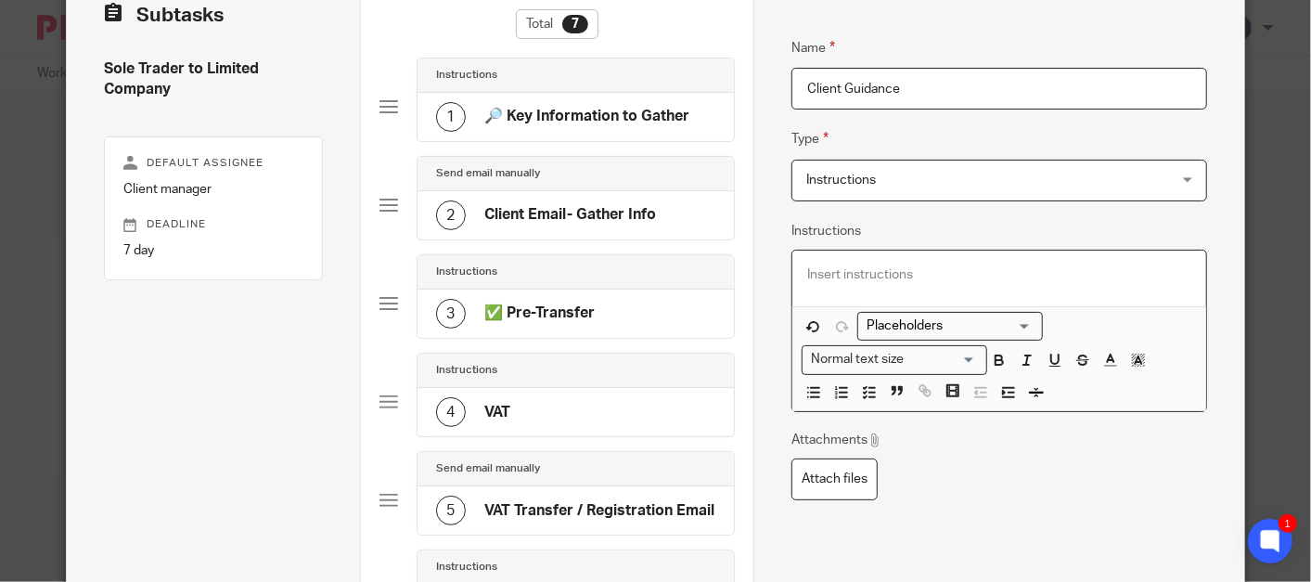
scroll to position [0, 0]
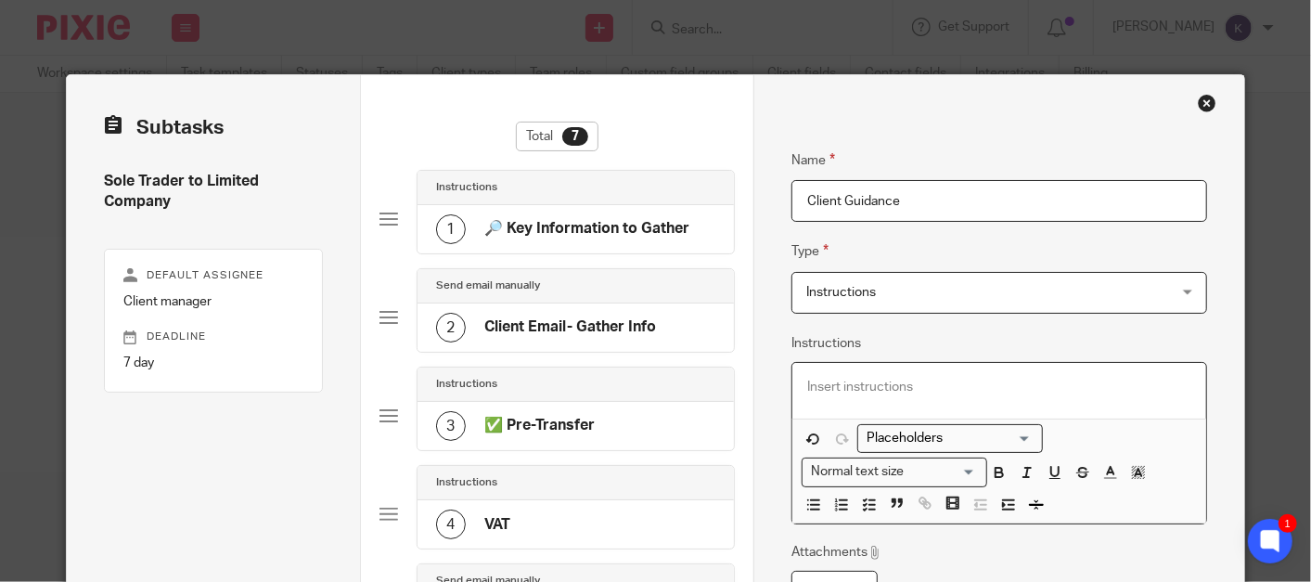
click at [929, 289] on span "Instructions" at bounding box center [966, 292] width 320 height 39
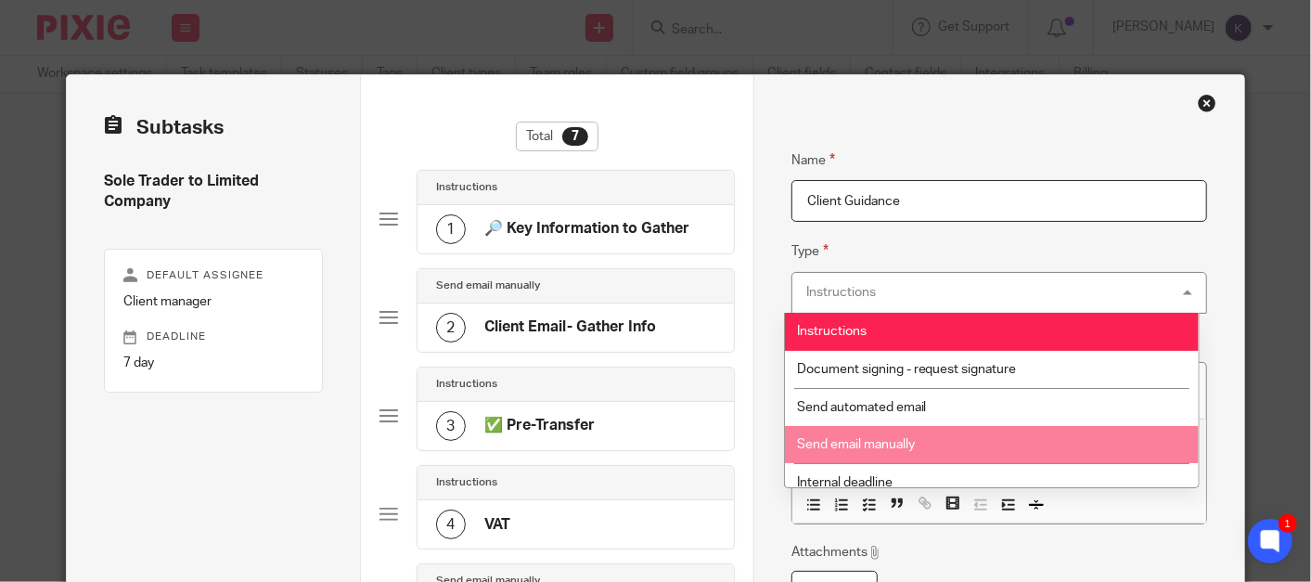
click at [915, 440] on li "Send email manually" at bounding box center [992, 445] width 415 height 38
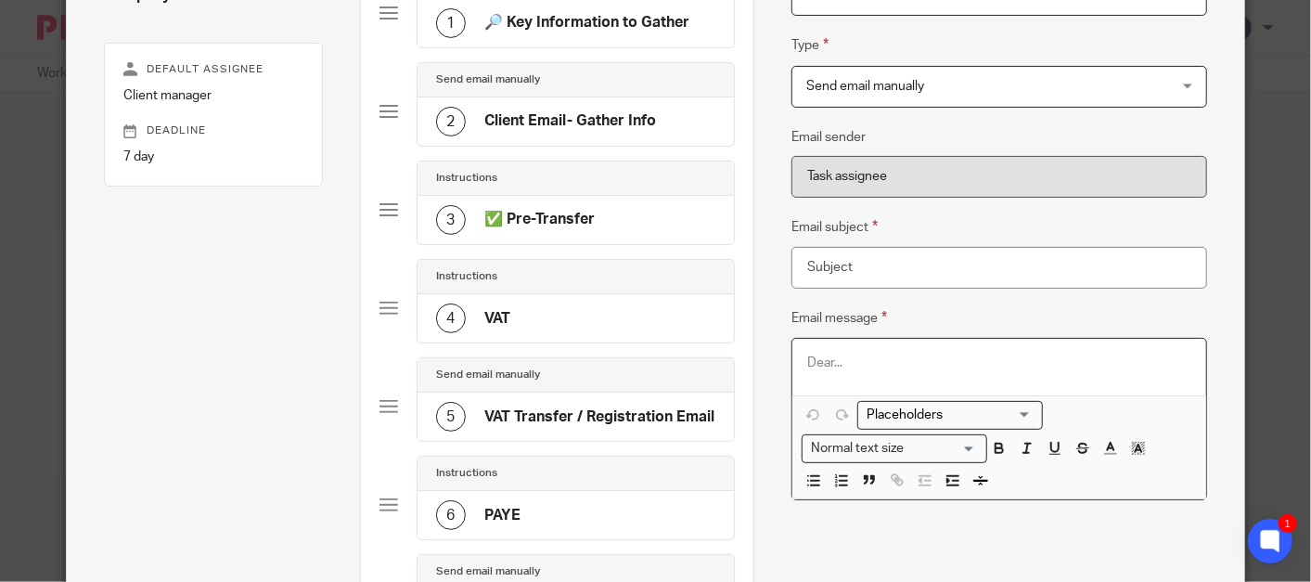
click at [877, 370] on p at bounding box center [999, 362] width 384 height 19
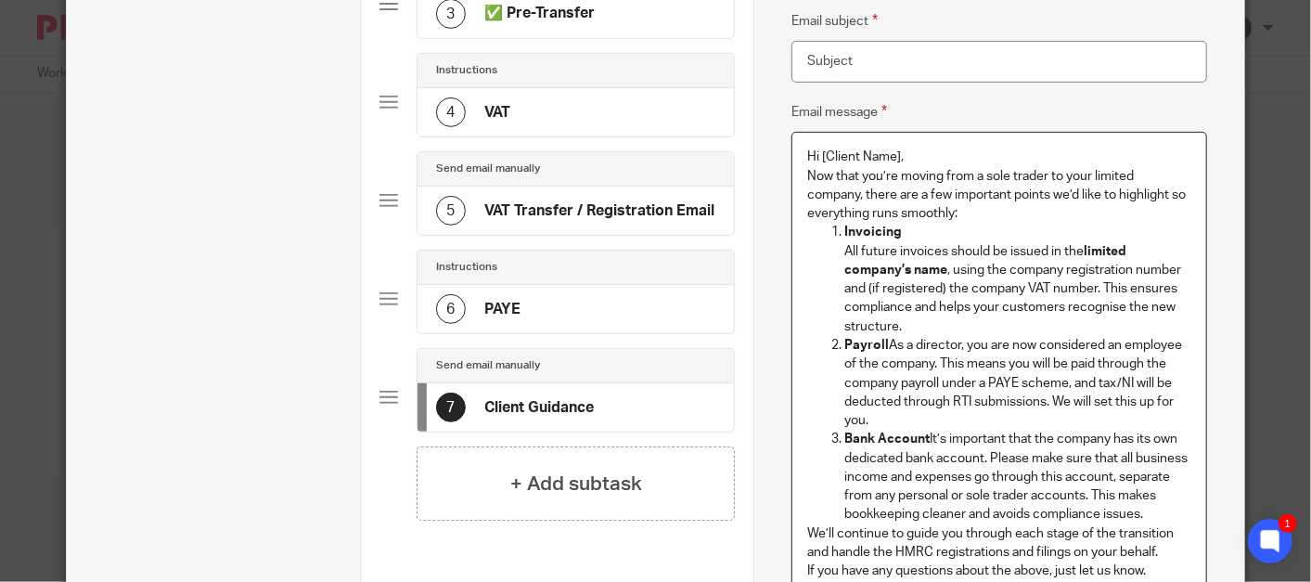
click at [889, 174] on p "Now that you’re moving from a sole trader to your limited company, there are a …" at bounding box center [999, 195] width 384 height 57
click at [935, 173] on p "Now that you’ve moving from a sole trader to your limited company, there are a …" at bounding box center [999, 195] width 384 height 57
click at [954, 161] on p "Hi [Client Name]," at bounding box center [999, 156] width 384 height 19
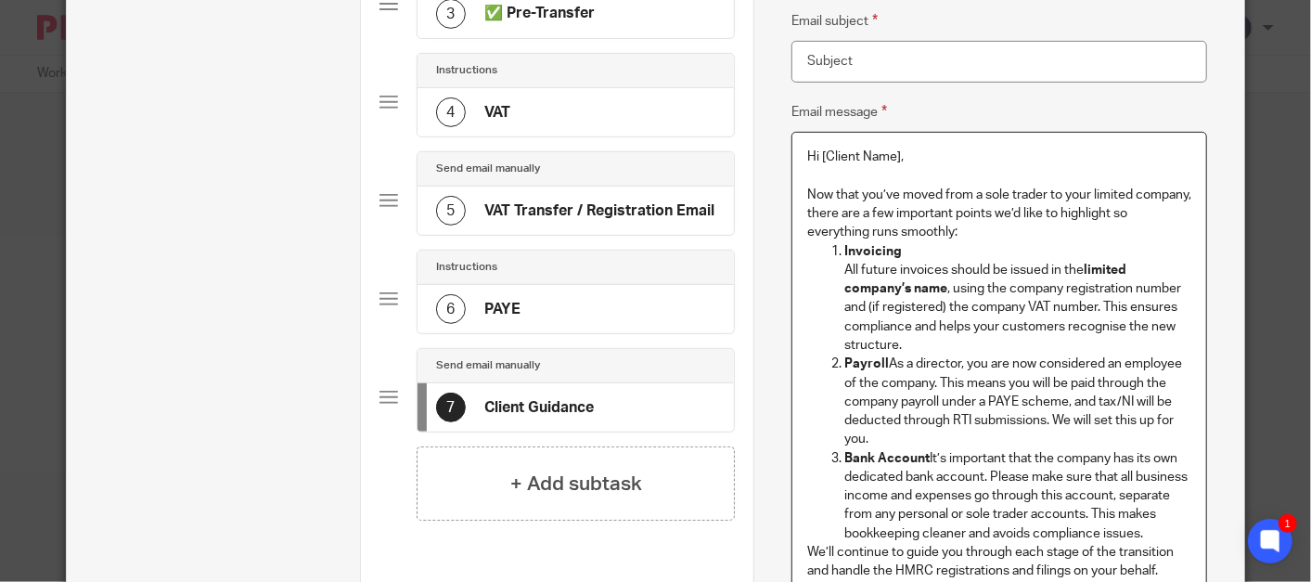
click at [968, 232] on p "Now that you’ve moved from a sole trader to your limited company, there are a f…" at bounding box center [999, 214] width 384 height 57
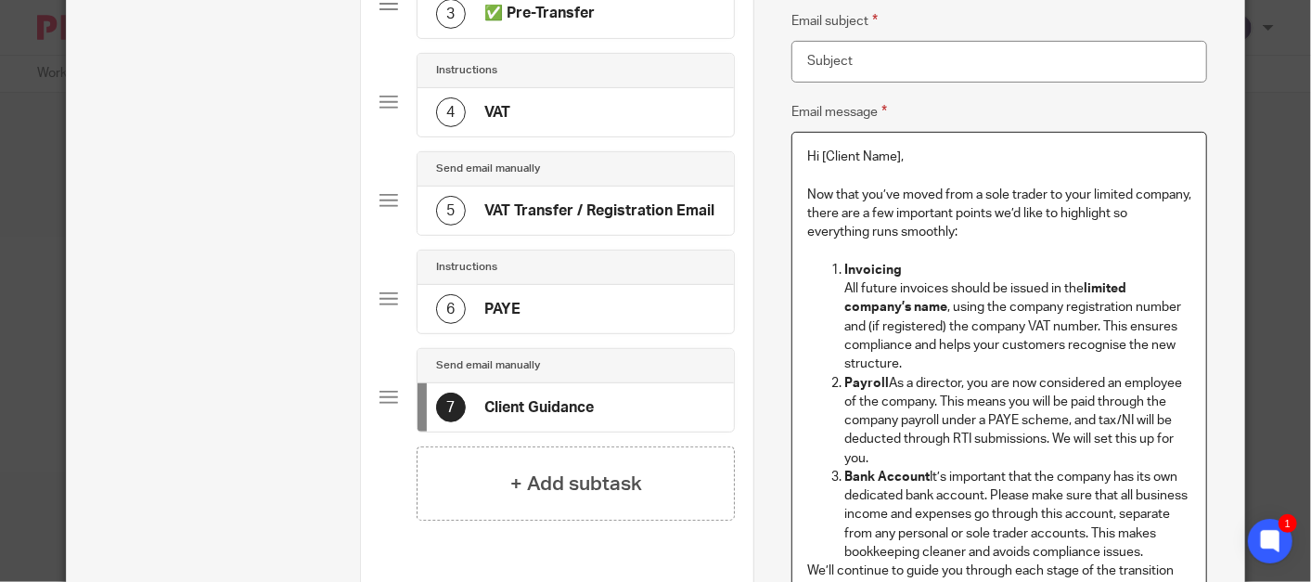
click at [930, 360] on p "Invoicing All future invoices should be issued in the limited company’s name , …" at bounding box center [1017, 317] width 347 height 113
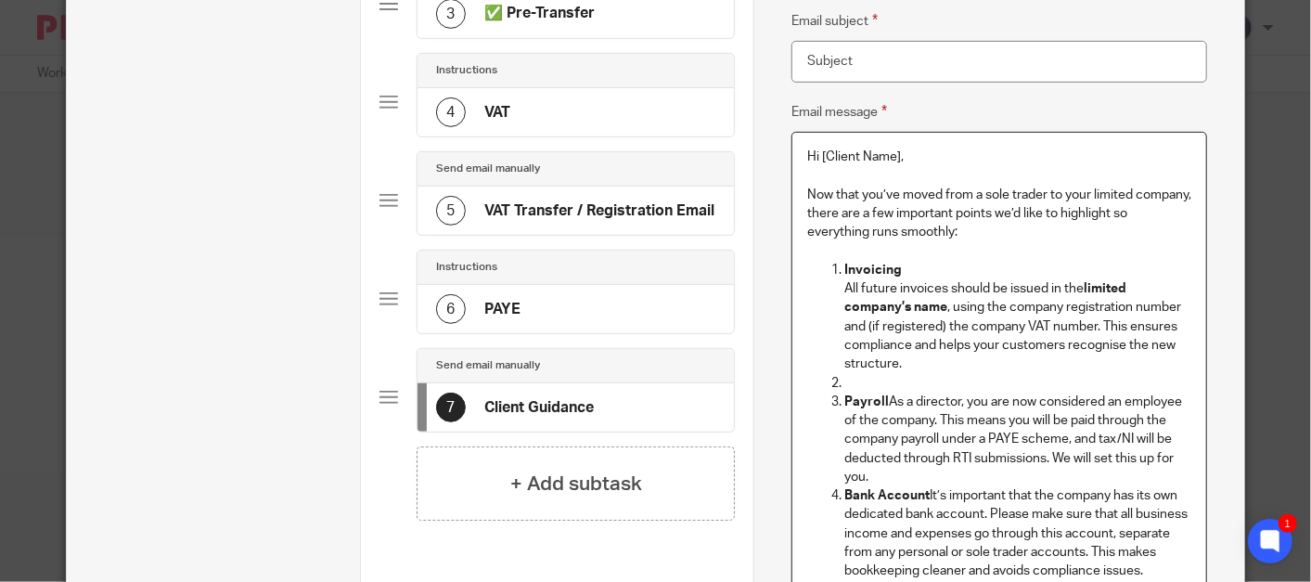
click at [875, 401] on strong "Payroll" at bounding box center [866, 401] width 45 height 13
click at [877, 403] on strong "Payroll" at bounding box center [866, 401] width 45 height 13
click at [866, 383] on p at bounding box center [1017, 383] width 347 height 19
click at [879, 400] on p "Payroll As a director, you are now considered an employee of the company. This …" at bounding box center [1017, 439] width 347 height 94
click at [844, 498] on strong "Bank Account" at bounding box center [886, 495] width 85 height 13
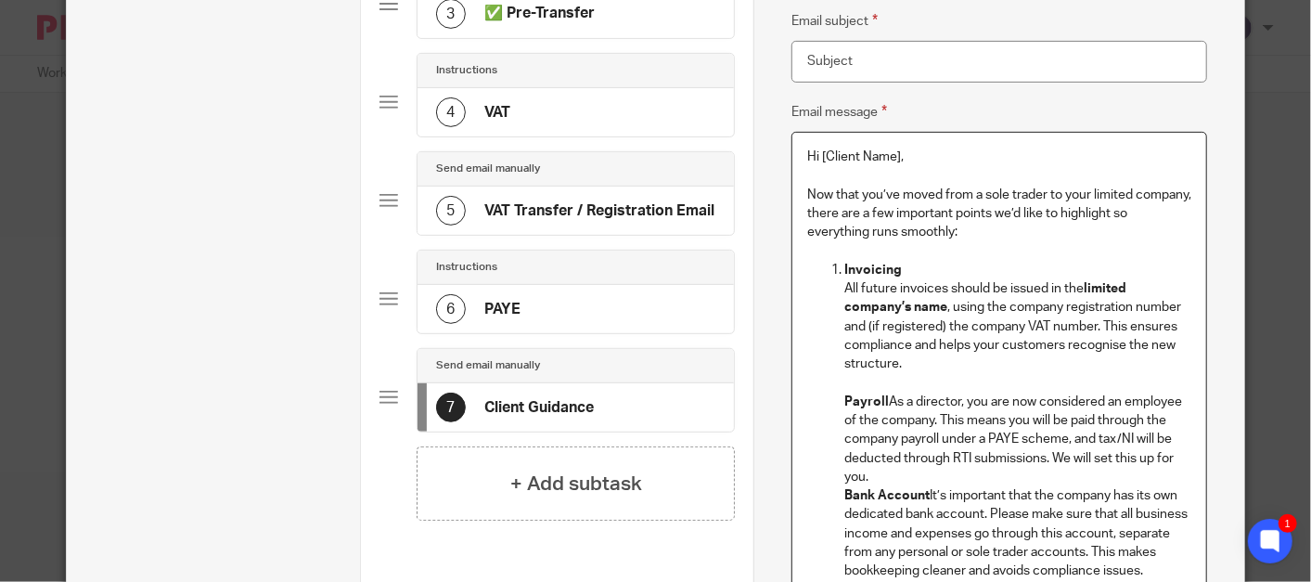
click at [920, 494] on p "Bank Account It’s important that the company has its own dedicated bank account…" at bounding box center [1017, 533] width 347 height 94
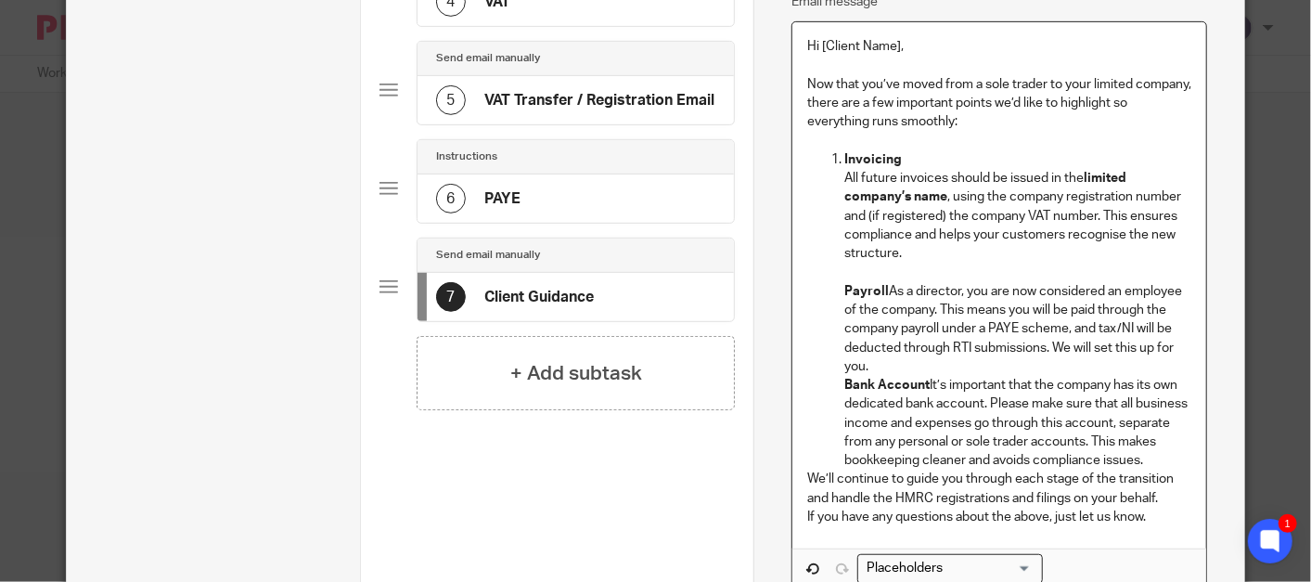
scroll to position [618, 0]
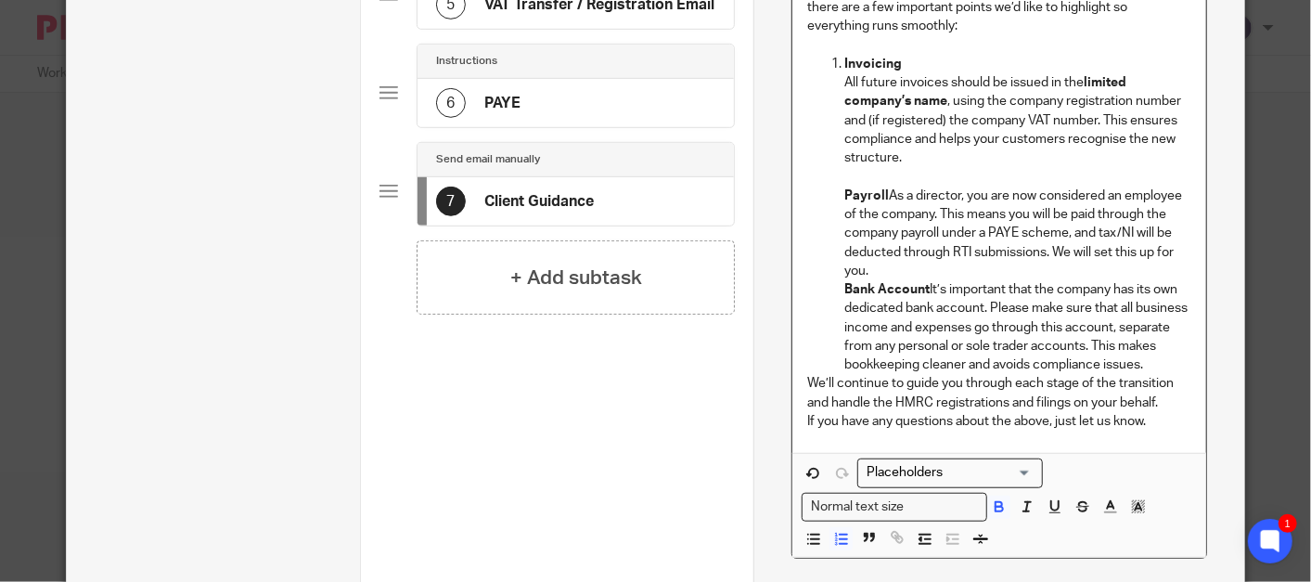
click at [1142, 365] on p "Bank Account It’s important that the company has its own dedicated bank account…" at bounding box center [1017, 327] width 347 height 94
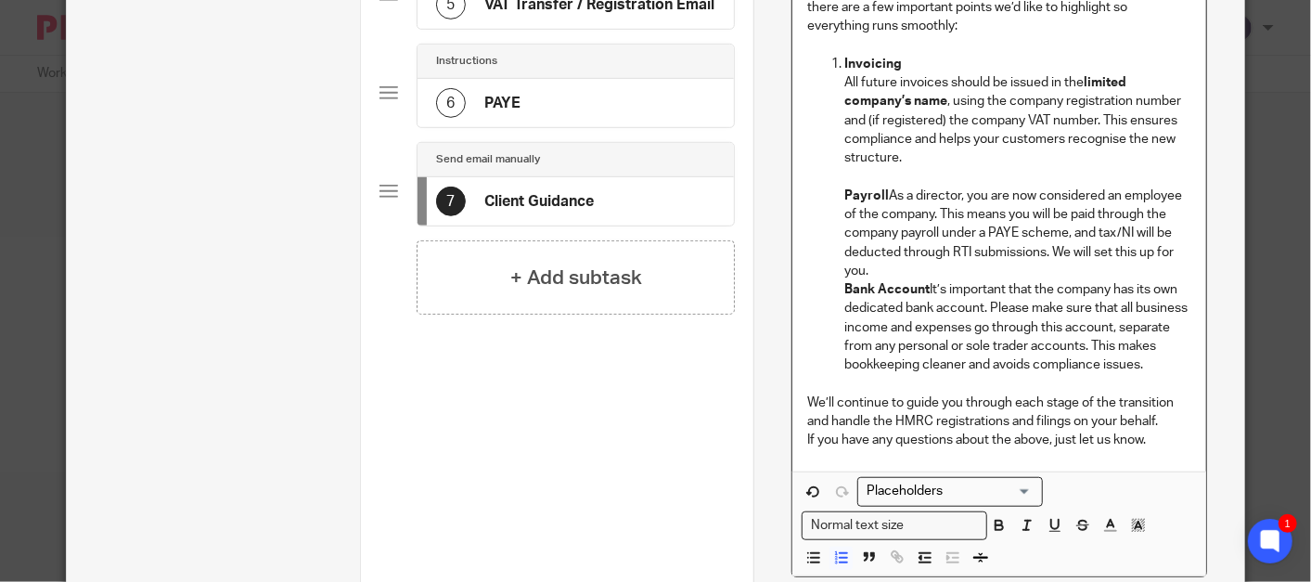
scroll to position [515, 0]
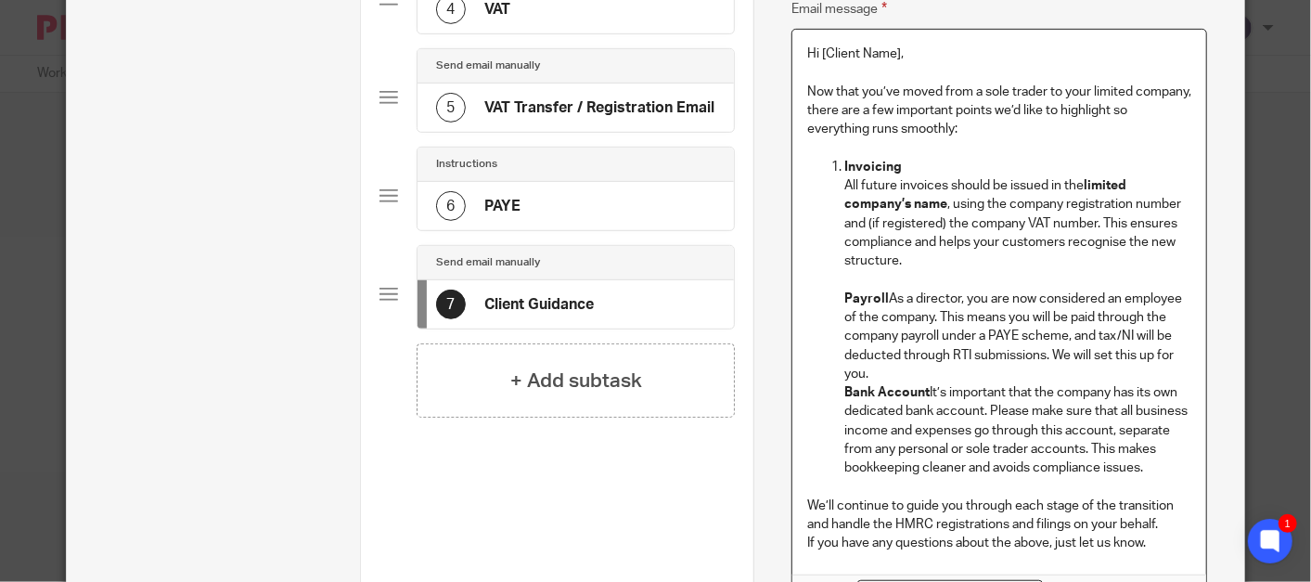
click at [844, 159] on li "Invoicing All future invoices should be issued in the limited company’s name , …" at bounding box center [1017, 327] width 347 height 339
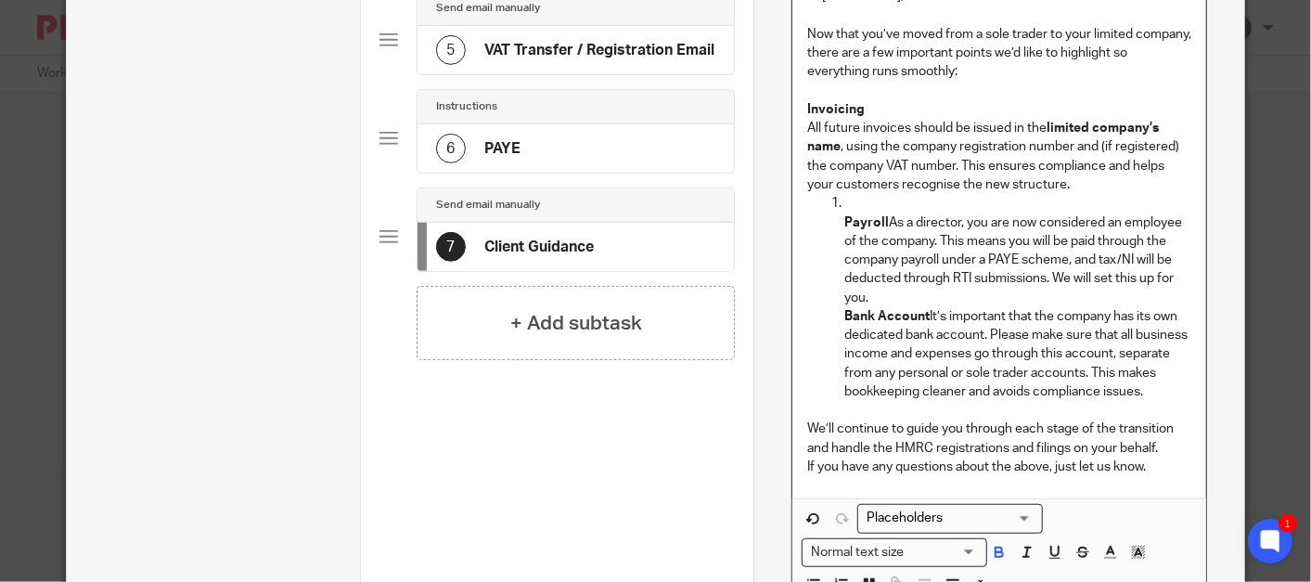
scroll to position [618, 0]
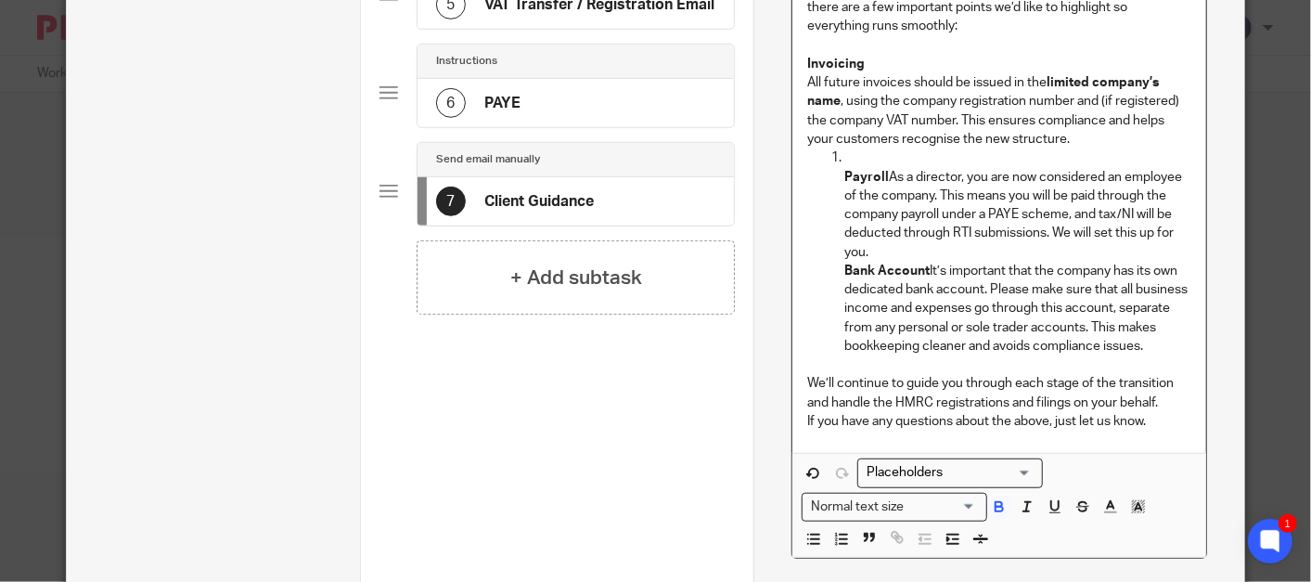
click at [811, 537] on icon "button" at bounding box center [813, 539] width 17 height 17
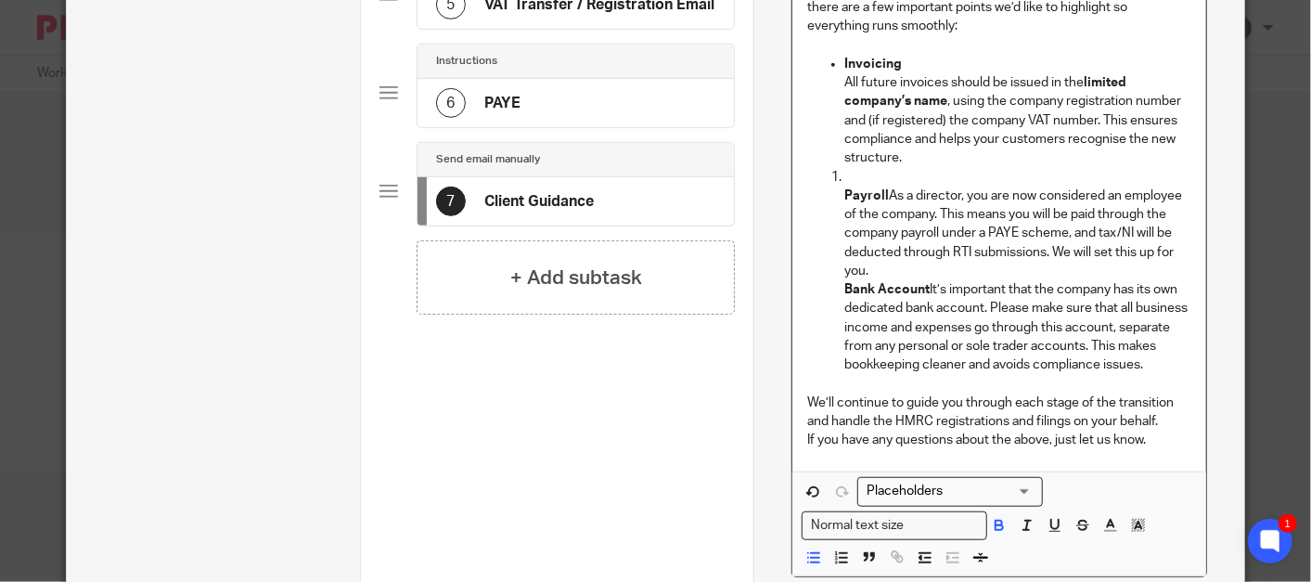
click at [833, 190] on ol "Payroll As a director, you are now considered an employee of the company. This …" at bounding box center [999, 280] width 384 height 225
click at [811, 558] on line "button" at bounding box center [815, 558] width 8 height 0
click at [832, 278] on ul "Payroll As a director, you are now considered an employee of the company. This …" at bounding box center [999, 280] width 384 height 225
click at [833, 289] on ul "Payroll As a director, you are now considered an employee of the company. This …" at bounding box center [999, 280] width 384 height 225
click at [808, 558] on icon "button" at bounding box center [813, 557] width 17 height 17
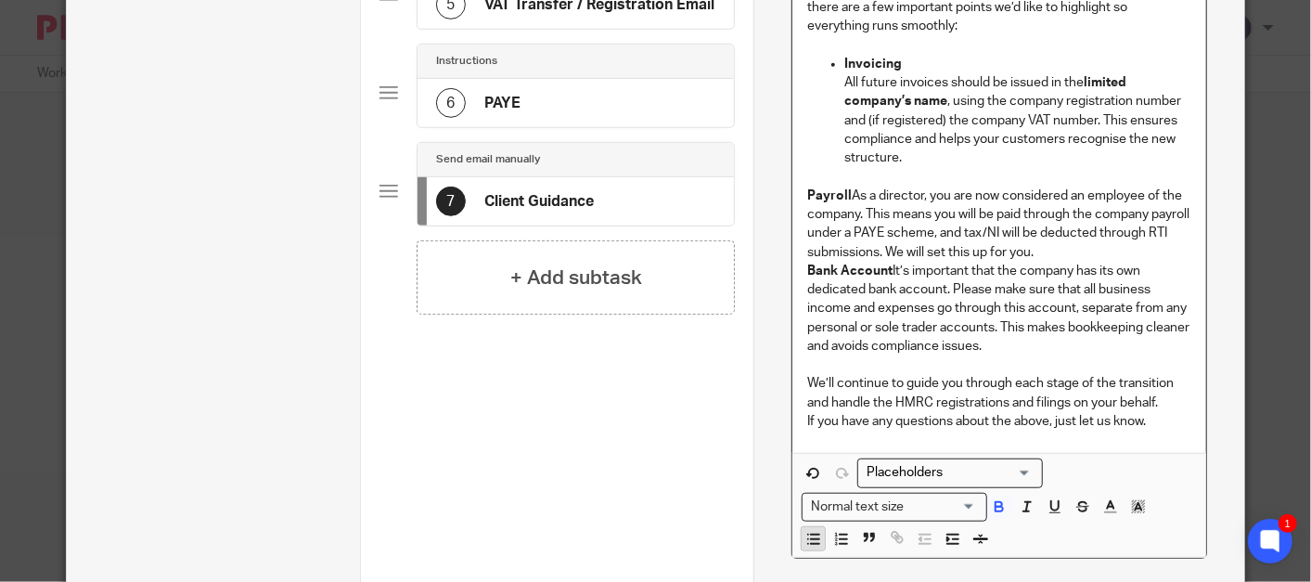
click at [811, 534] on line "button" at bounding box center [815, 534] width 8 height 0
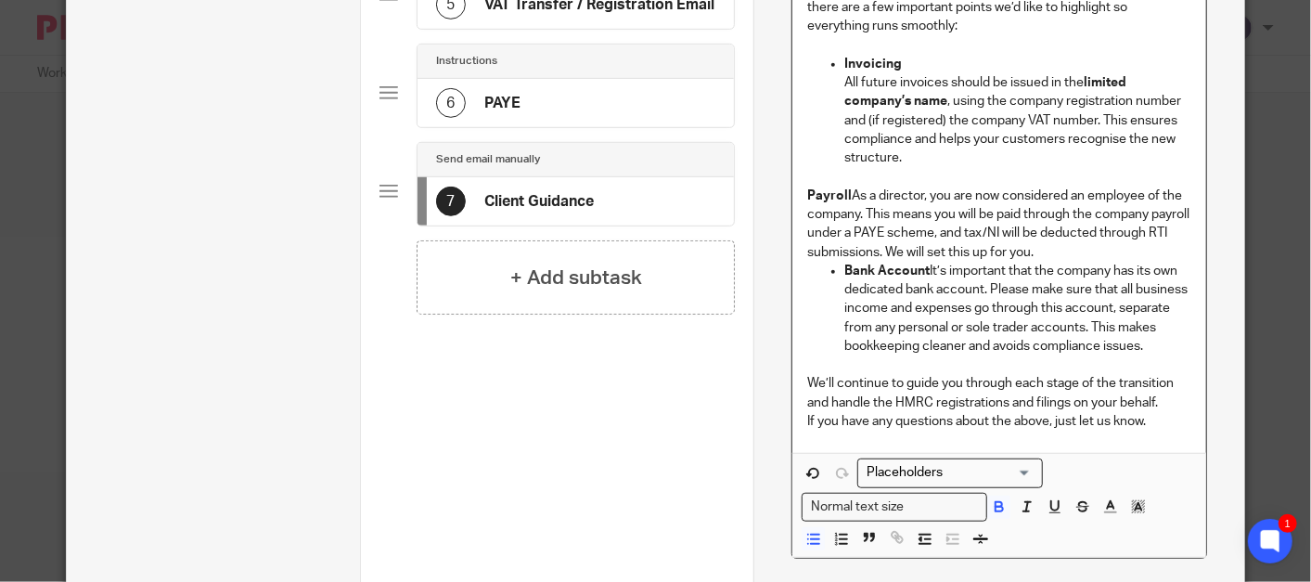
click at [807, 199] on strong "Payroll" at bounding box center [829, 195] width 45 height 13
click at [812, 531] on icon "button" at bounding box center [813, 539] width 17 height 17
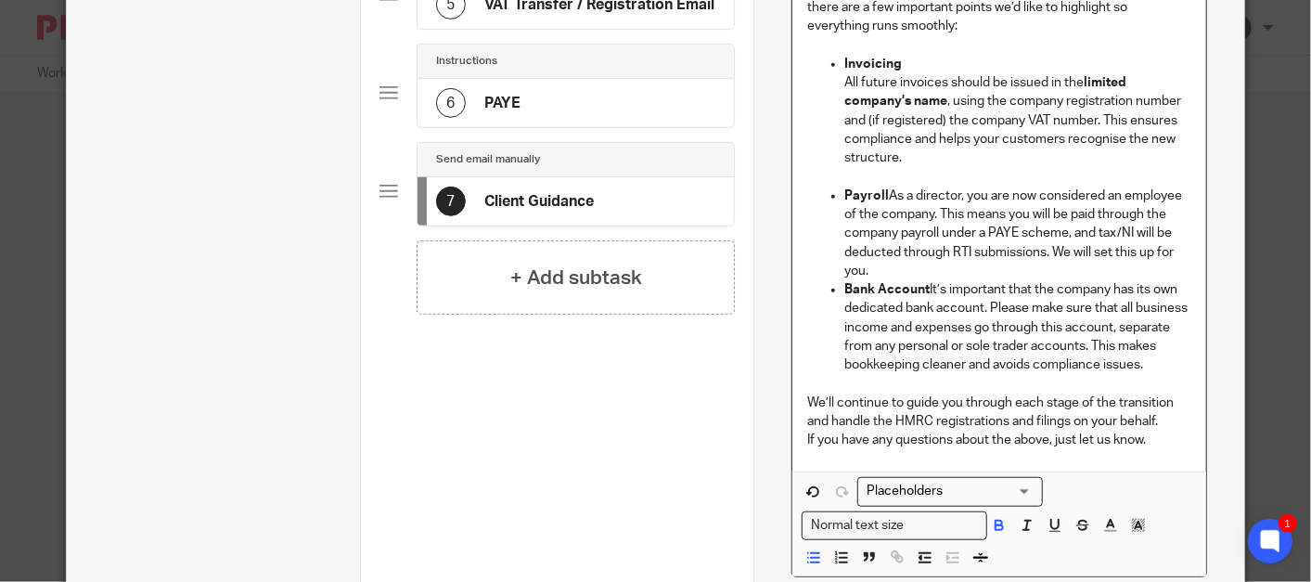
click at [943, 270] on p "Payroll As a director, you are now considered an employee of the company. This …" at bounding box center [1017, 233] width 347 height 94
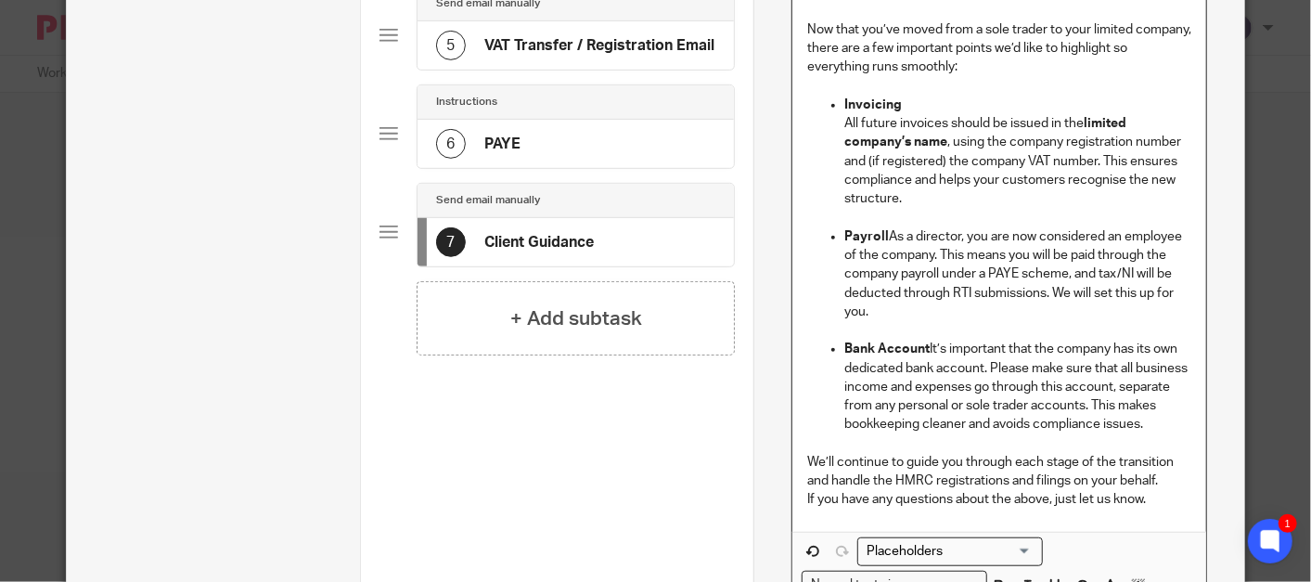
scroll to position [721, 0]
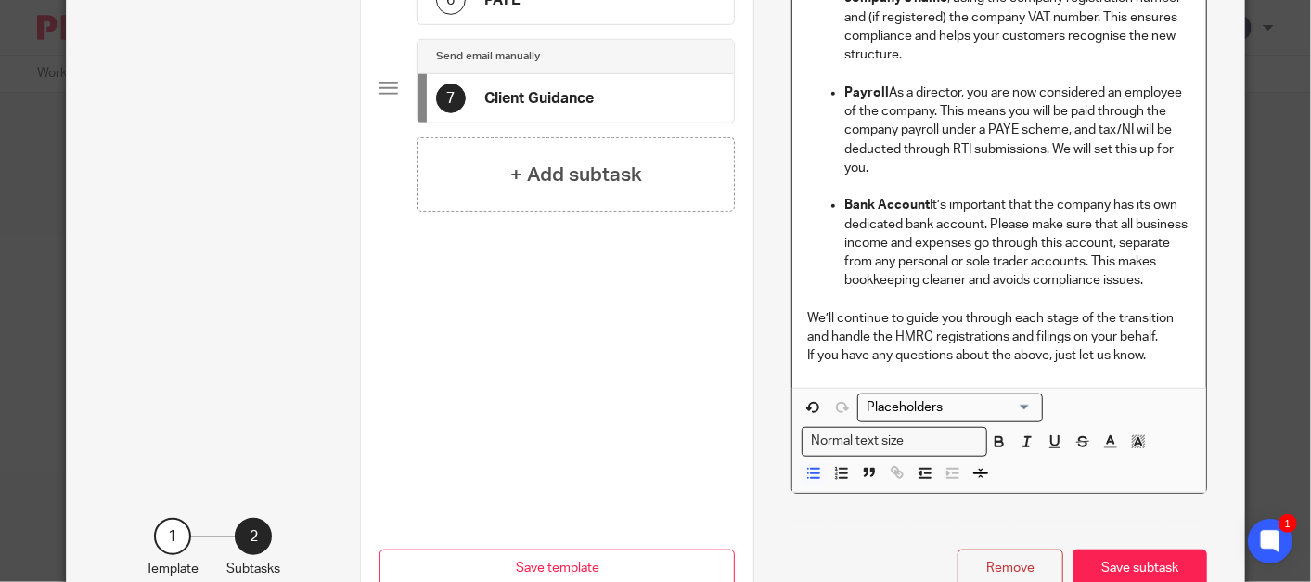
click at [1173, 353] on p "If you have any questions about the above, just let us know." at bounding box center [999, 355] width 384 height 19
click at [1160, 360] on p "If you have any questions about the above, just let us know." at bounding box center [999, 355] width 384 height 19
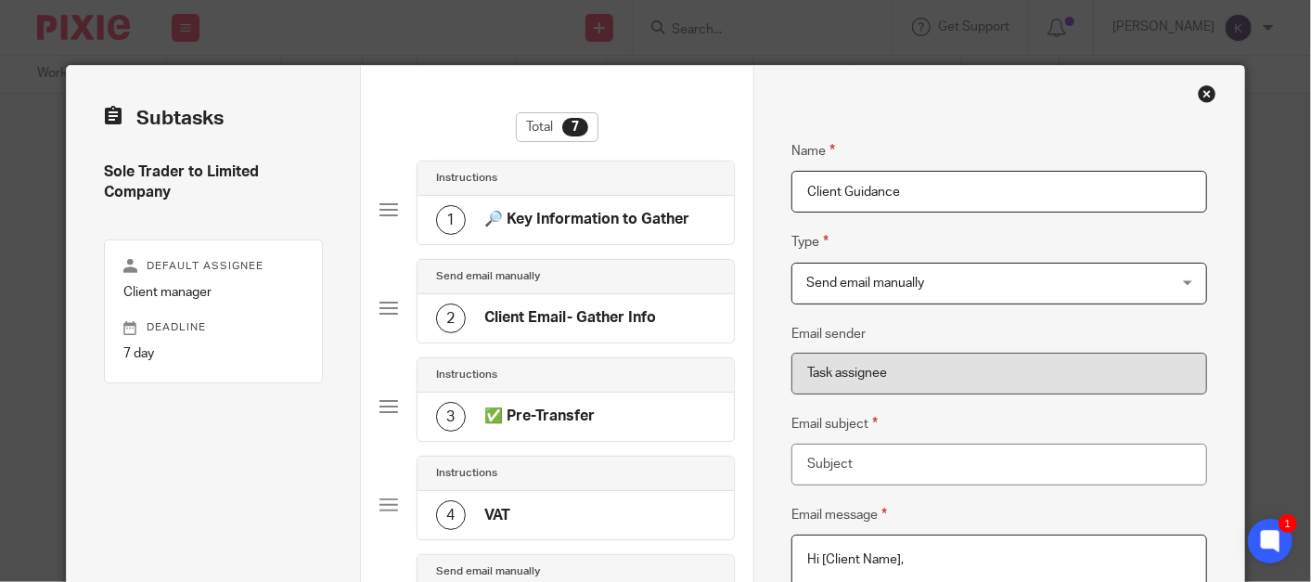
scroll to position [0, 0]
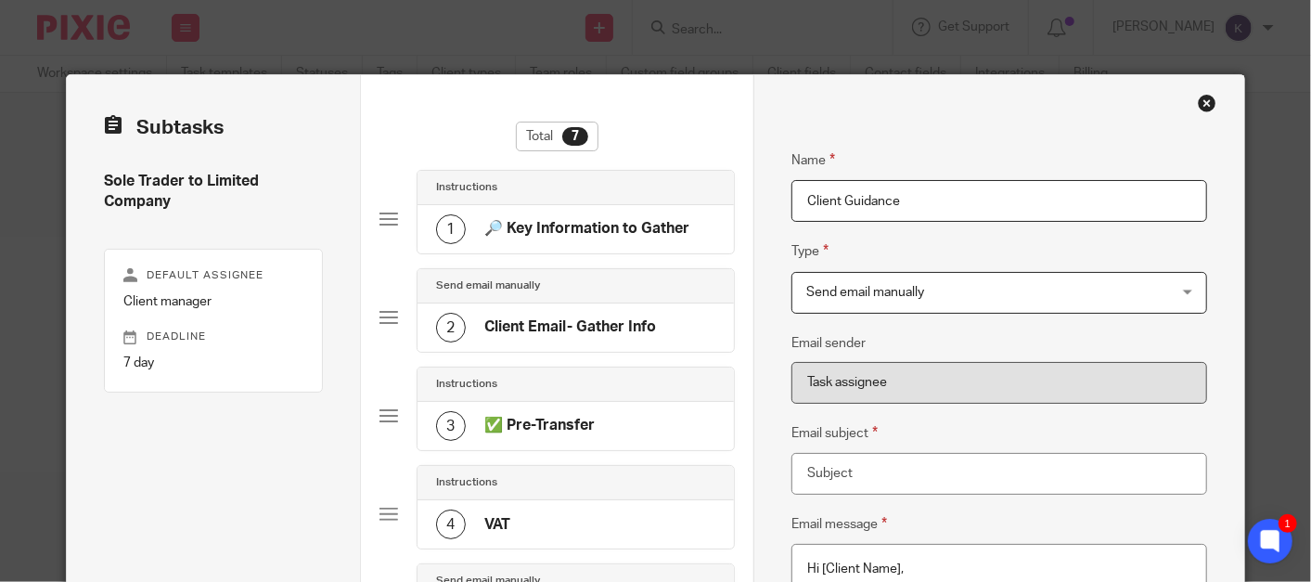
click at [598, 339] on div "2 Client Email- Gather Info" at bounding box center [546, 328] width 220 height 30
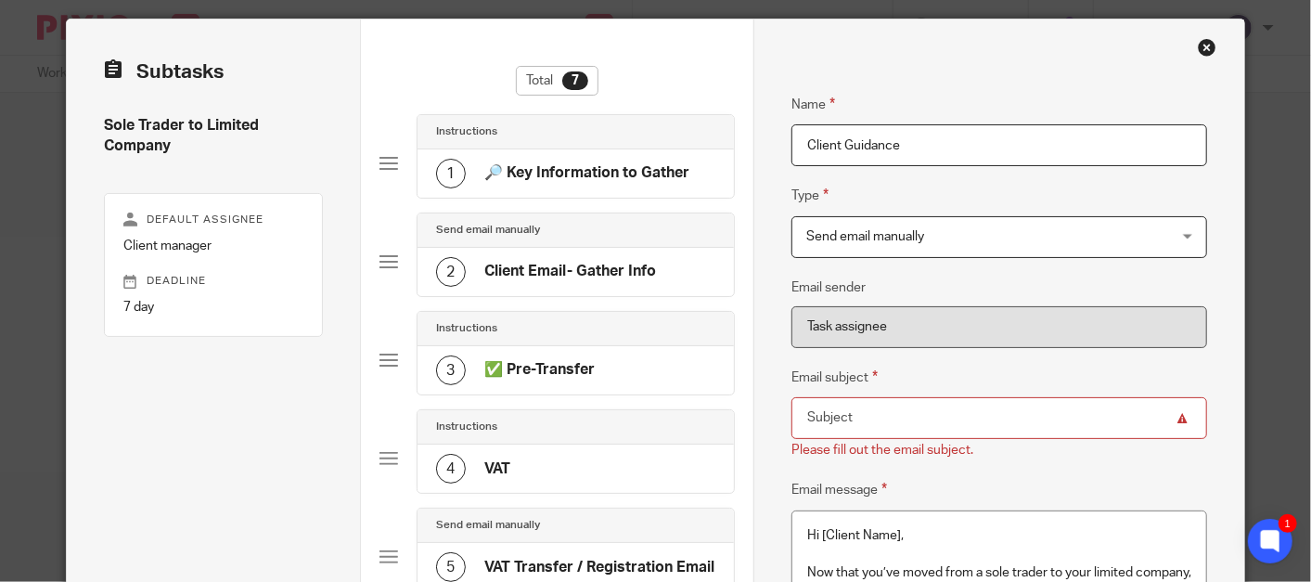
scroll to position [103, 0]
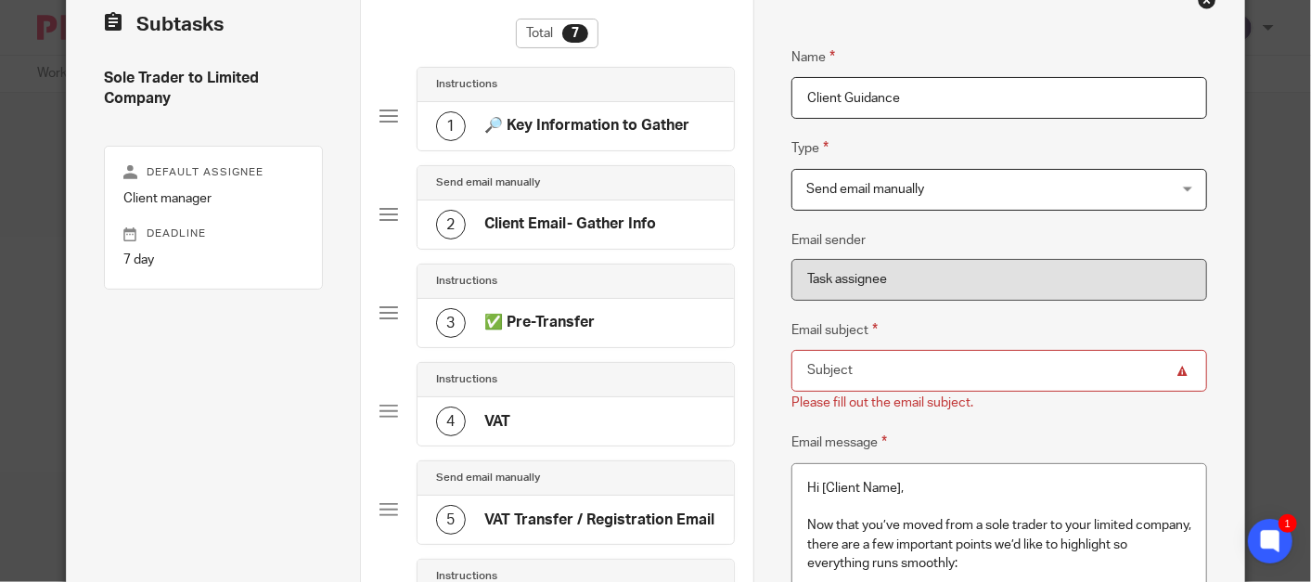
click at [942, 368] on input "Email subject" at bounding box center [999, 371] width 416 height 42
paste input "Important Next Steps – Moving to Your Limited Company"
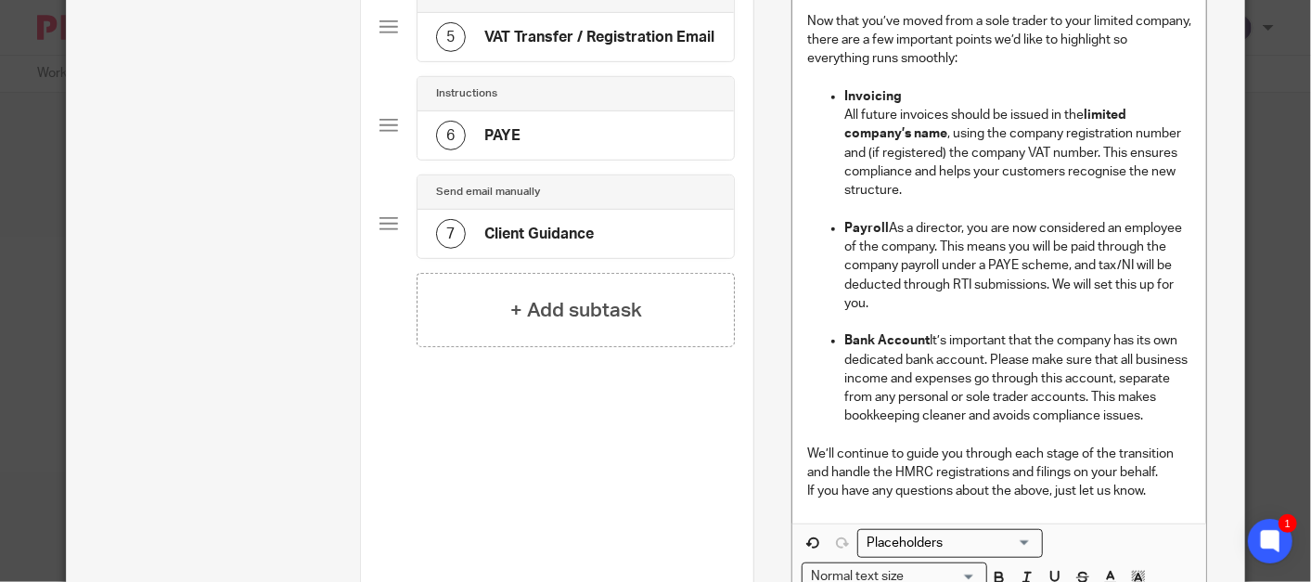
scroll to position [618, 0]
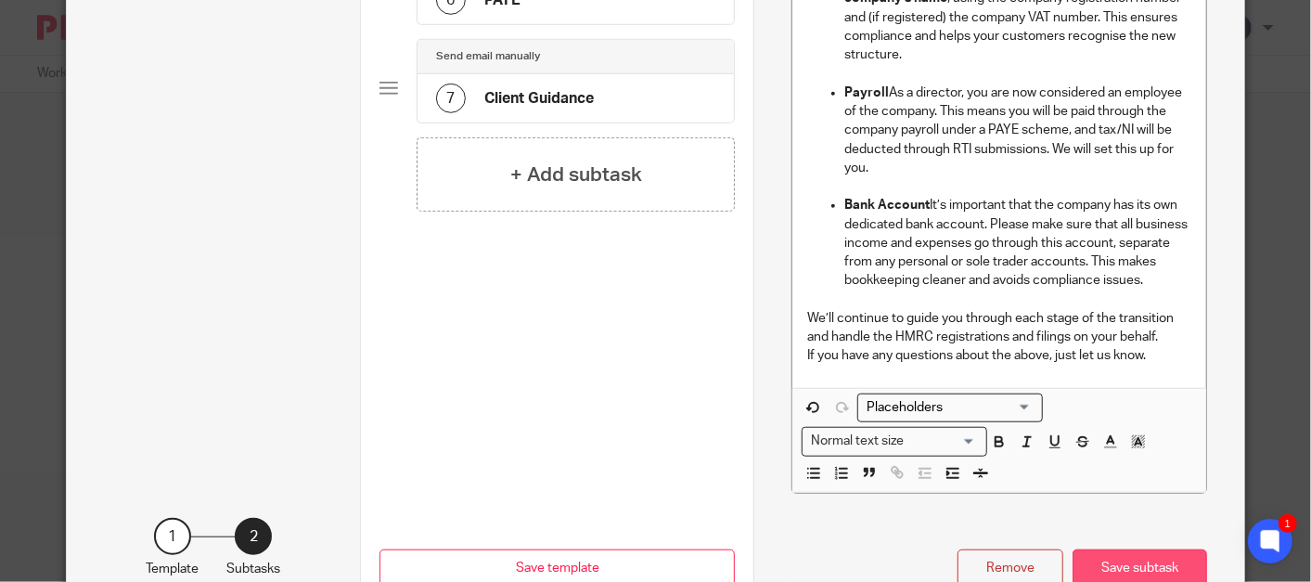
type input "Important Next Steps – Moving to Your Limited Company"
click at [1149, 576] on button "Save subtask" at bounding box center [1139, 569] width 135 height 40
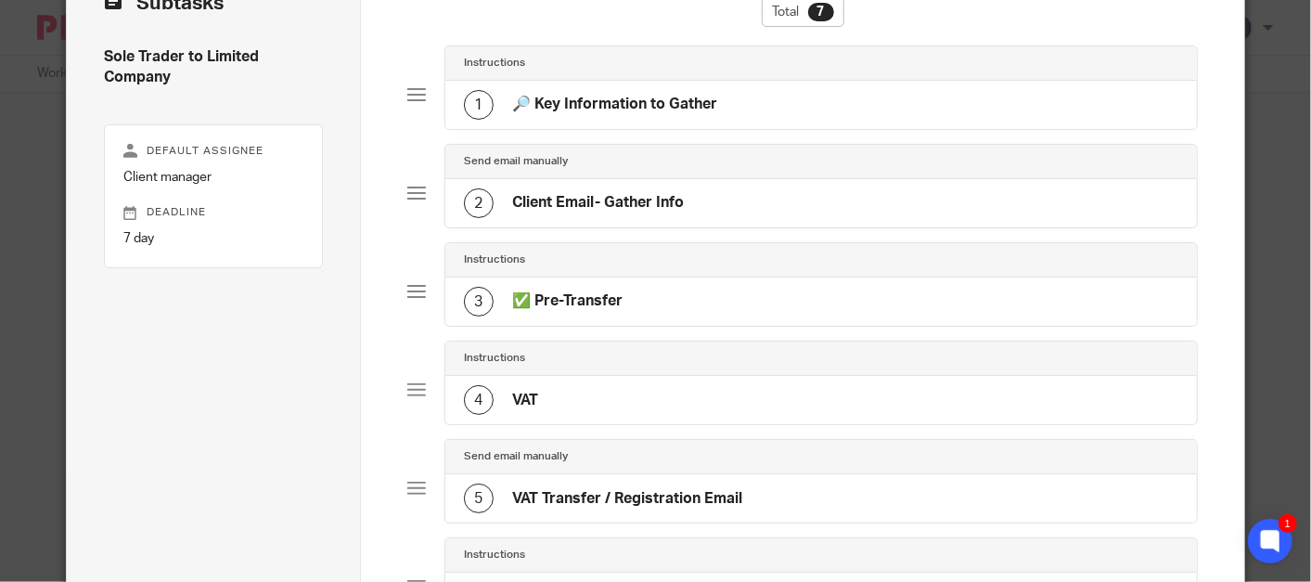
scroll to position [37, 0]
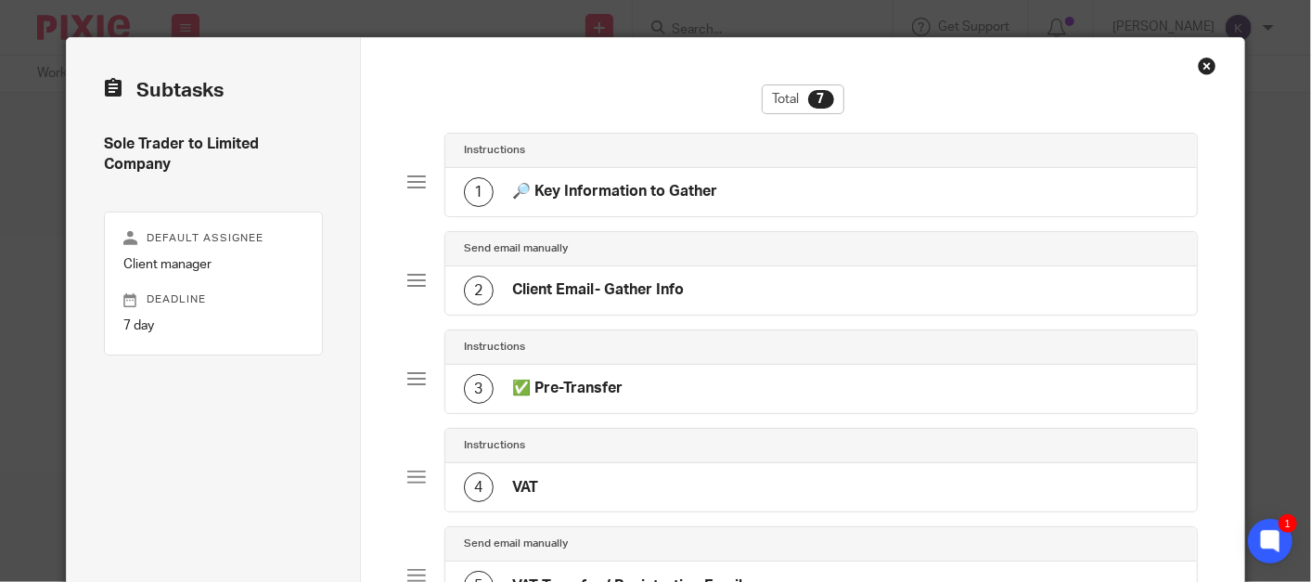
click at [635, 185] on h4 "🔎 Key Information to Gather" at bounding box center [614, 191] width 205 height 19
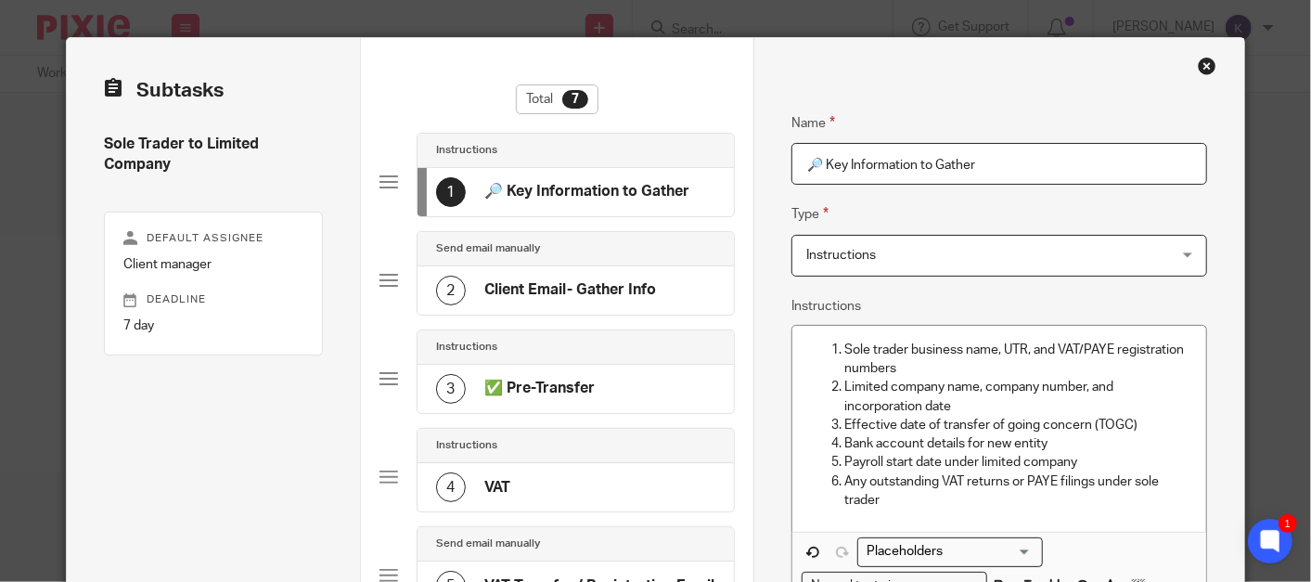
click at [608, 309] on div "2 Client Email- Gather Info" at bounding box center [575, 290] width 316 height 48
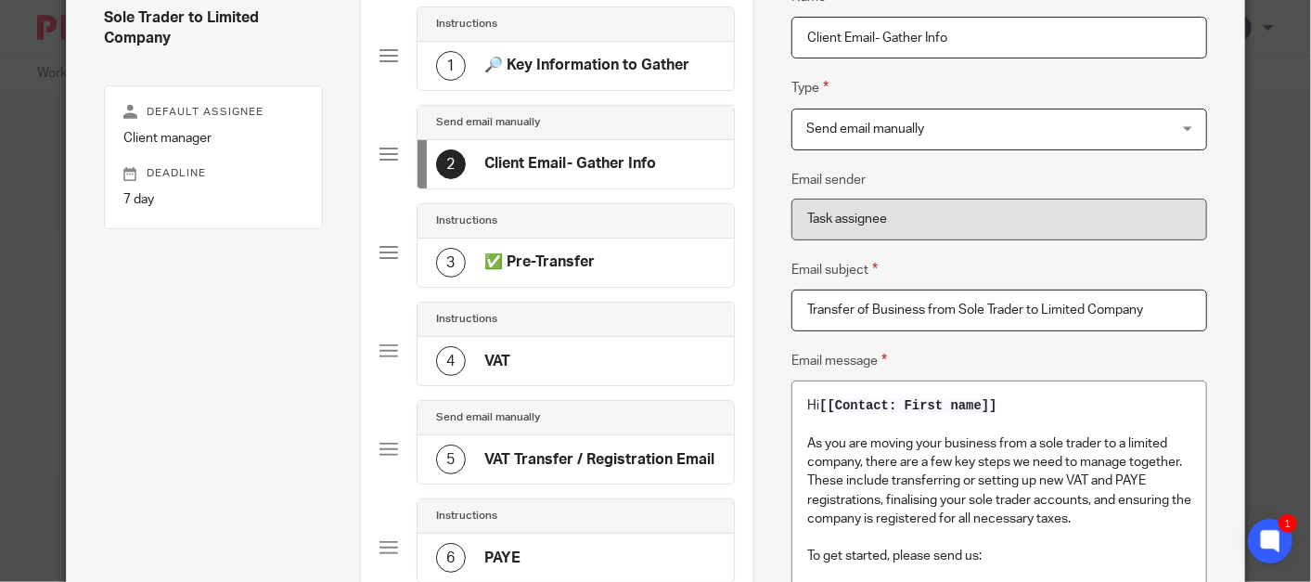
scroll to position [347, 0]
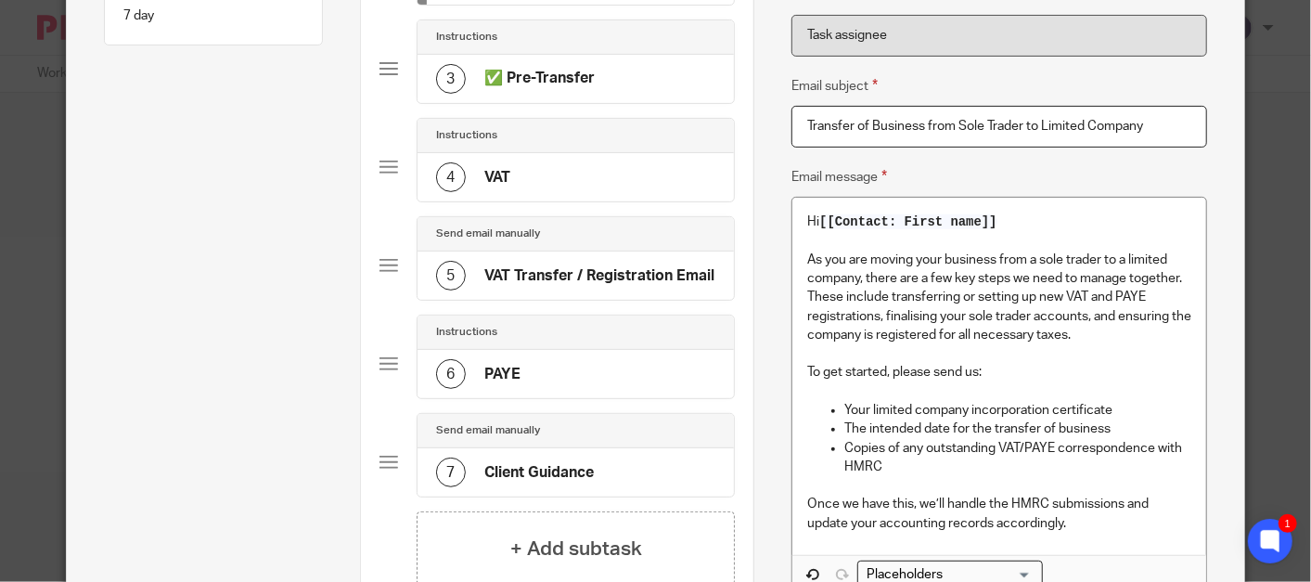
click at [975, 368] on p "To get started, please send us:" at bounding box center [999, 372] width 384 height 19
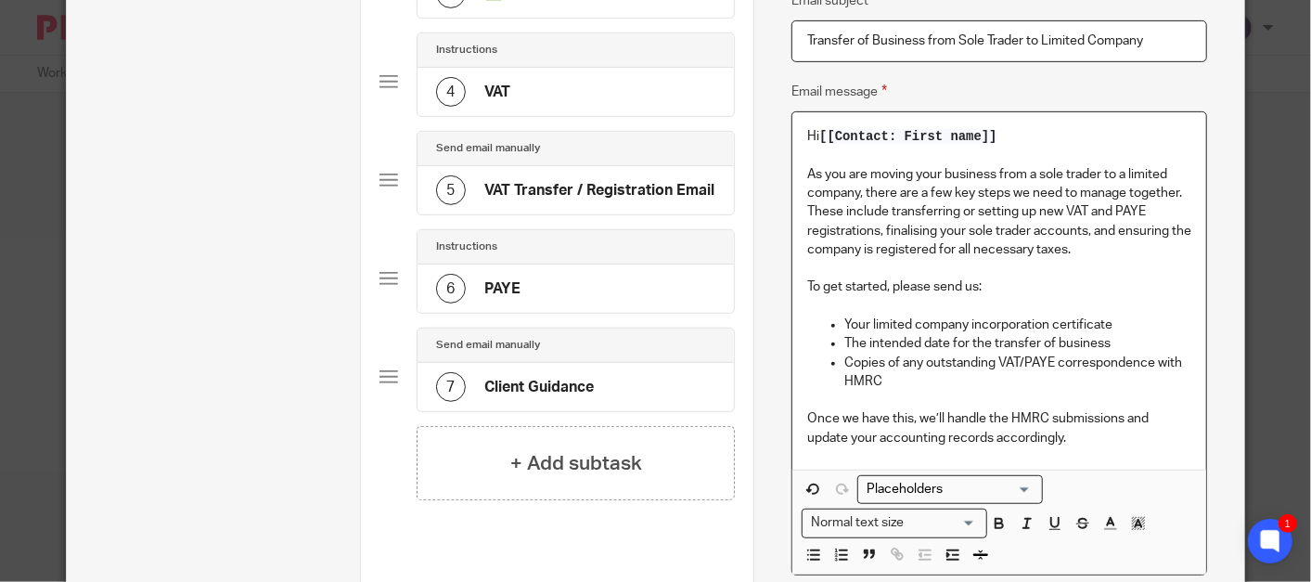
scroll to position [553, 0]
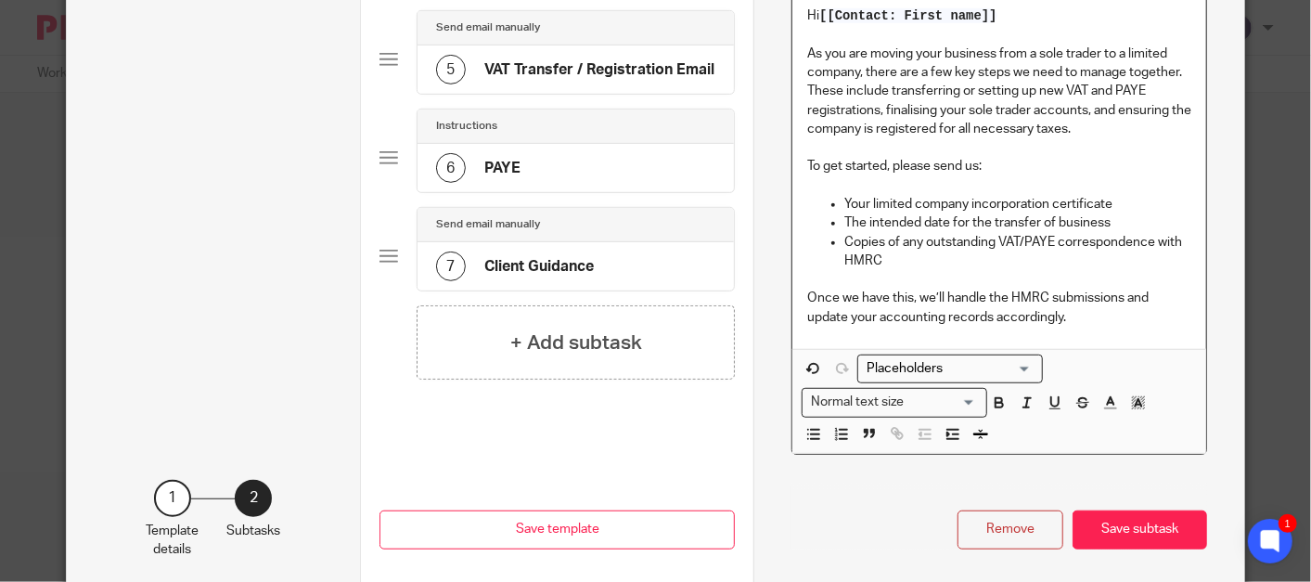
click at [617, 264] on div "7 Client Guidance" at bounding box center [575, 266] width 316 height 48
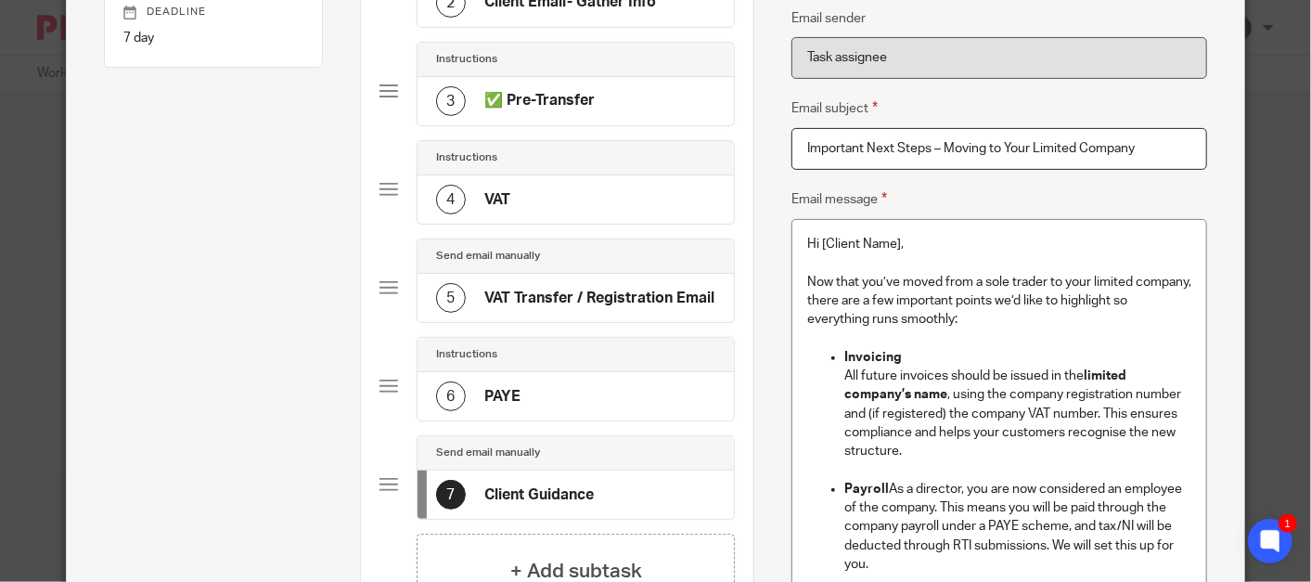
scroll to position [309, 0]
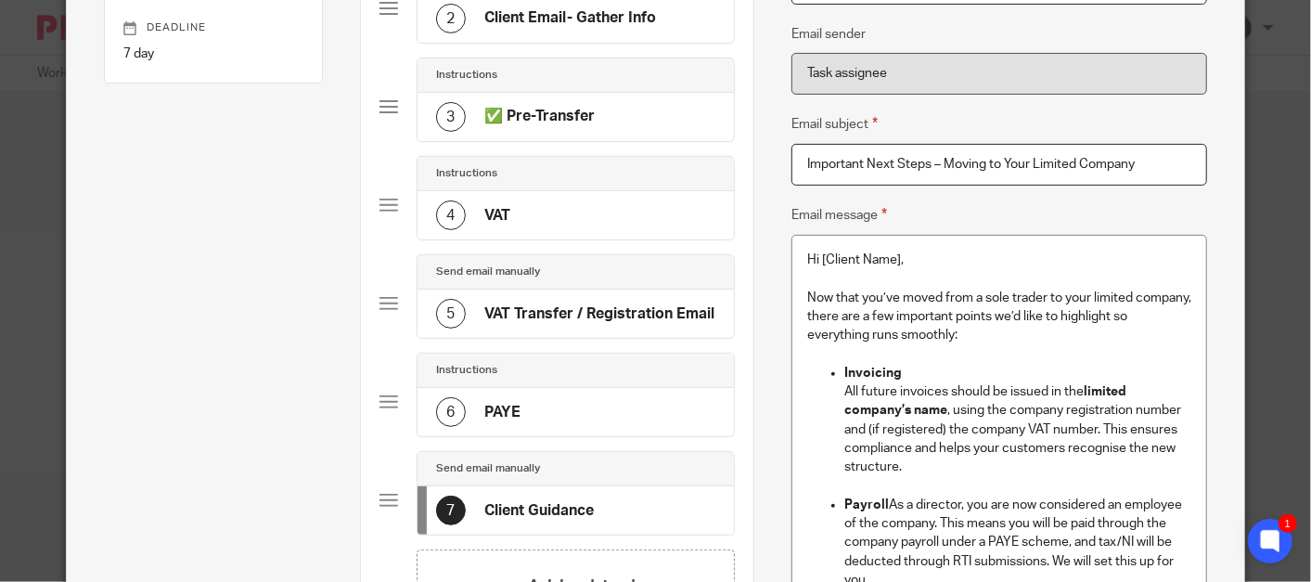
click at [599, 260] on div "Send email manually" at bounding box center [575, 272] width 316 height 34
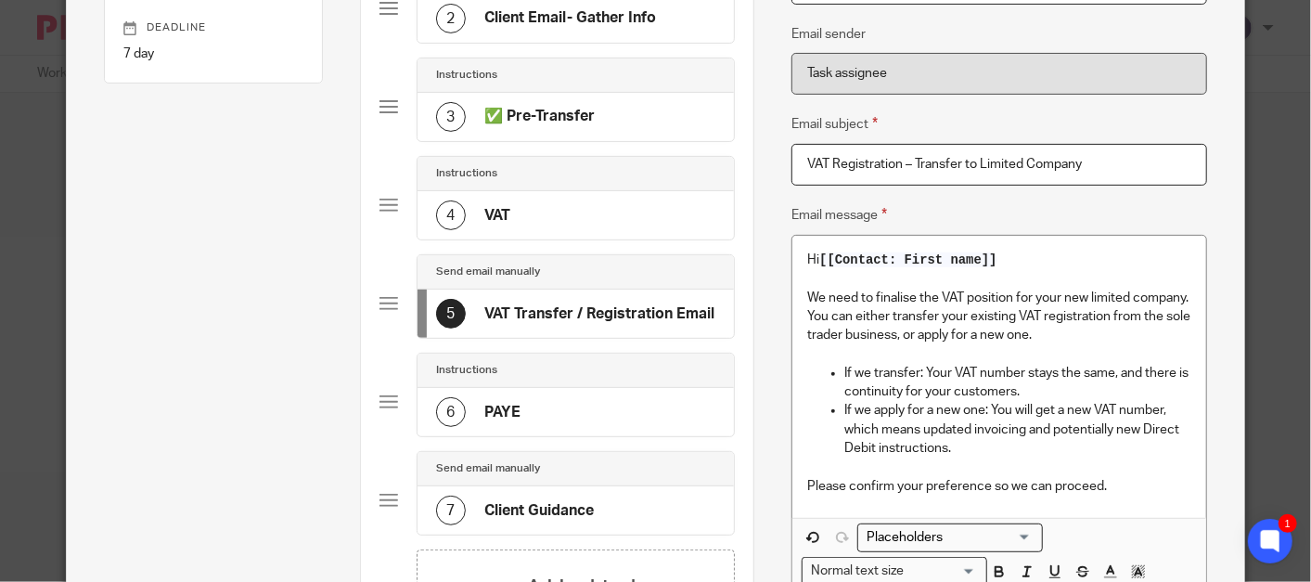
scroll to position [0, 0]
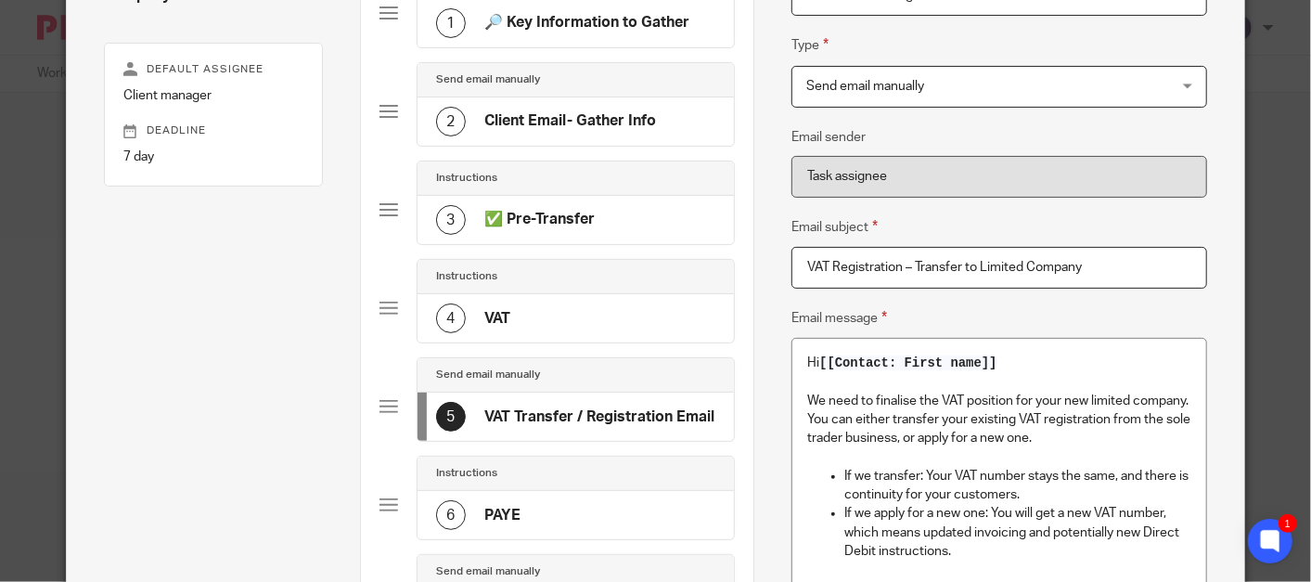
click at [588, 313] on div "4 VAT" at bounding box center [575, 318] width 316 height 48
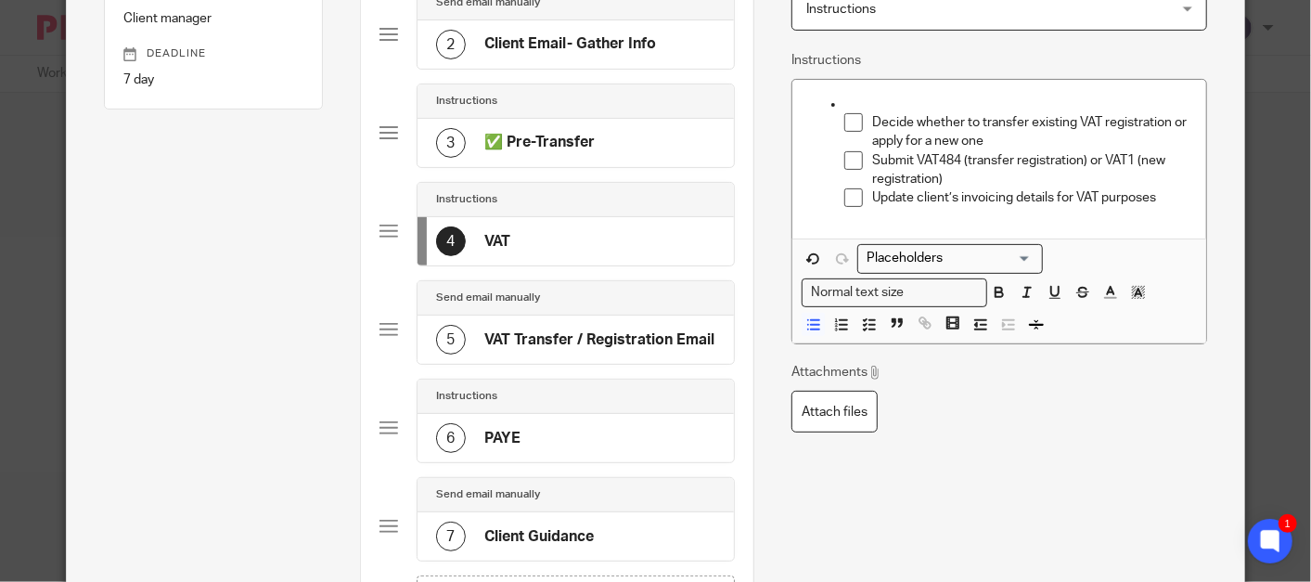
scroll to position [180, 0]
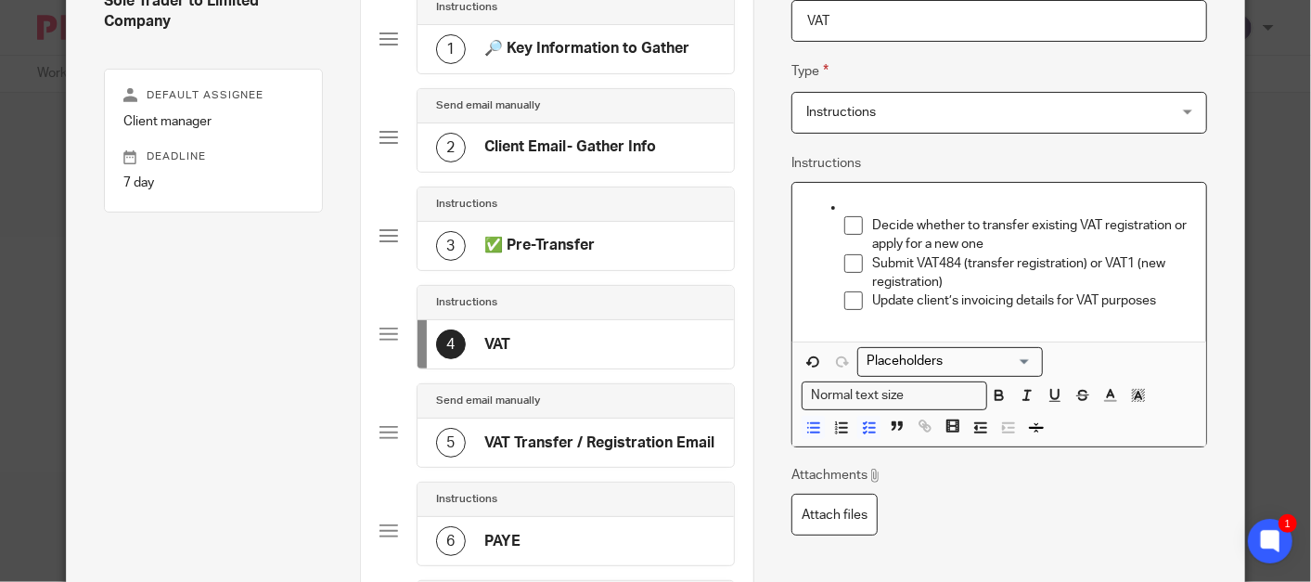
click at [1162, 299] on p "Update client’s invoicing details for VAT purposes" at bounding box center [1031, 300] width 319 height 19
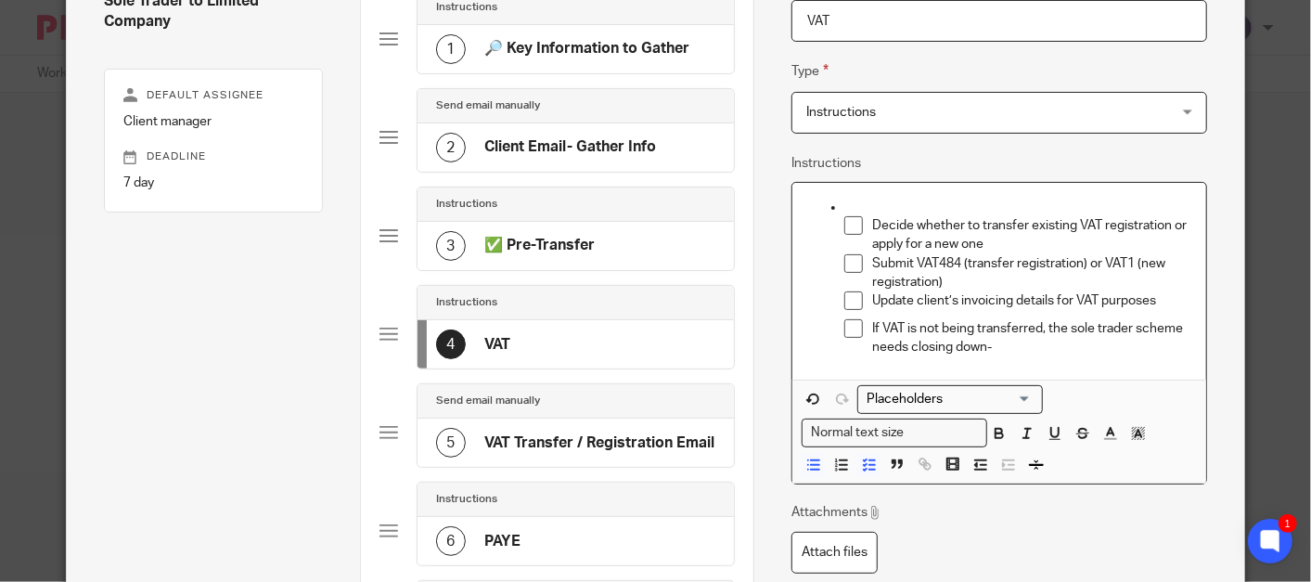
click at [1007, 353] on p "If VAT is not being transferred, the sole trader scheme needs closing down-" at bounding box center [1031, 338] width 319 height 38
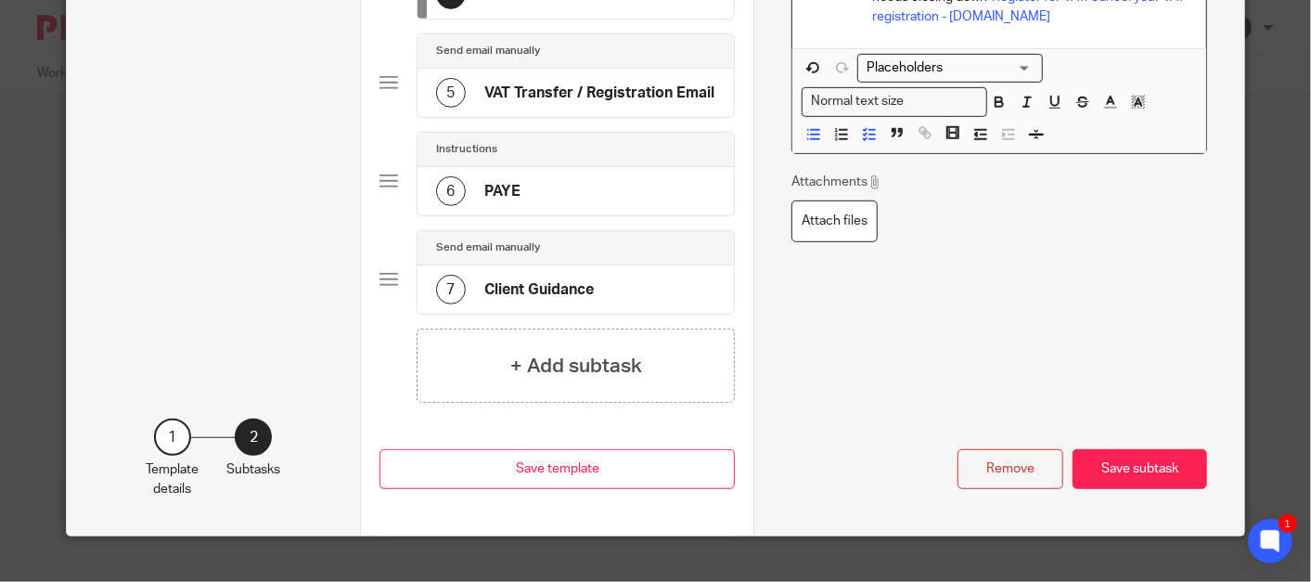
scroll to position [553, 0]
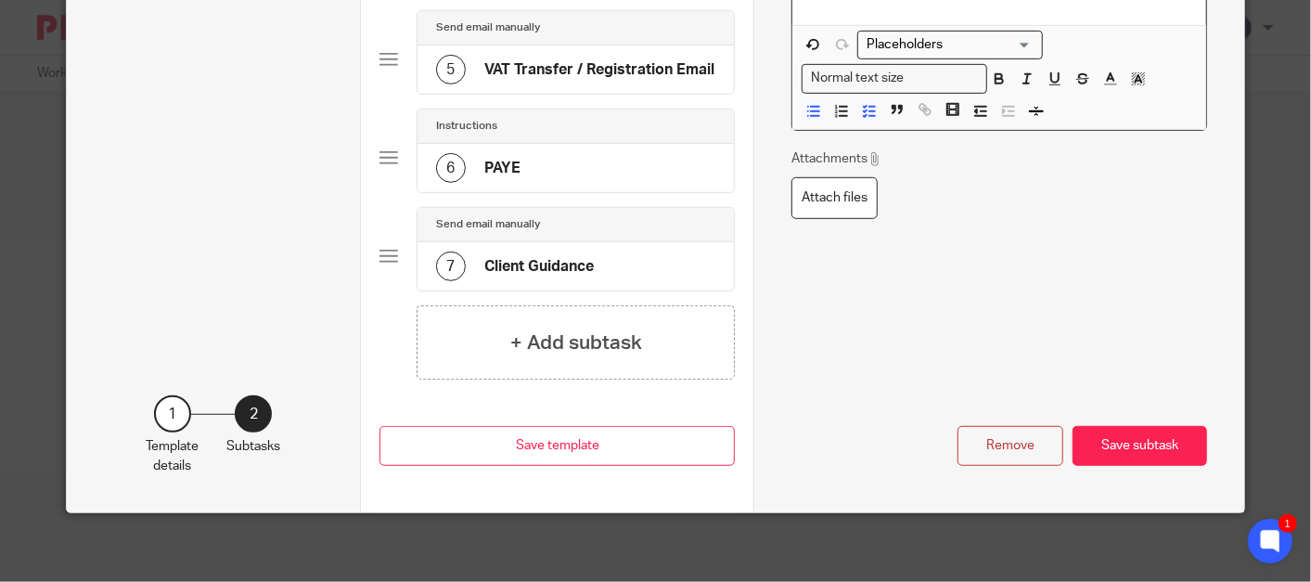
click at [1125, 418] on div "Remove Save subtask" at bounding box center [999, 403] width 416 height 124
click at [1111, 430] on button "Save subtask" at bounding box center [1139, 446] width 135 height 40
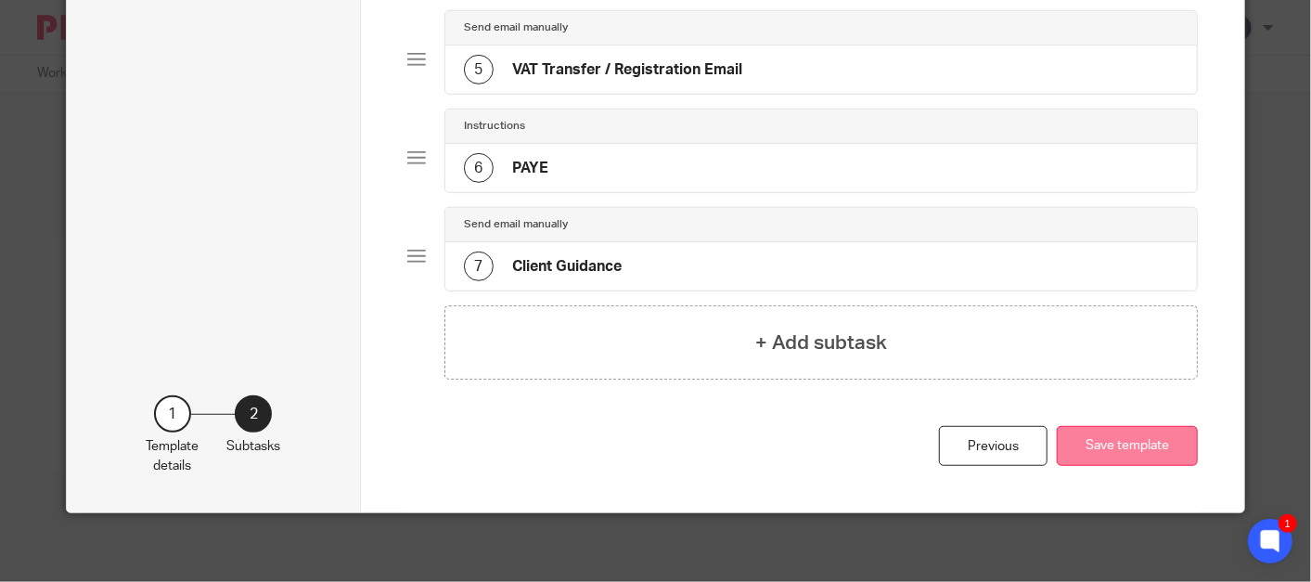
click at [1120, 439] on button "Save template" at bounding box center [1127, 446] width 141 height 40
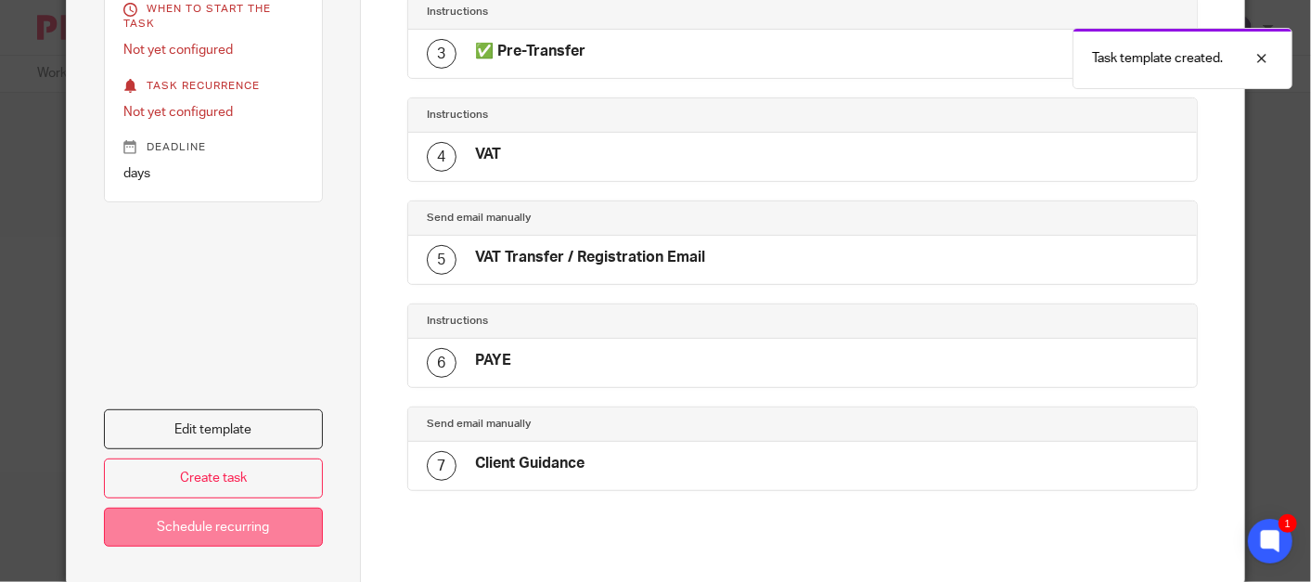
scroll to position [453, 0]
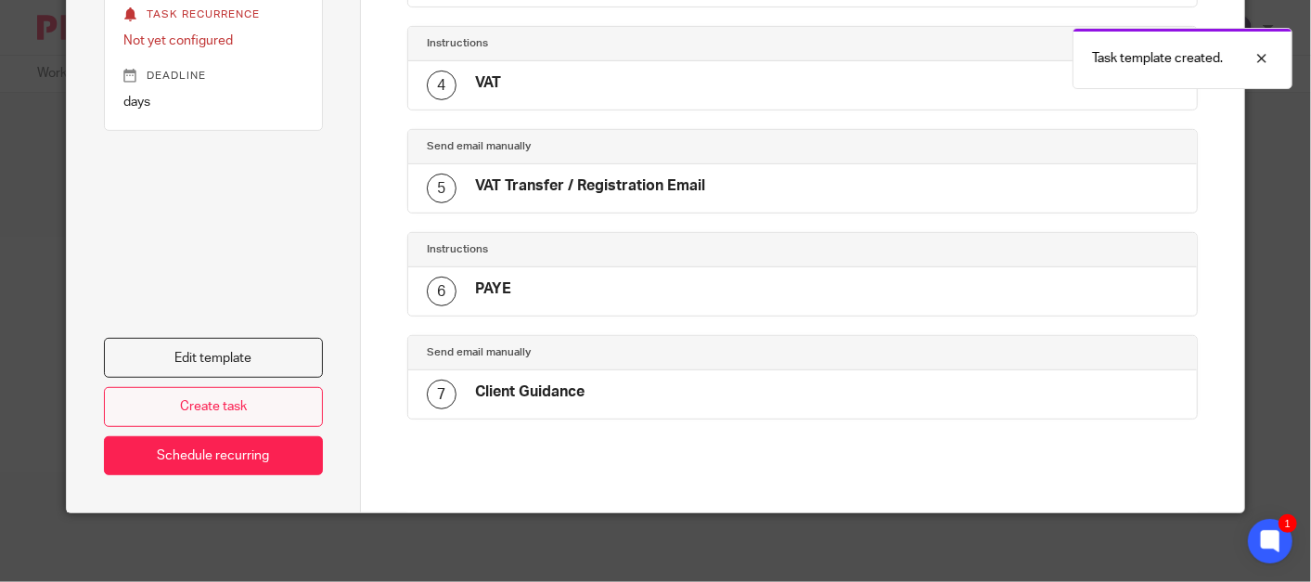
click at [246, 405] on link "Create task" at bounding box center [213, 407] width 219 height 40
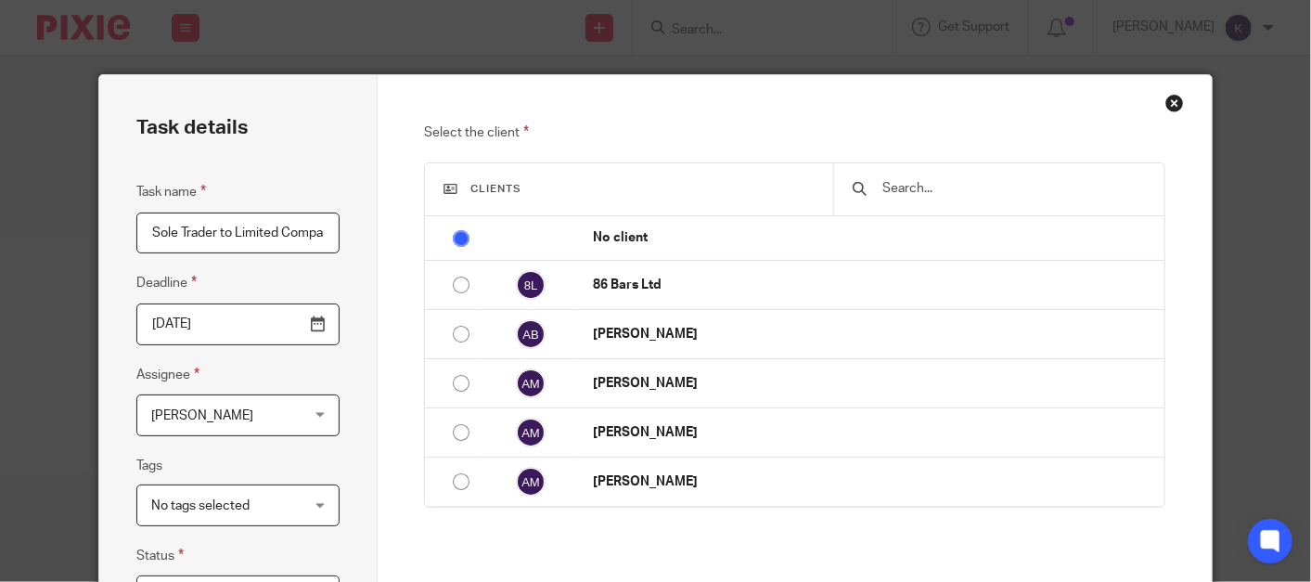
scroll to position [0, 14]
click at [909, 182] on input "text" at bounding box center [1012, 188] width 265 height 20
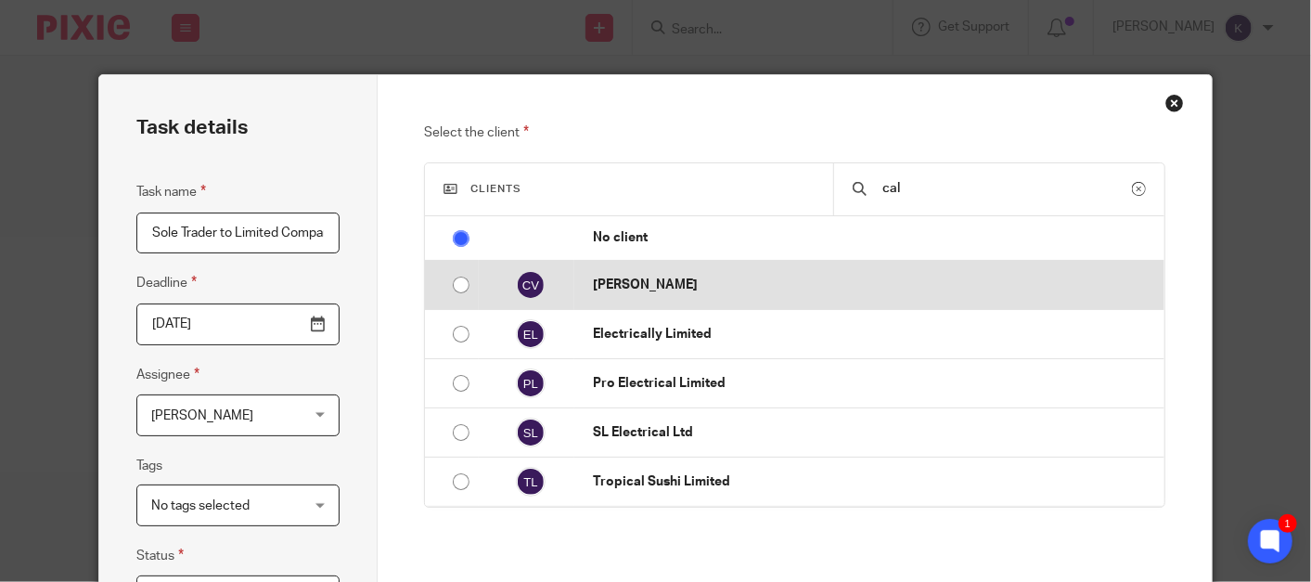
type input "cal"
click at [761, 270] on td "[PERSON_NAME]" at bounding box center [869, 285] width 590 height 49
radio input "false"
radio input "true"
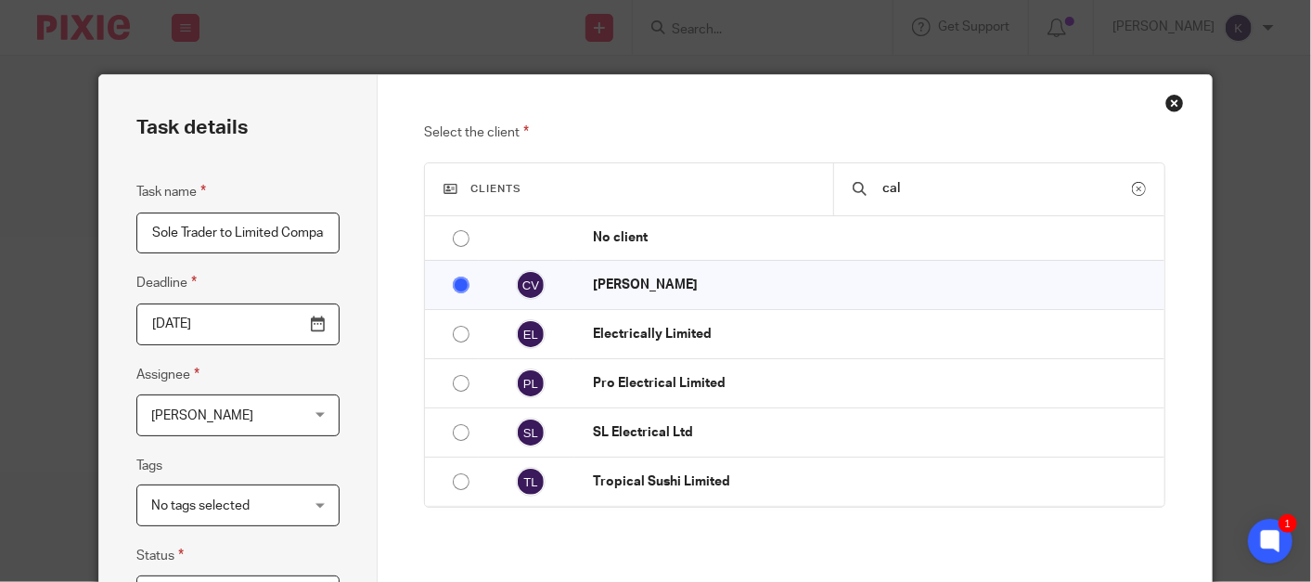
click at [270, 412] on span "[PERSON_NAME]" at bounding box center [225, 414] width 149 height 39
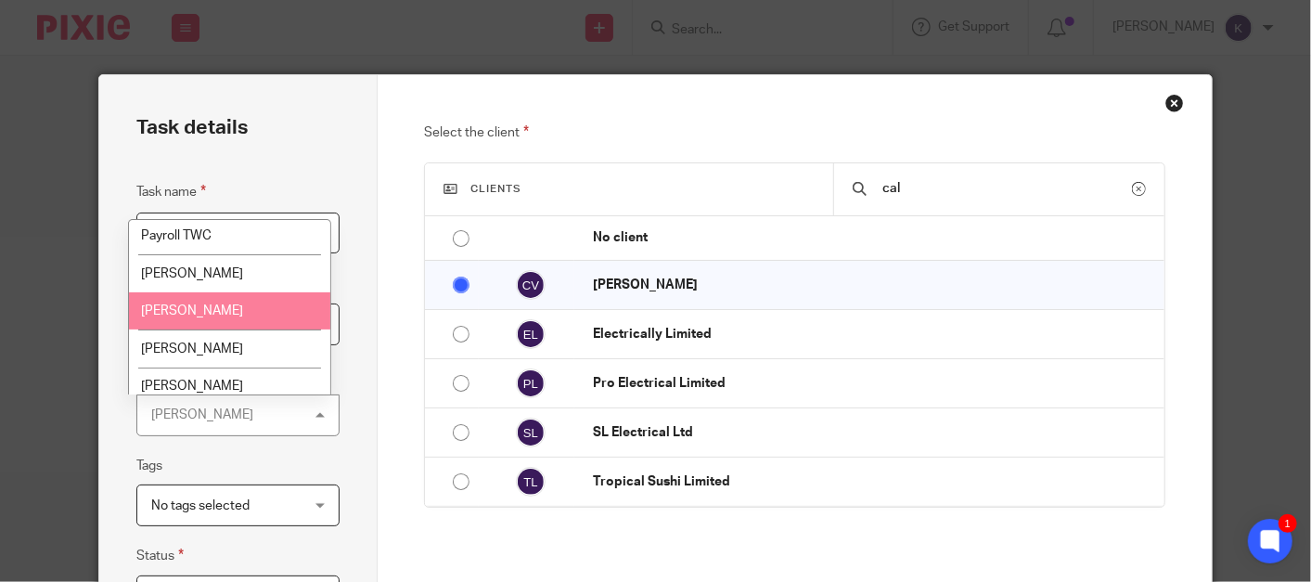
scroll to position [412, 0]
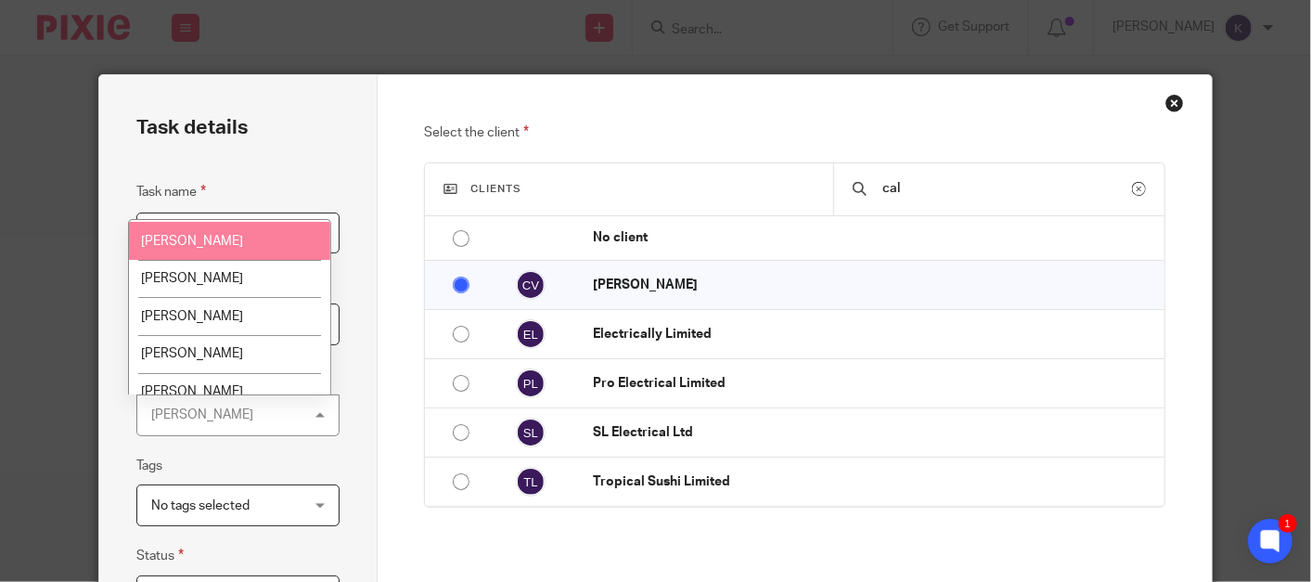
click at [237, 243] on li "[PERSON_NAME]" at bounding box center [229, 241] width 201 height 38
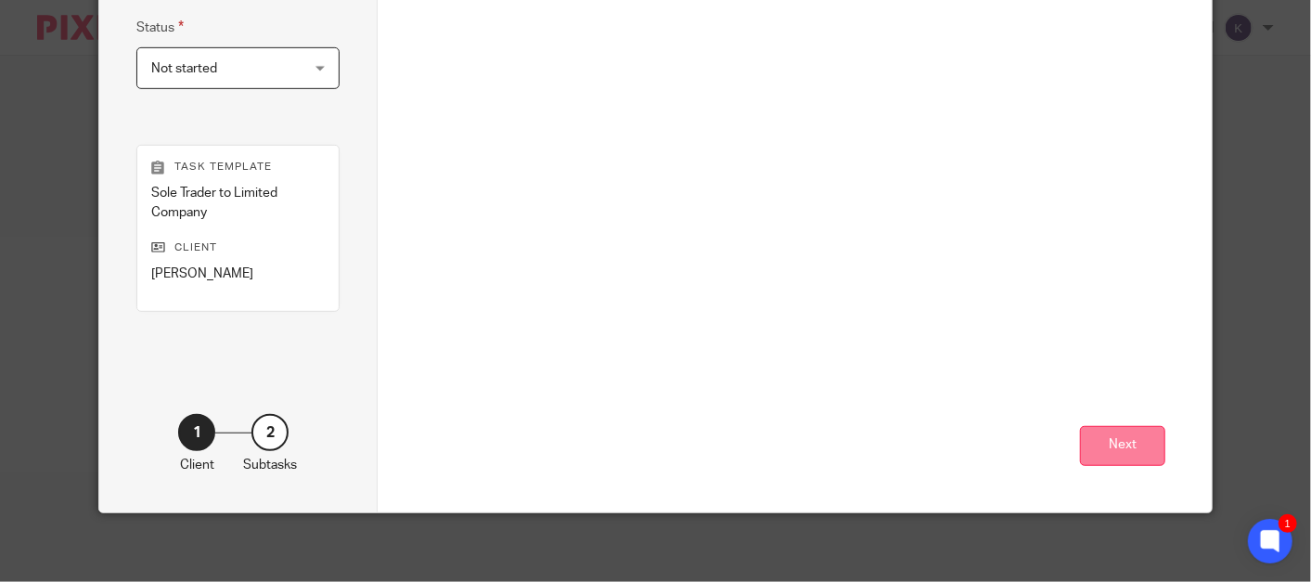
scroll to position [532, 0]
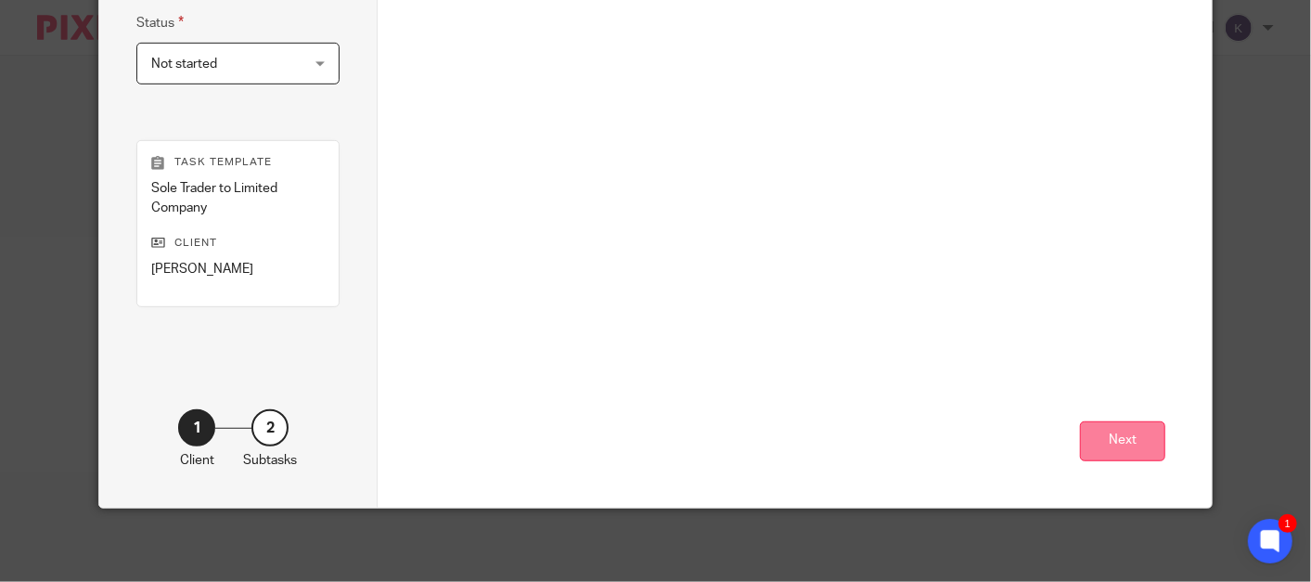
click at [1105, 442] on button "Next" at bounding box center [1122, 441] width 85 height 40
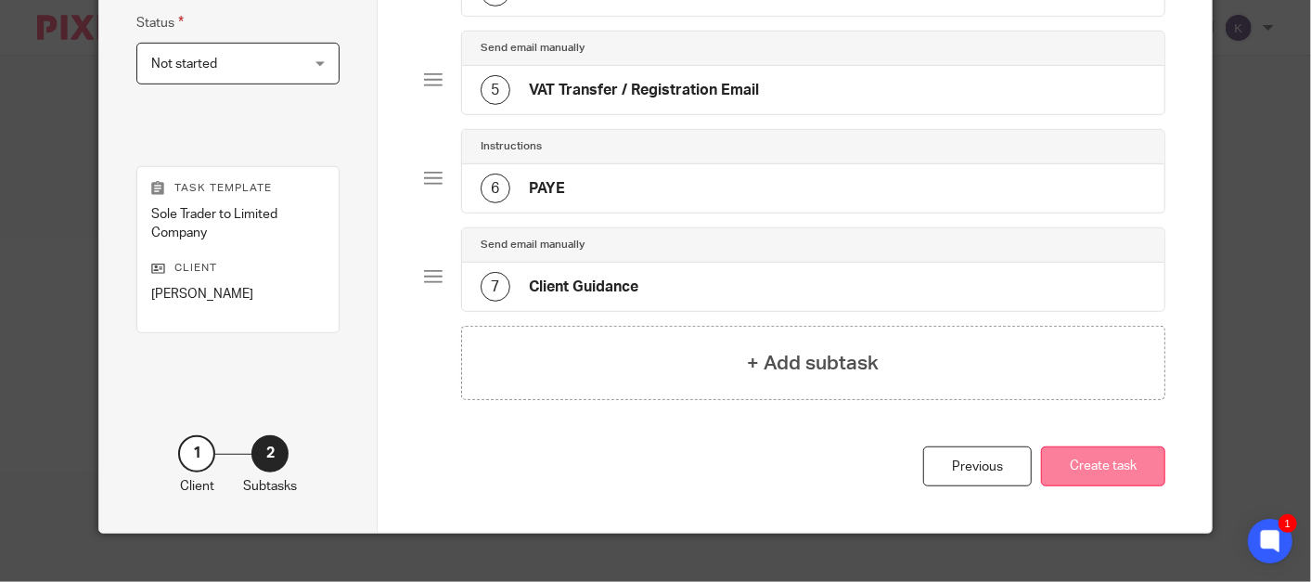
click at [1076, 455] on button "Create task" at bounding box center [1103, 466] width 124 height 40
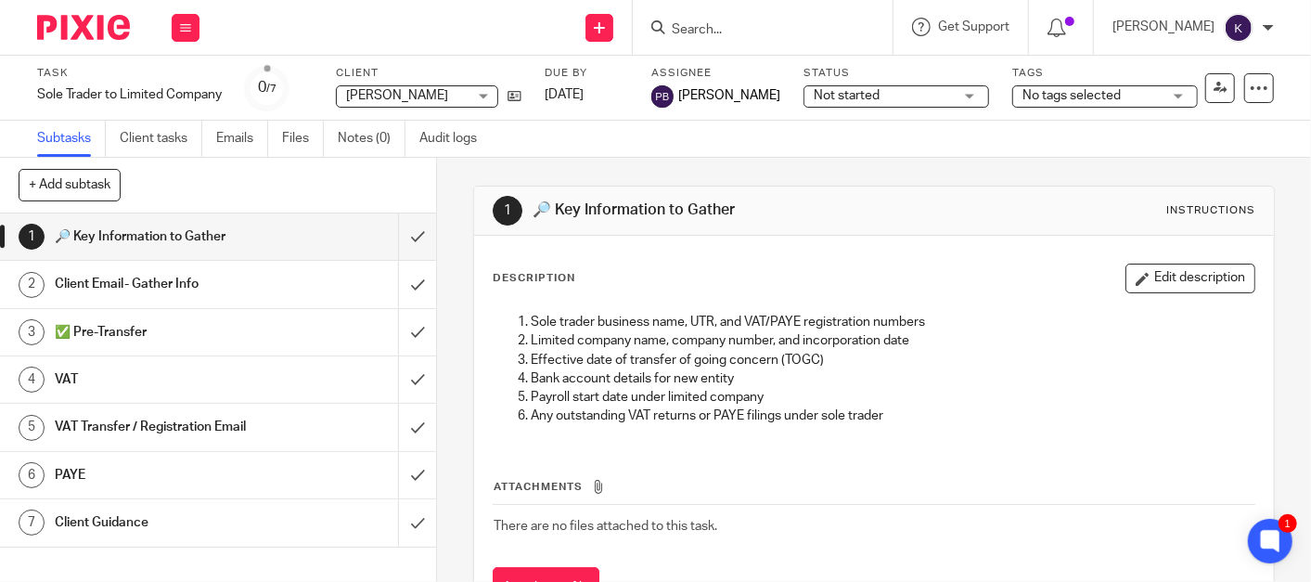
click at [857, 400] on p "Payroll start date under limited company" at bounding box center [893, 397] width 724 height 19
click at [684, 433] on div "Sole trader business name, UTR, and VAT/PAYE registration numbers Limited compa…" at bounding box center [873, 371] width 779 height 136
